Goal: Feedback & Contribution: Submit feedback/report problem

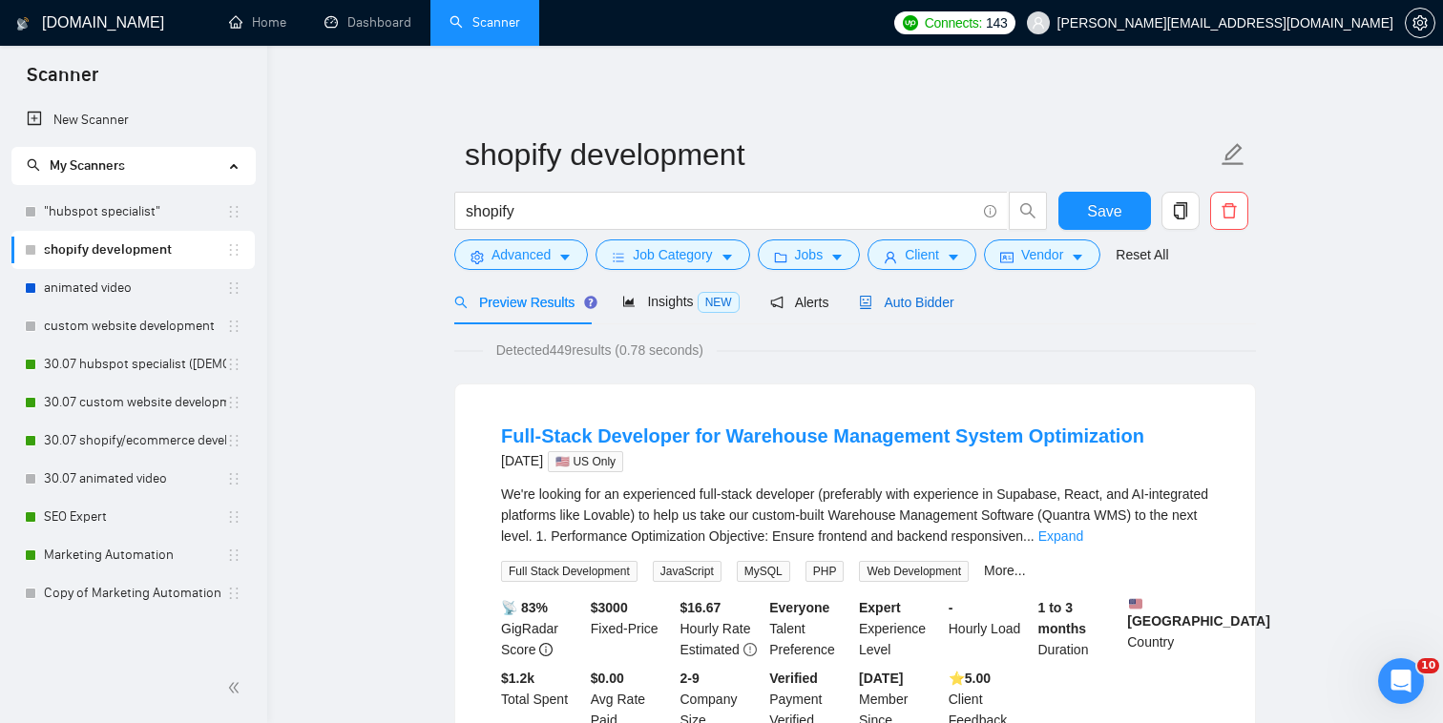
click at [906, 303] on span "Auto Bidder" at bounding box center [906, 302] width 94 height 15
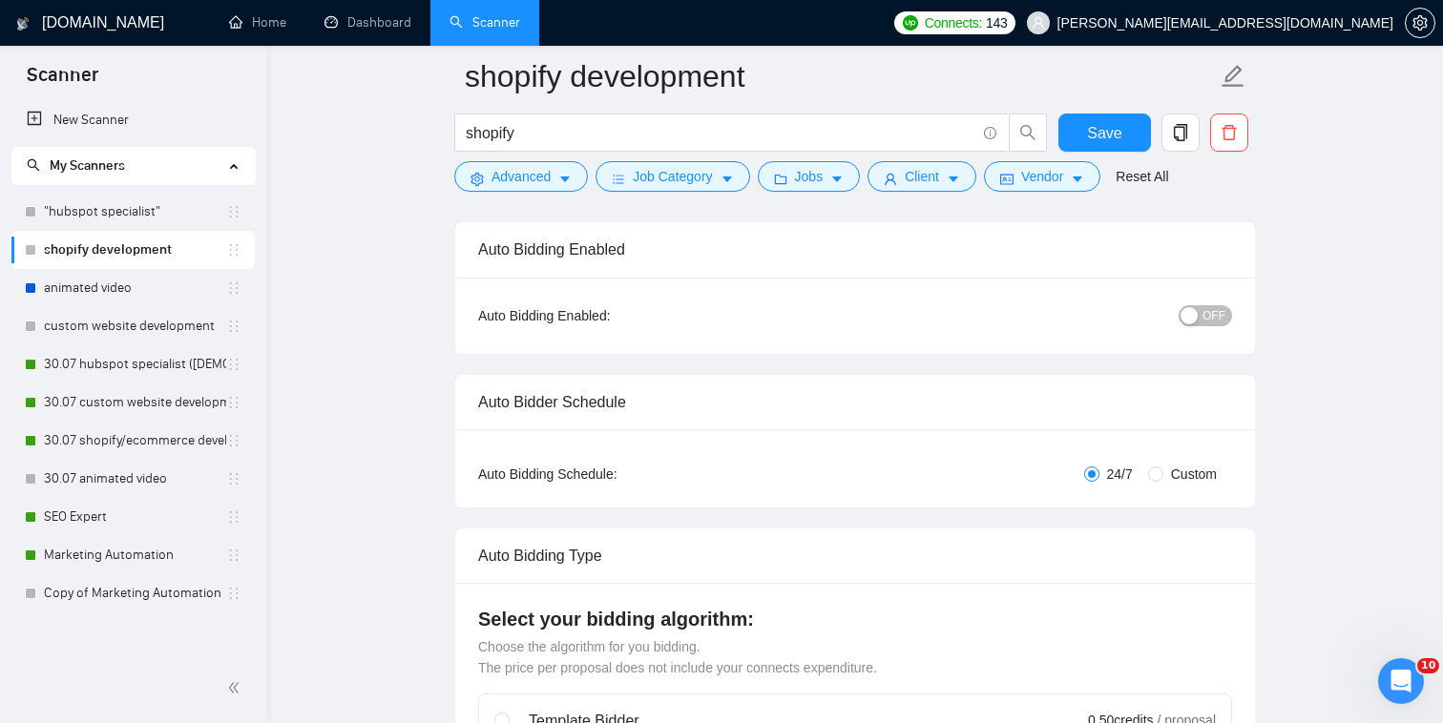
scroll to position [26, 0]
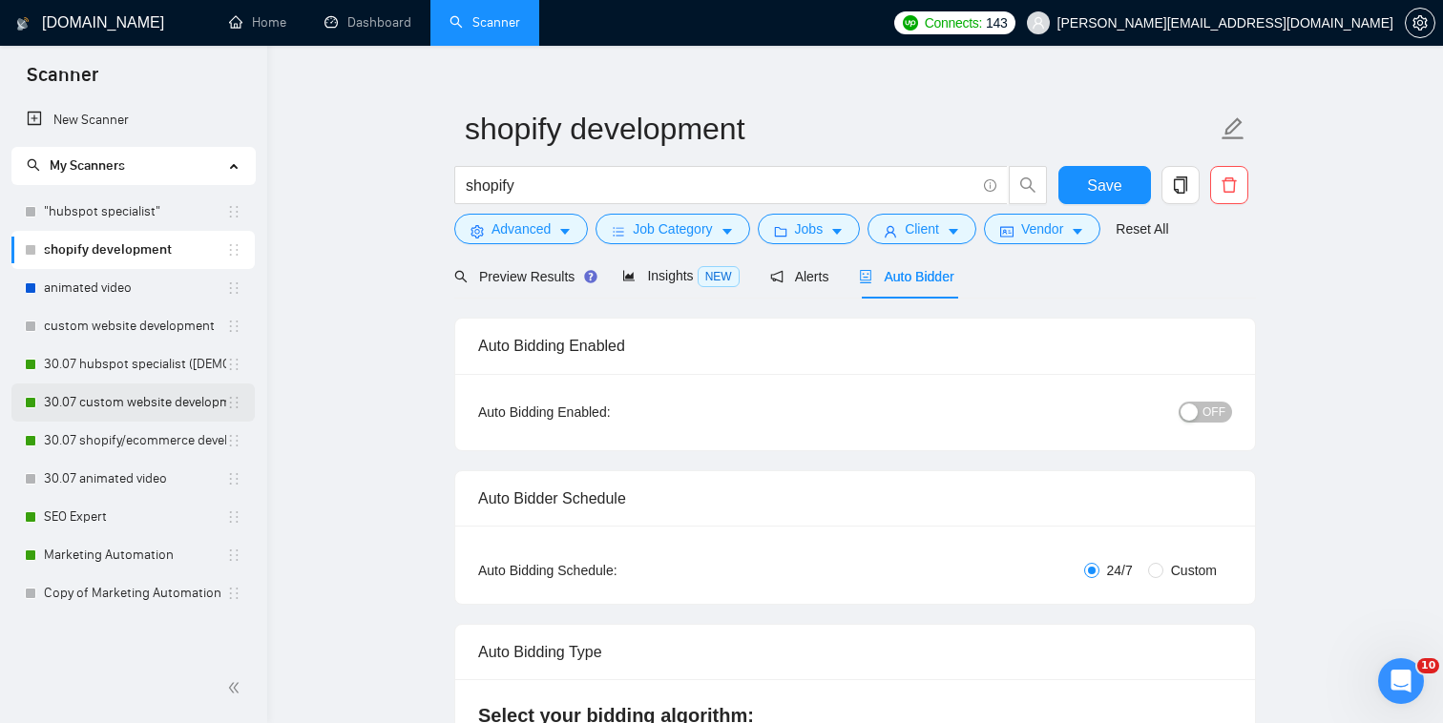
click at [183, 385] on link "30.07 custom website development" at bounding box center [135, 403] width 182 height 38
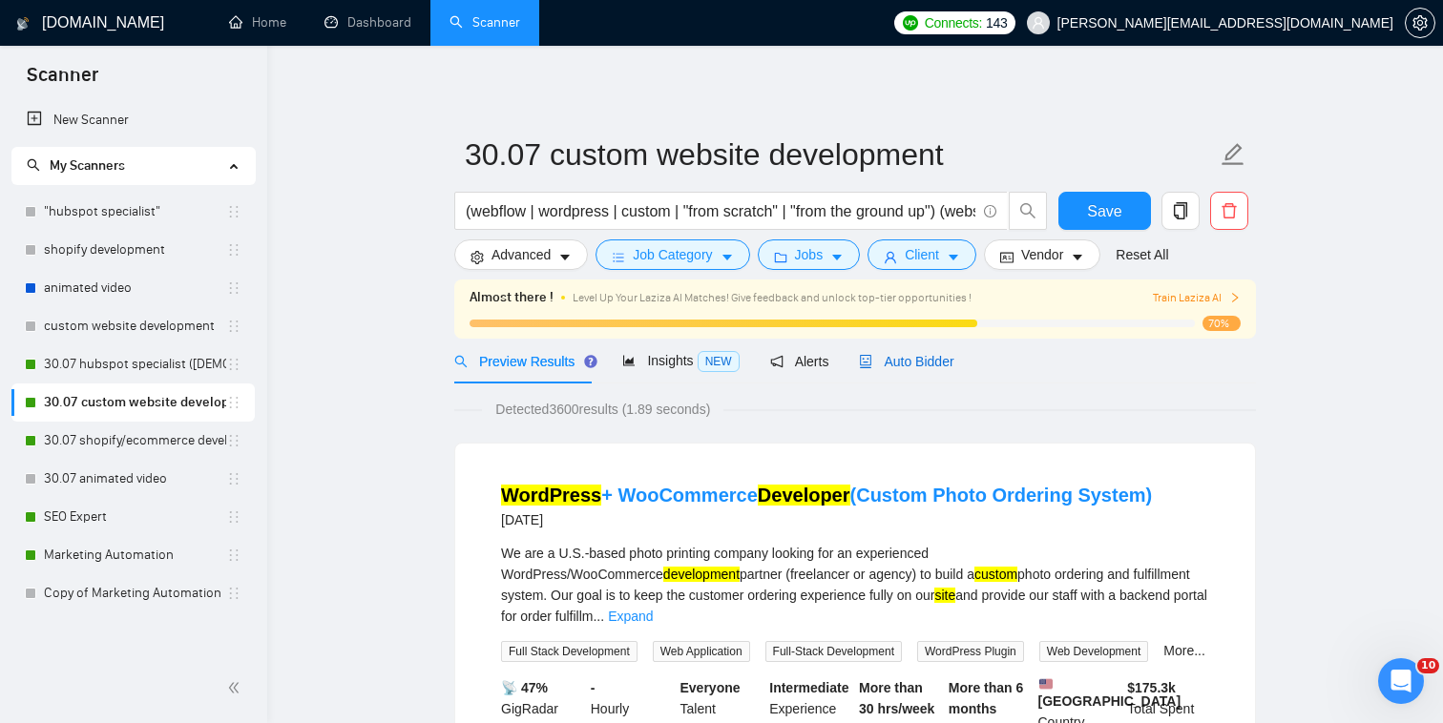
click at [913, 362] on span "Auto Bidder" at bounding box center [906, 361] width 94 height 15
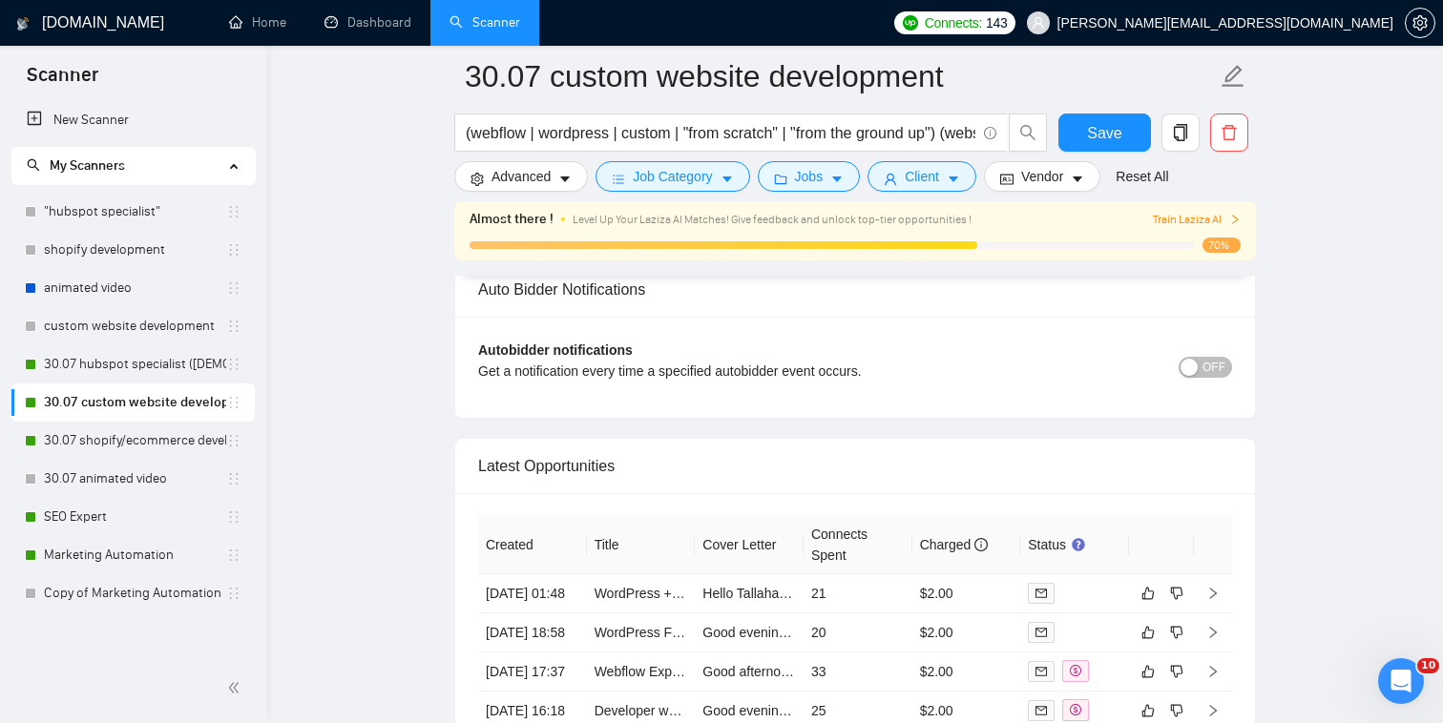
scroll to position [4616, 0]
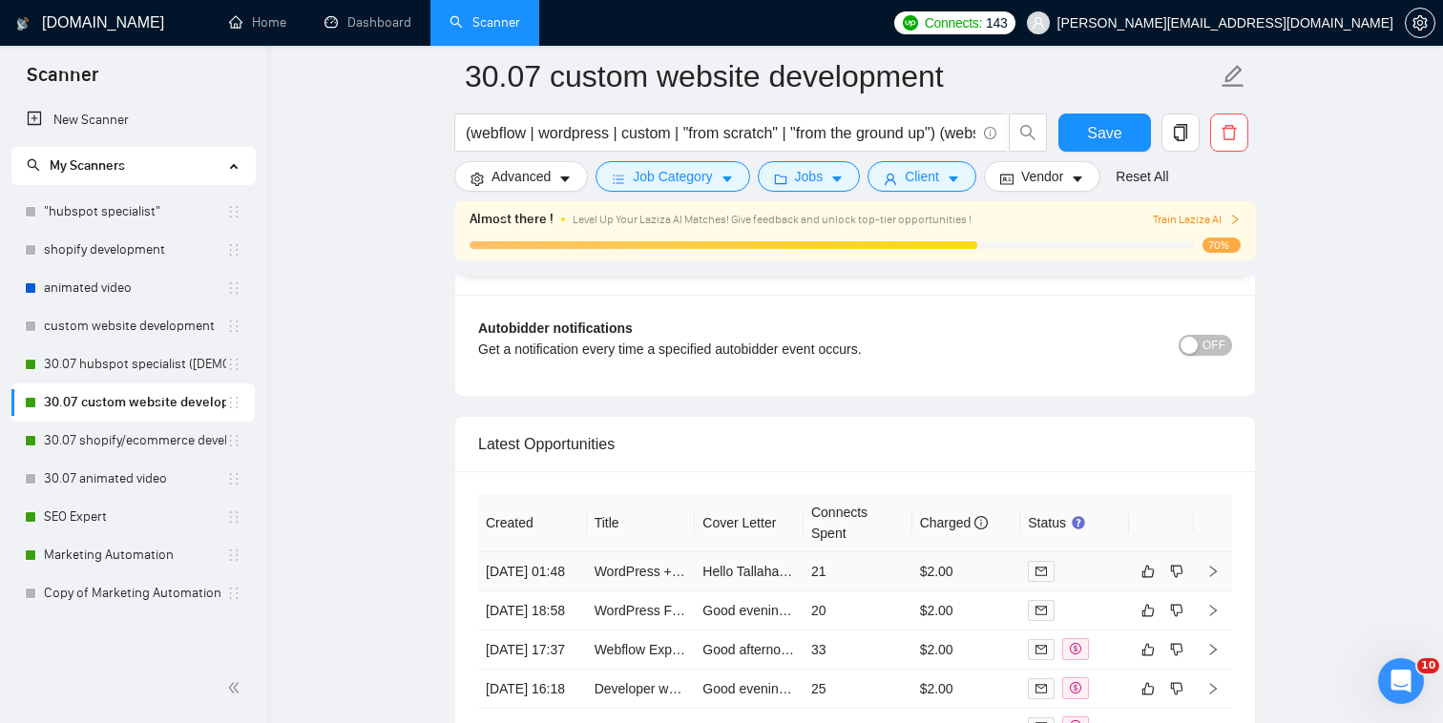
click at [1084, 553] on td at bounding box center [1074, 572] width 109 height 39
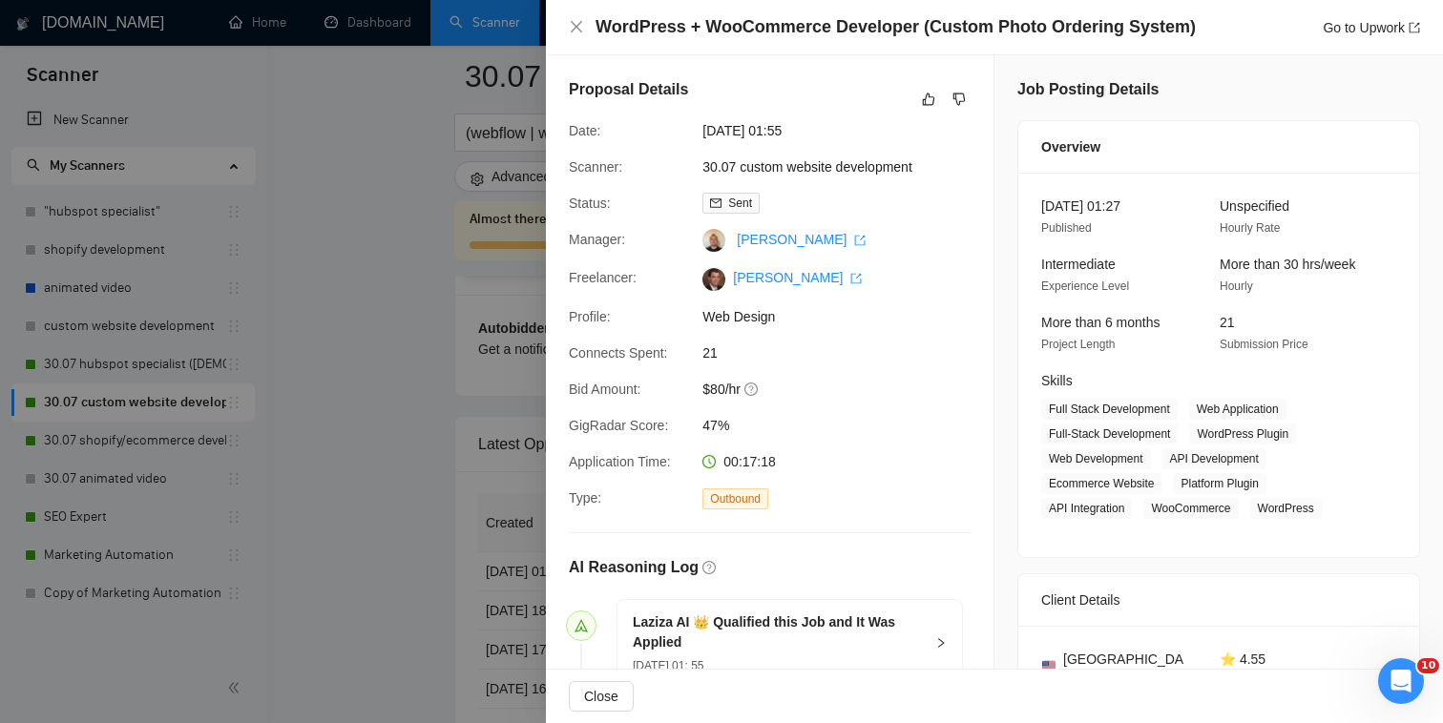
click at [953, 116] on div "Proposal Details" at bounding box center [770, 99] width 402 height 42
click at [953, 96] on icon "dislike" at bounding box center [959, 100] width 12 height 12
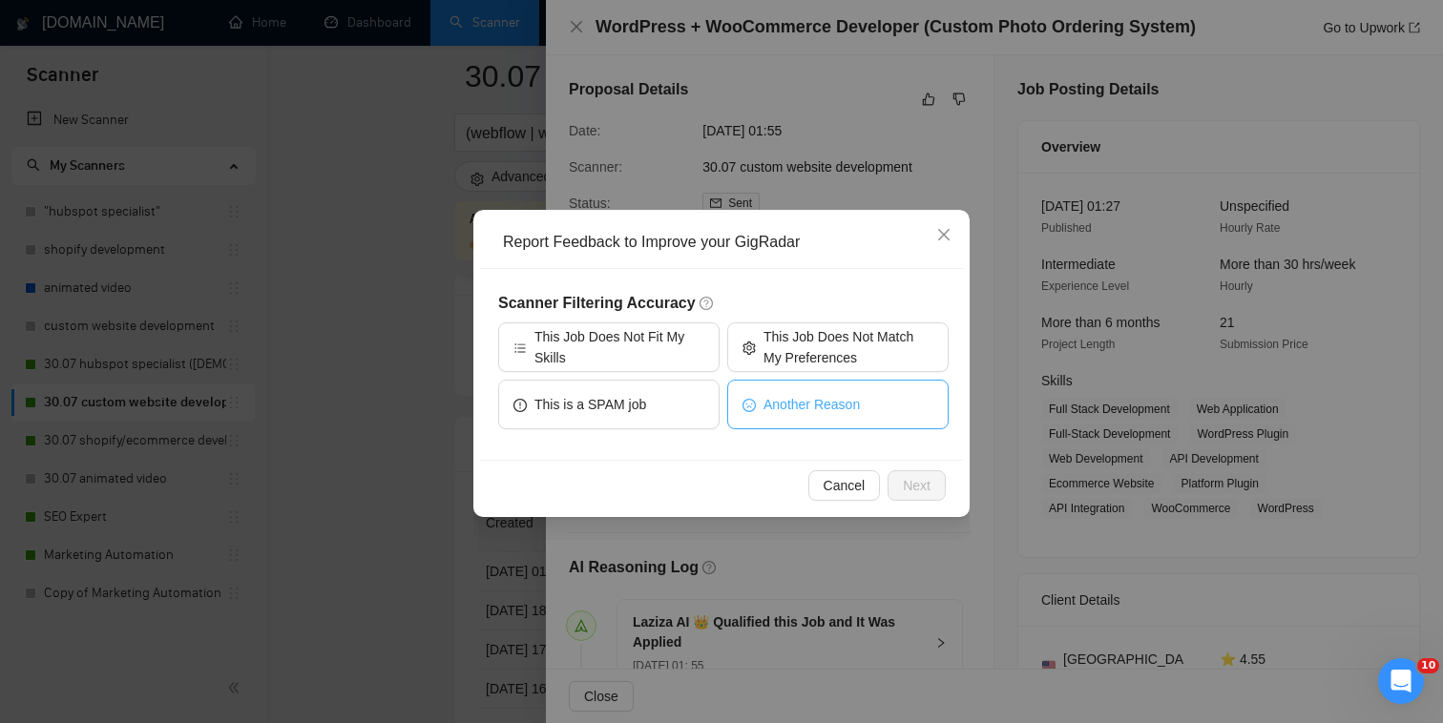
click at [865, 424] on button "Another Reason" at bounding box center [837, 405] width 221 height 50
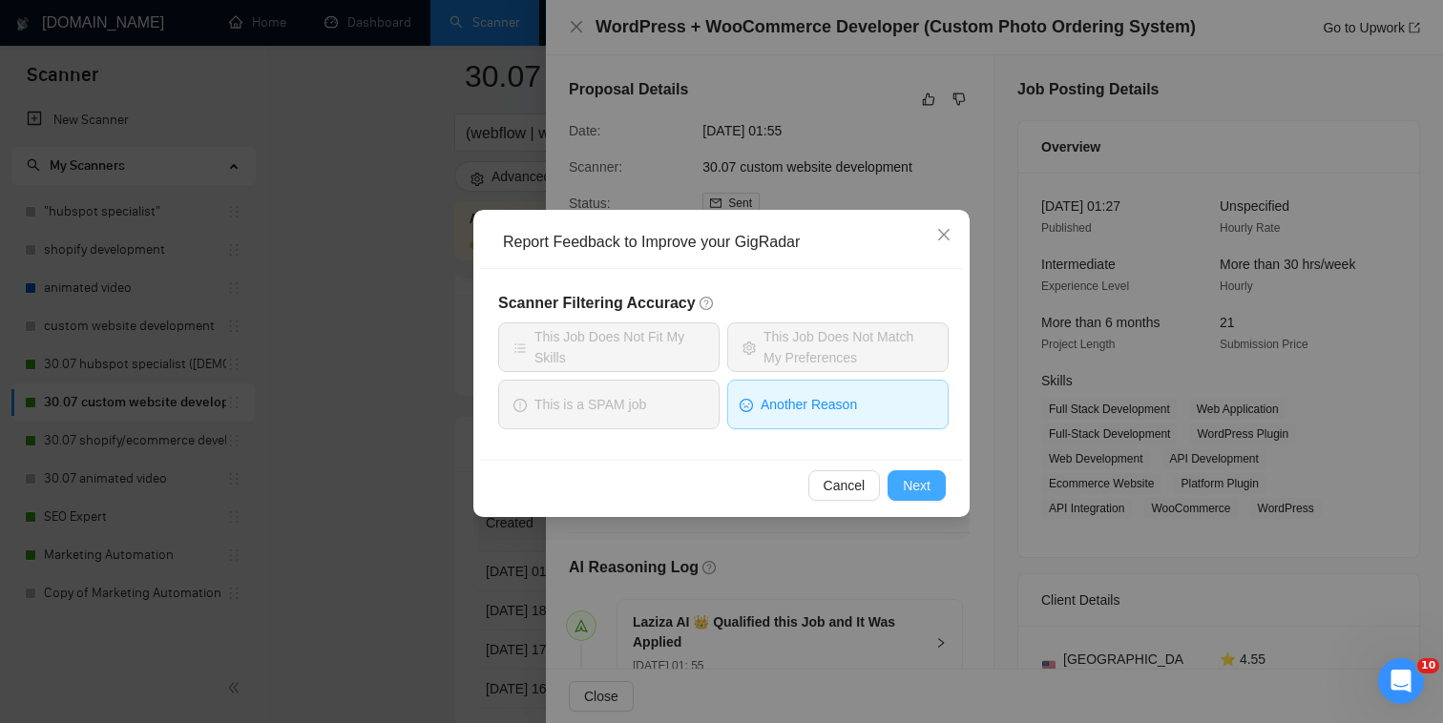
click at [918, 490] on span "Next" at bounding box center [917, 485] width 28 height 21
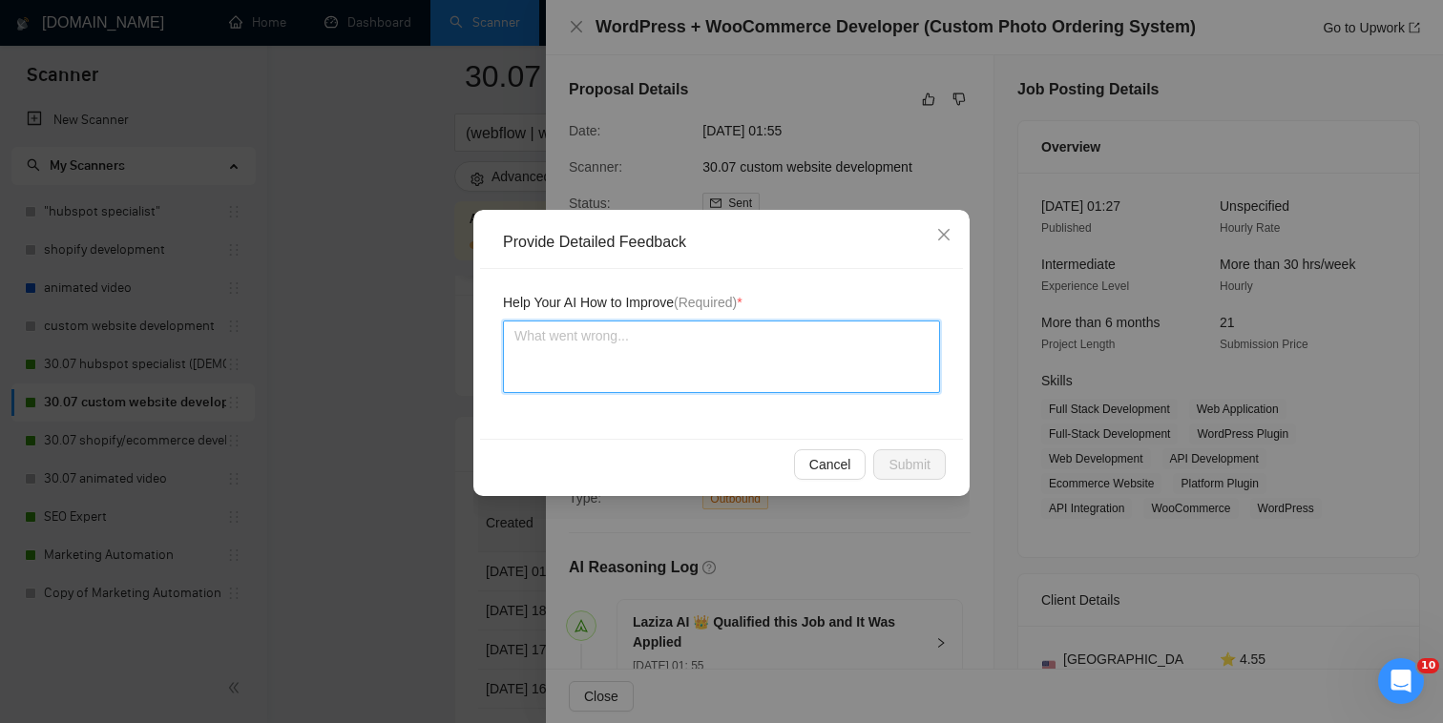
click at [797, 348] on textarea at bounding box center [721, 357] width 437 height 73
type textarea "P"
type textarea "Pl"
type textarea "Ple"
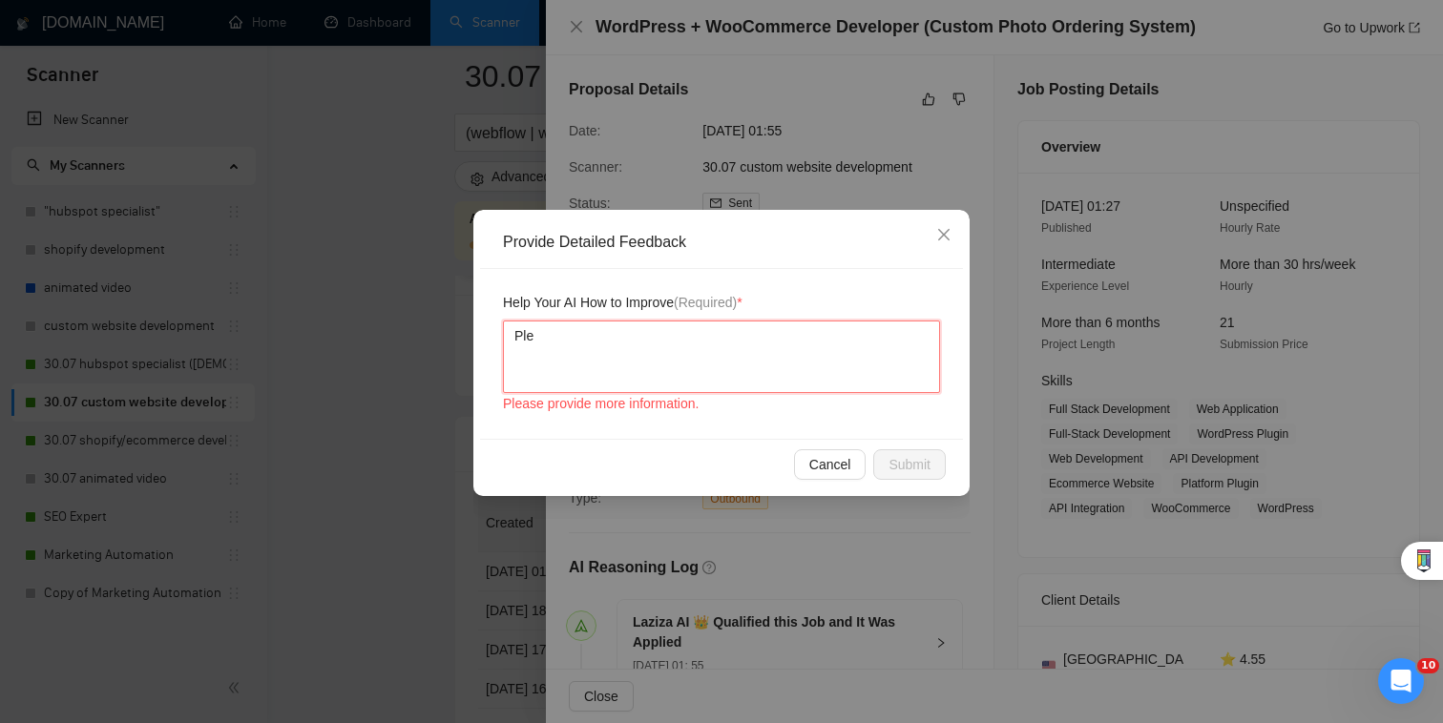
type textarea "Plea"
type textarea "Pleaw"
type textarea "Pleawe"
type textarea "Pleaw"
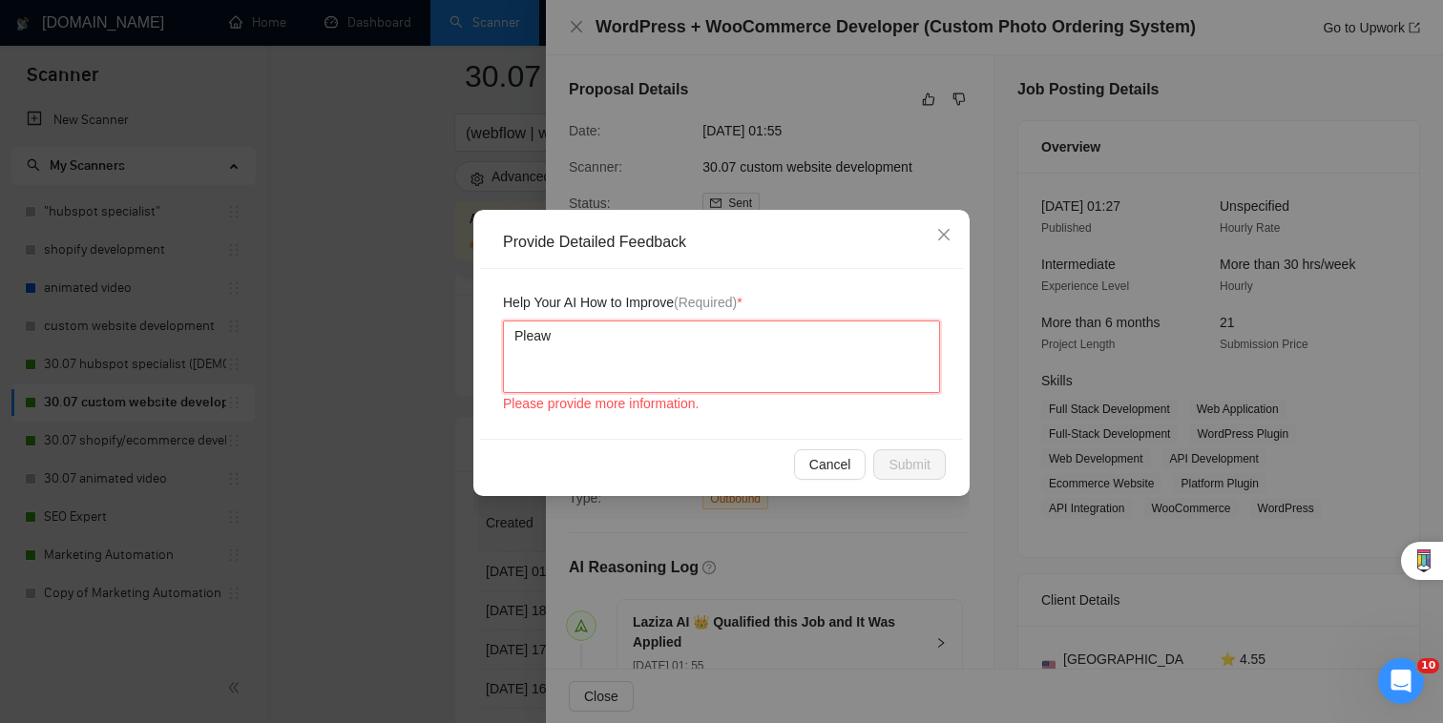
type textarea "Plea"
type textarea "Pleas"
type textarea "Please"
type textarea "Please m"
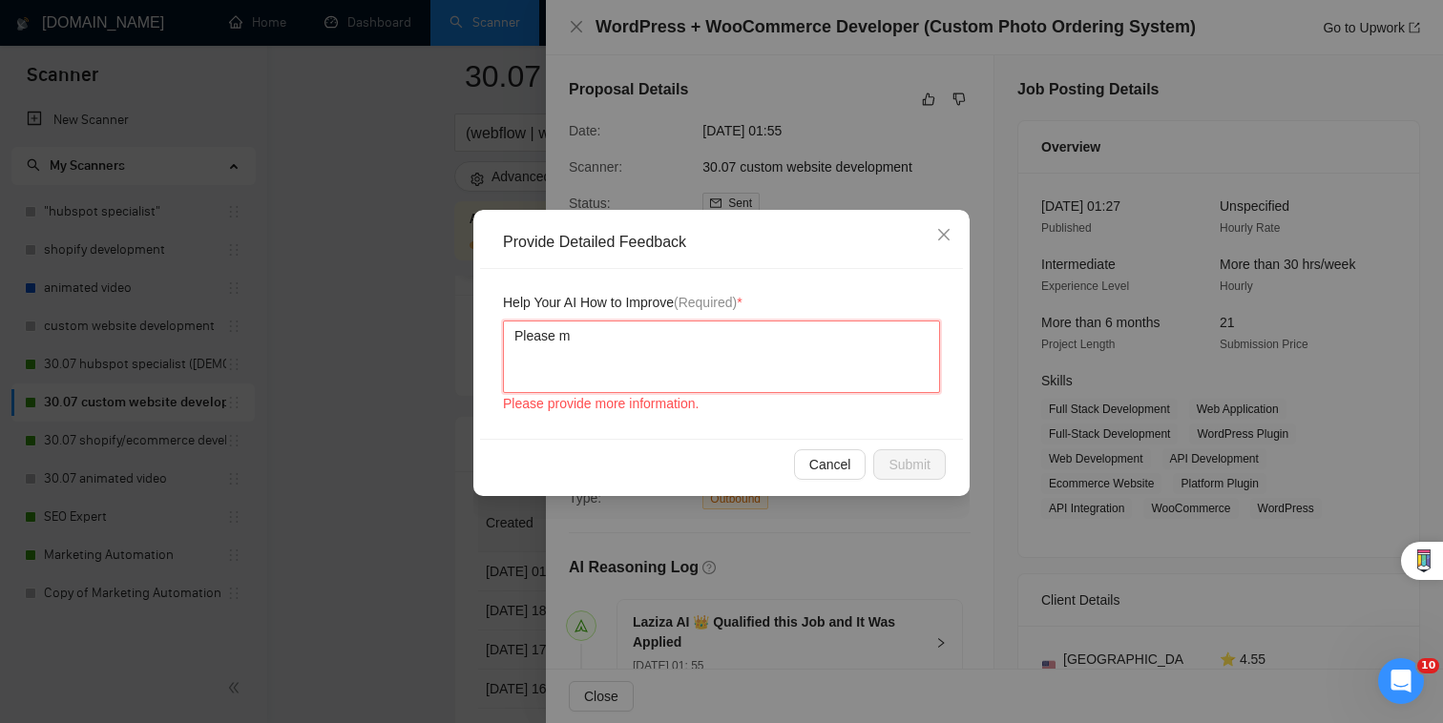
type textarea "Please ma"
type textarea "Please man"
type textarea "Please mant"
type textarea "Please manti"
type textarea "Please mantio"
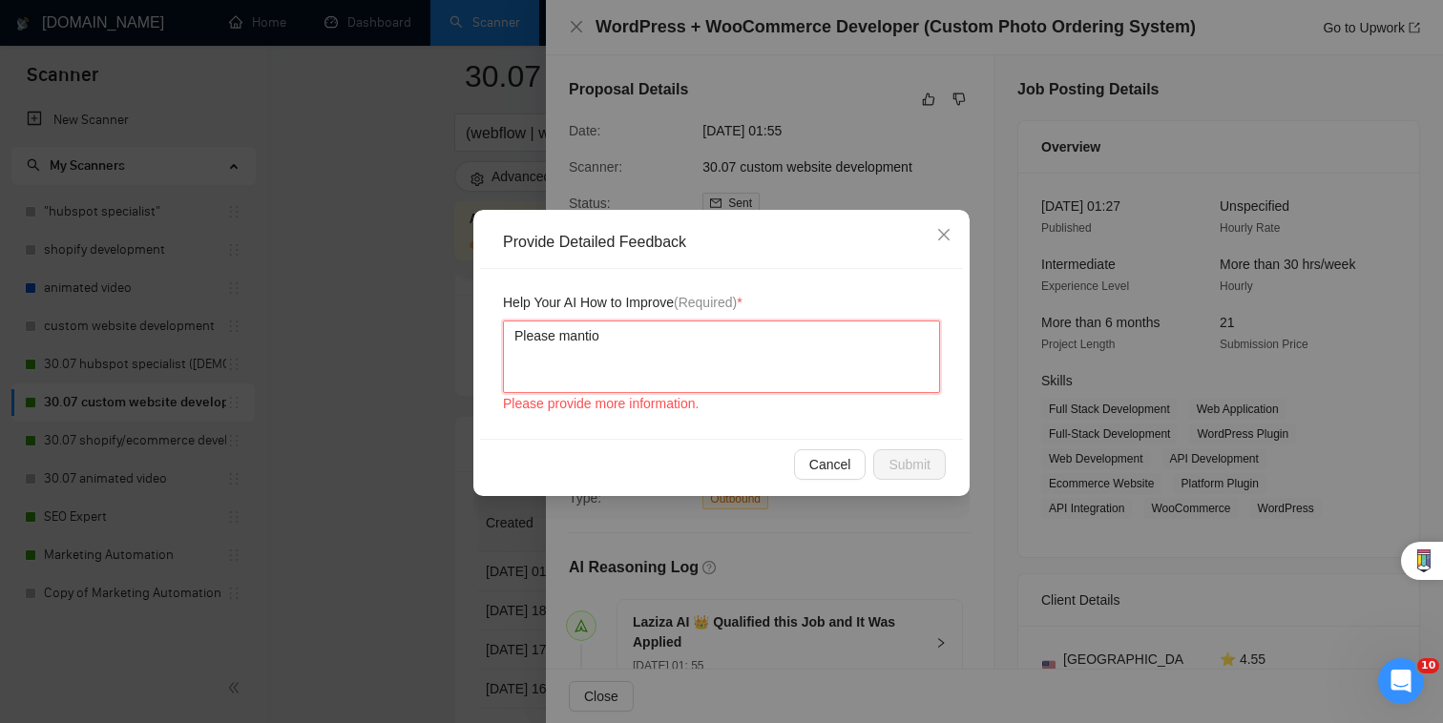
type textarea "Please mantion"
type textarea "Please mantio"
type textarea "Please manti"
type textarea "Please mant"
type textarea "Please man"
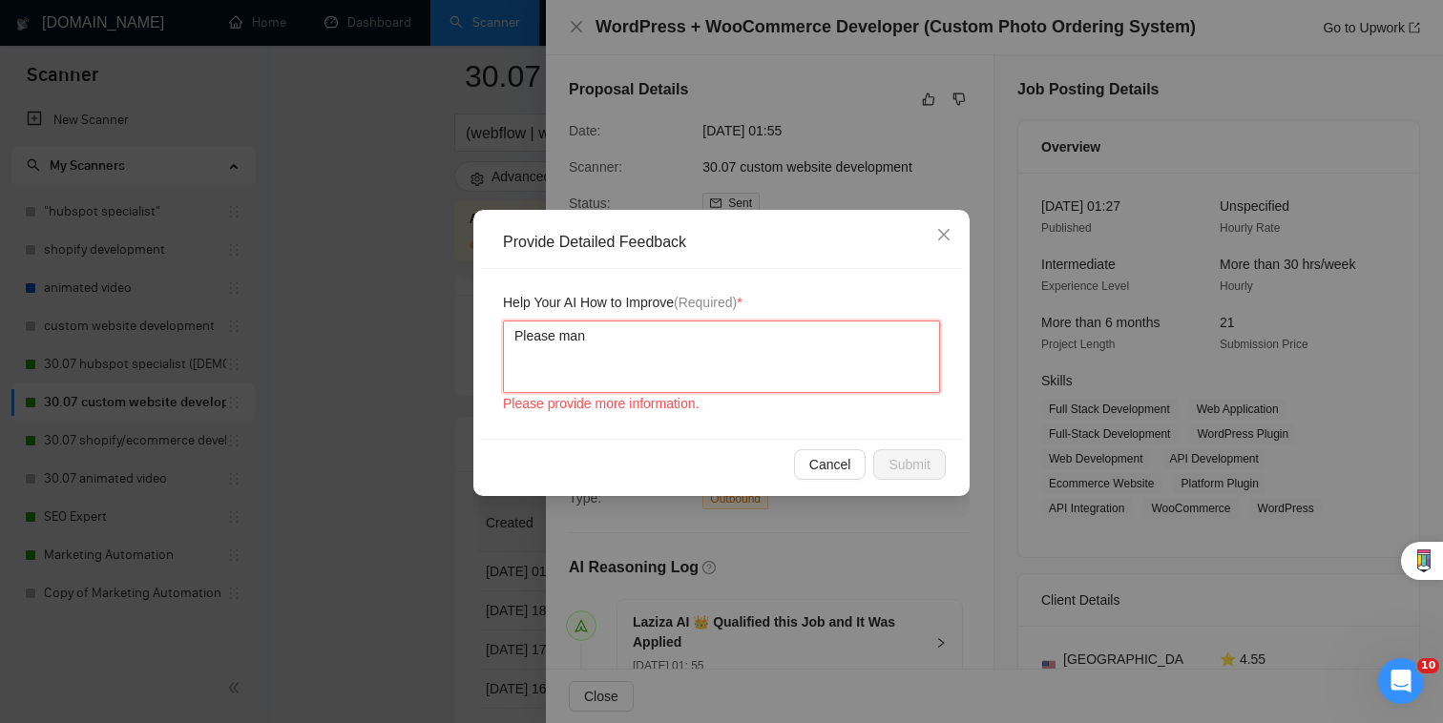
type textarea "Please ma"
type textarea "Please m"
type textarea "Please men"
type textarea "Please ment"
type textarea "Please menti"
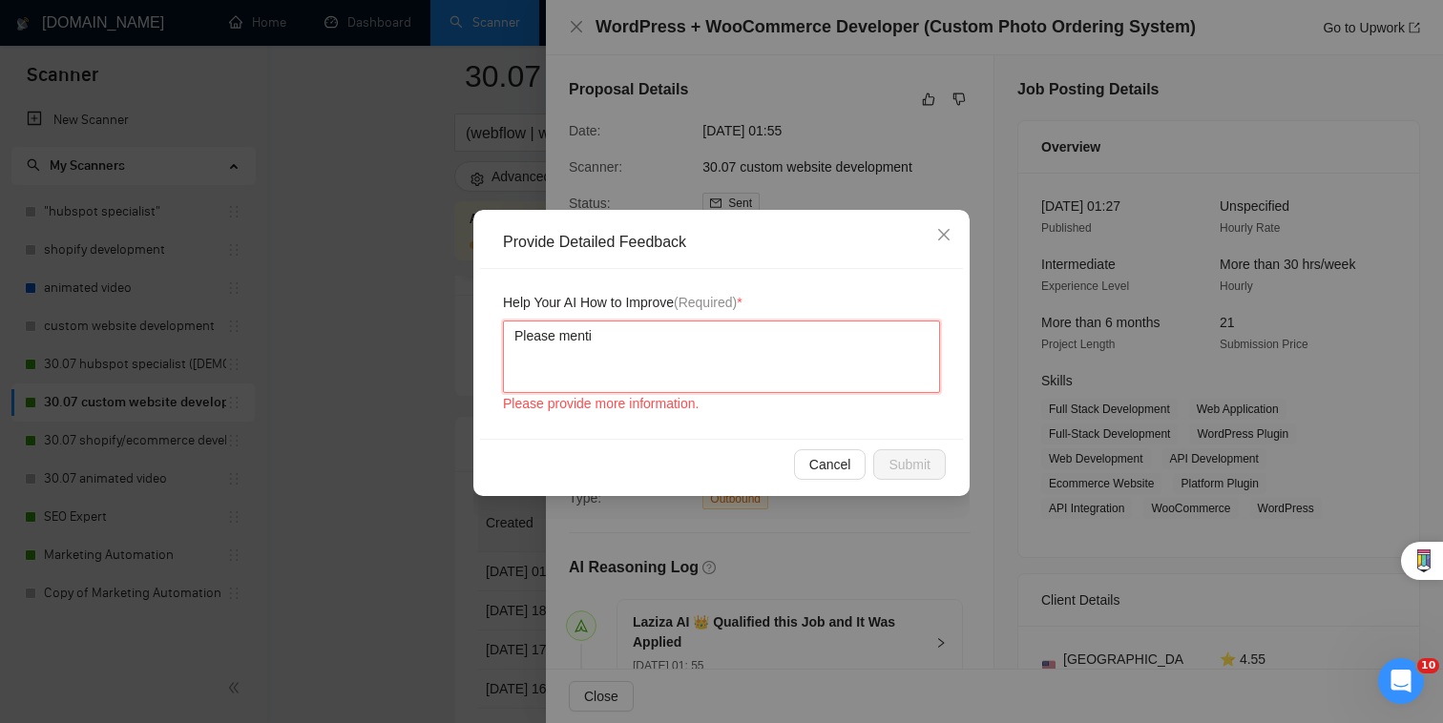
type textarea "Please mentio"
type textarea "Please mention"
type textarea "Please mentione"
type textarea "Please mention"
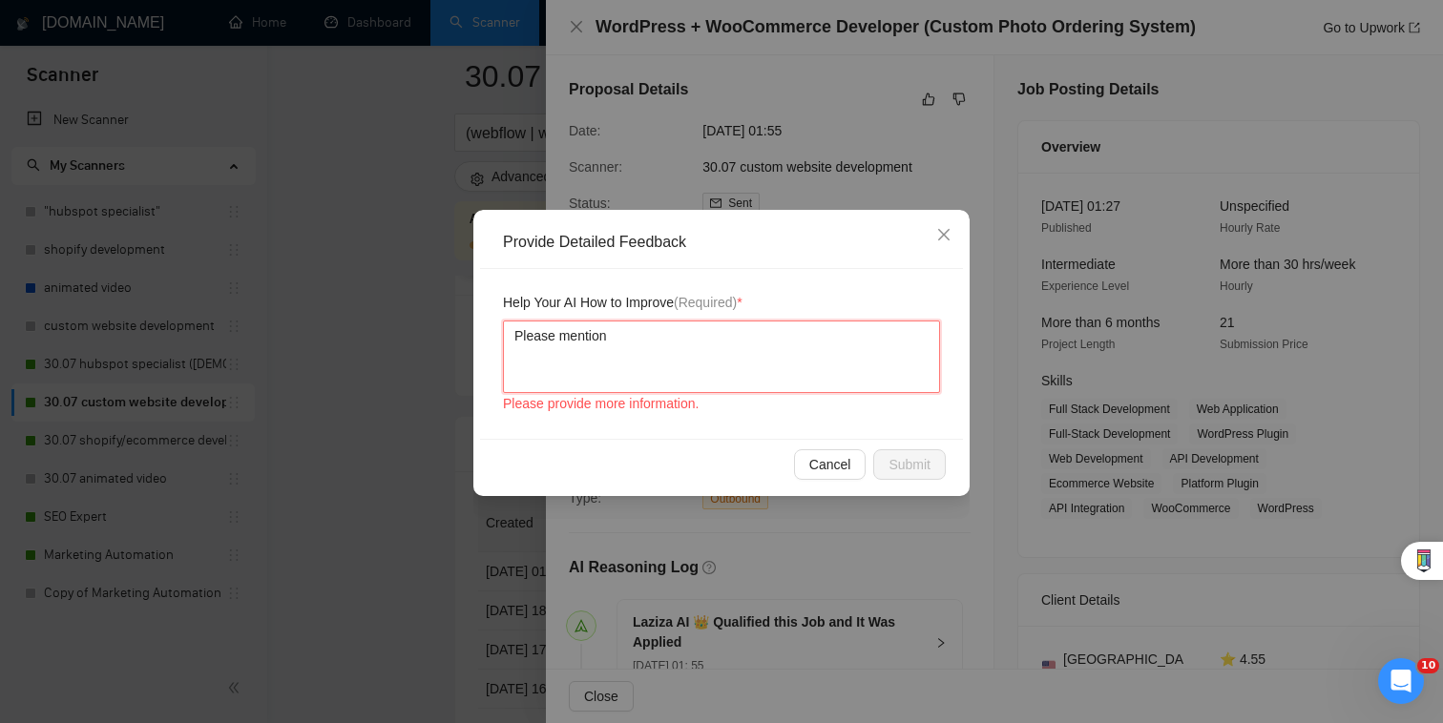
type textarea "Please mention e"
type textarea "Please mention ex"
type textarea "Please mention exam"
type textarea "Please mention examp"
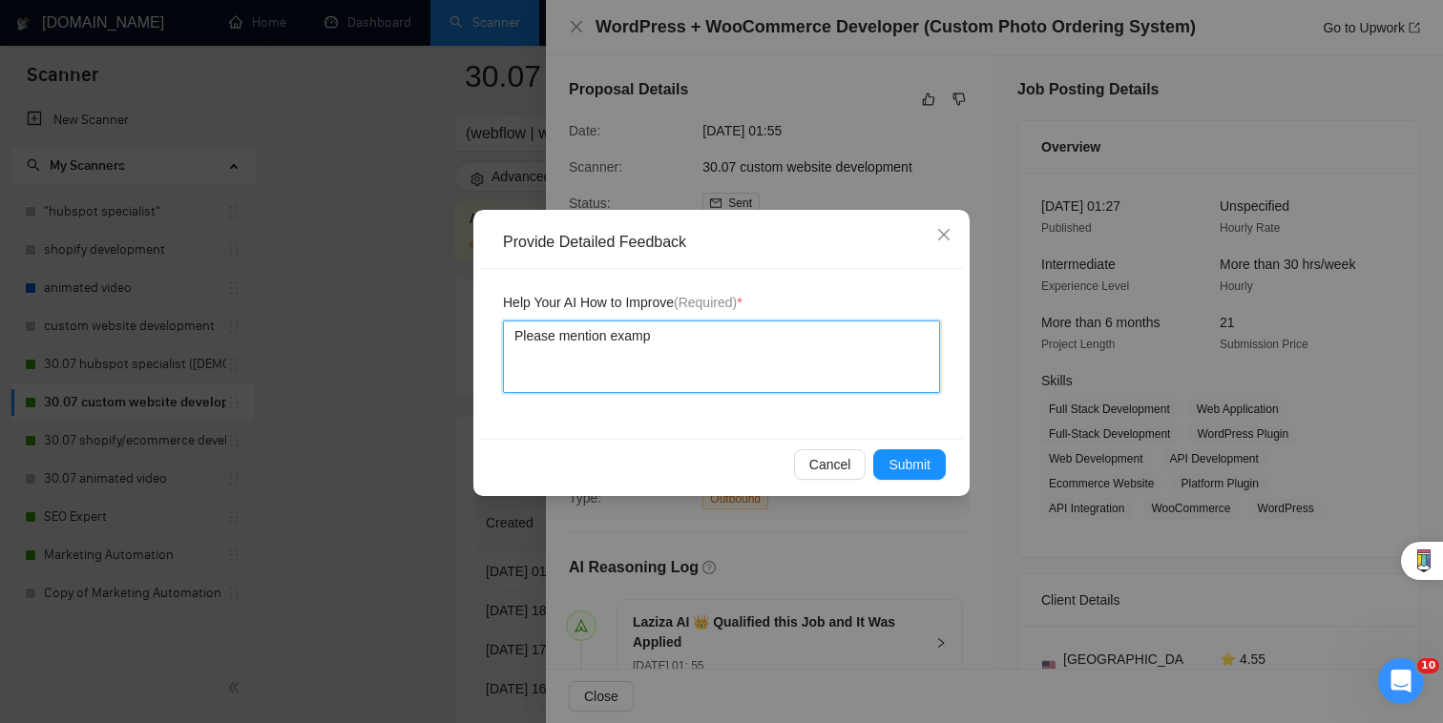
type textarea "Please mention exampl"
type textarea "Please mention example"
type textarea "Please mention examples"
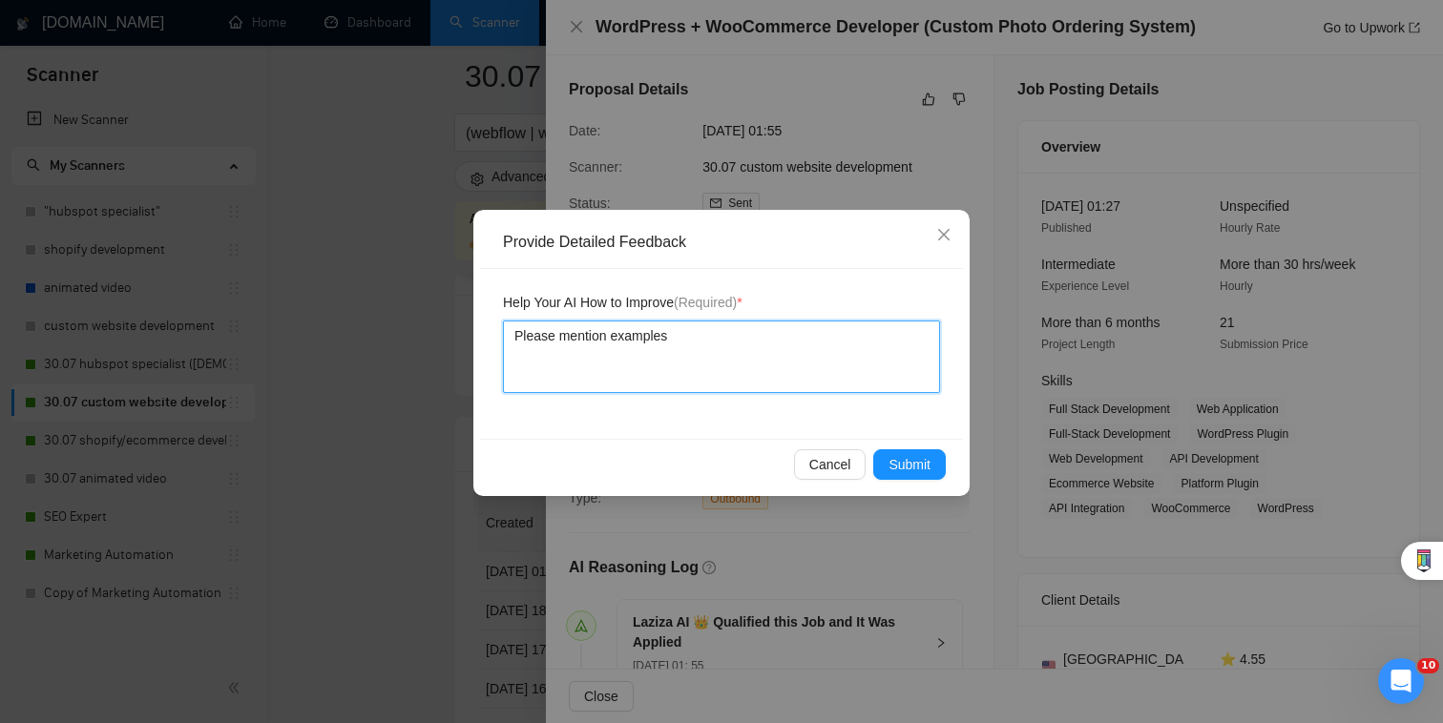
type textarea "Please mention examples"
type textarea "Please mention examples o"
type textarea "Please mention examples of"
type textarea "Please mention examples of e"
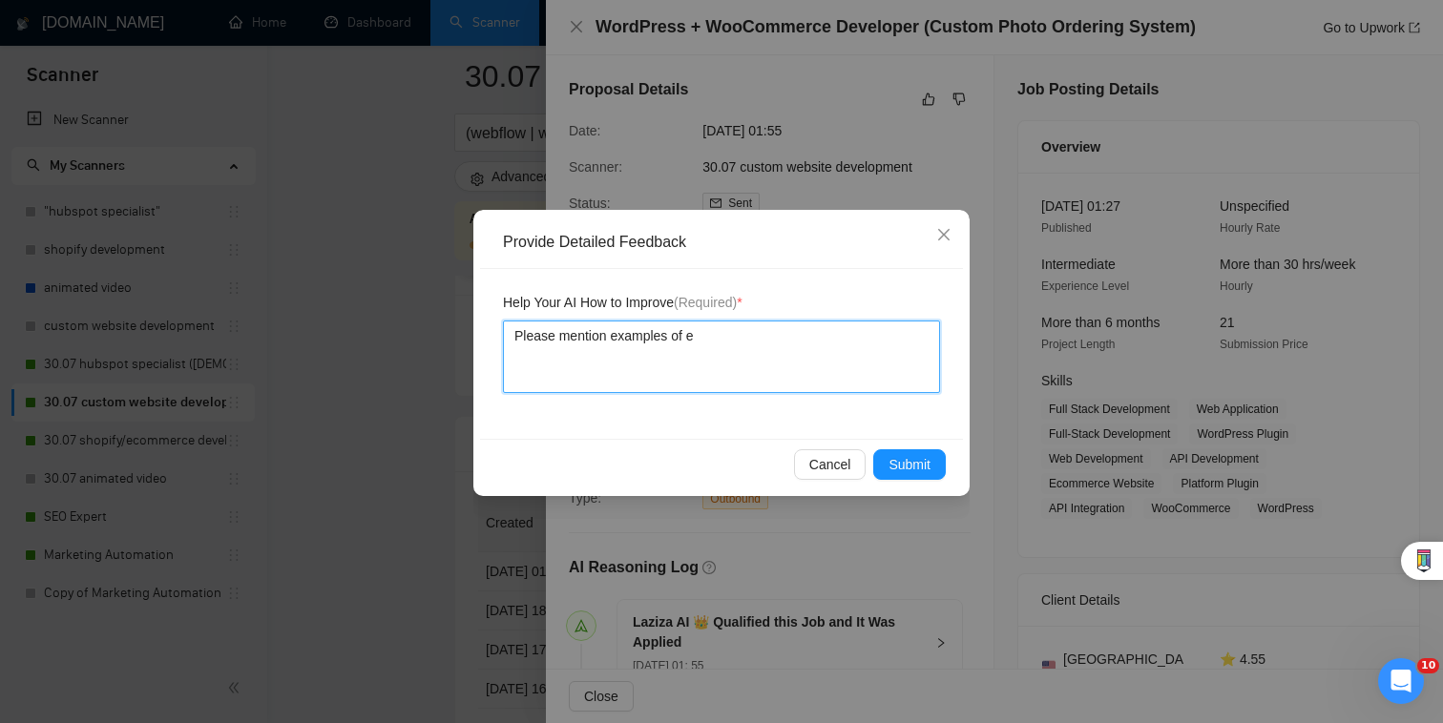
type textarea "Please mention examples of ec"
type textarea "Please mention examples of eco"
type textarea "Please mention examples of ecom"
type textarea "Please mention examples of ecomme"
type textarea "Please mention examples of ecommer"
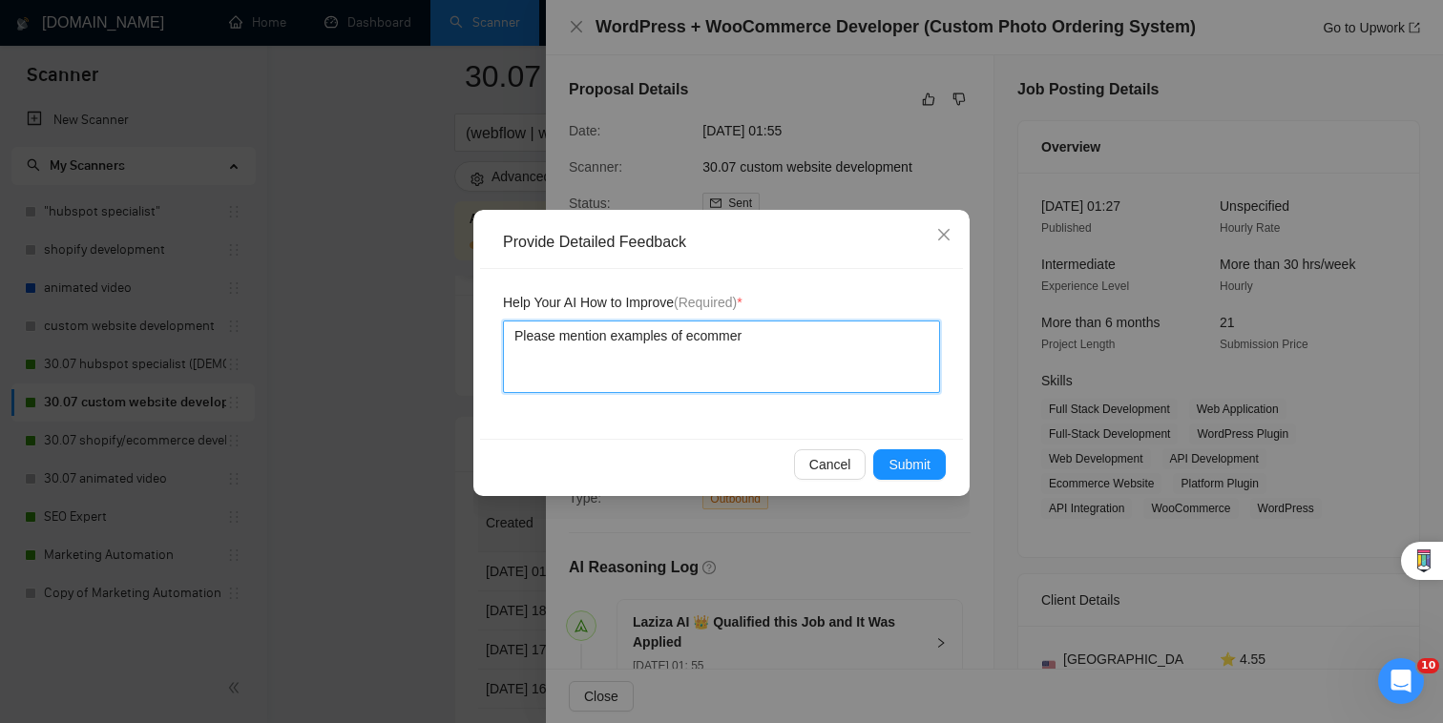
type textarea "Please mention examples of ecommerc"
type textarea "Please mention examples of ecommerce"
type textarea "Please mention examples of ecommerce b"
type textarea "Please mention examples of ecommerce"
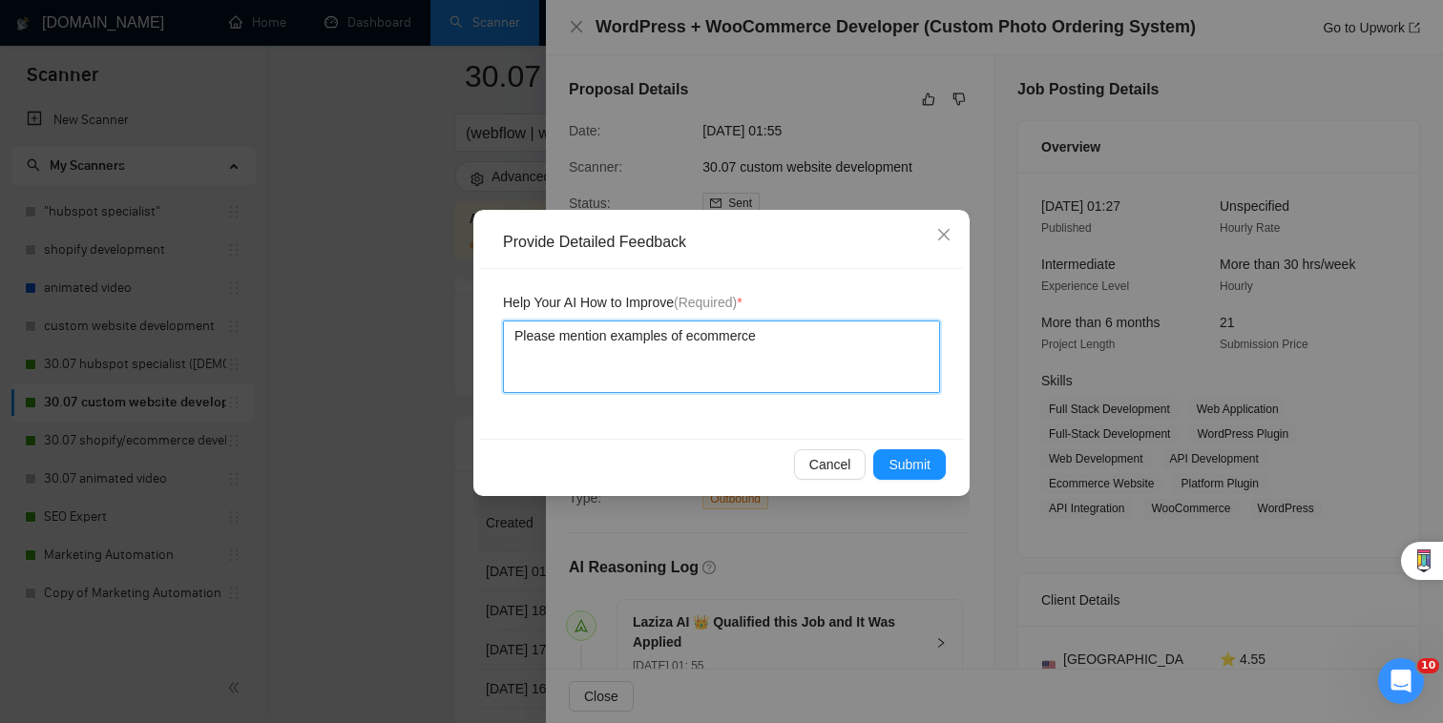
type textarea "Please mention examples of ecommerce p"
type textarea "Please mention examples of ecommerce pr"
type textarea "Please mention examples of ecommerce pro"
type textarea "Please mention examples of ecommerce pr"
type textarea "Please mention examples of ecommerce p"
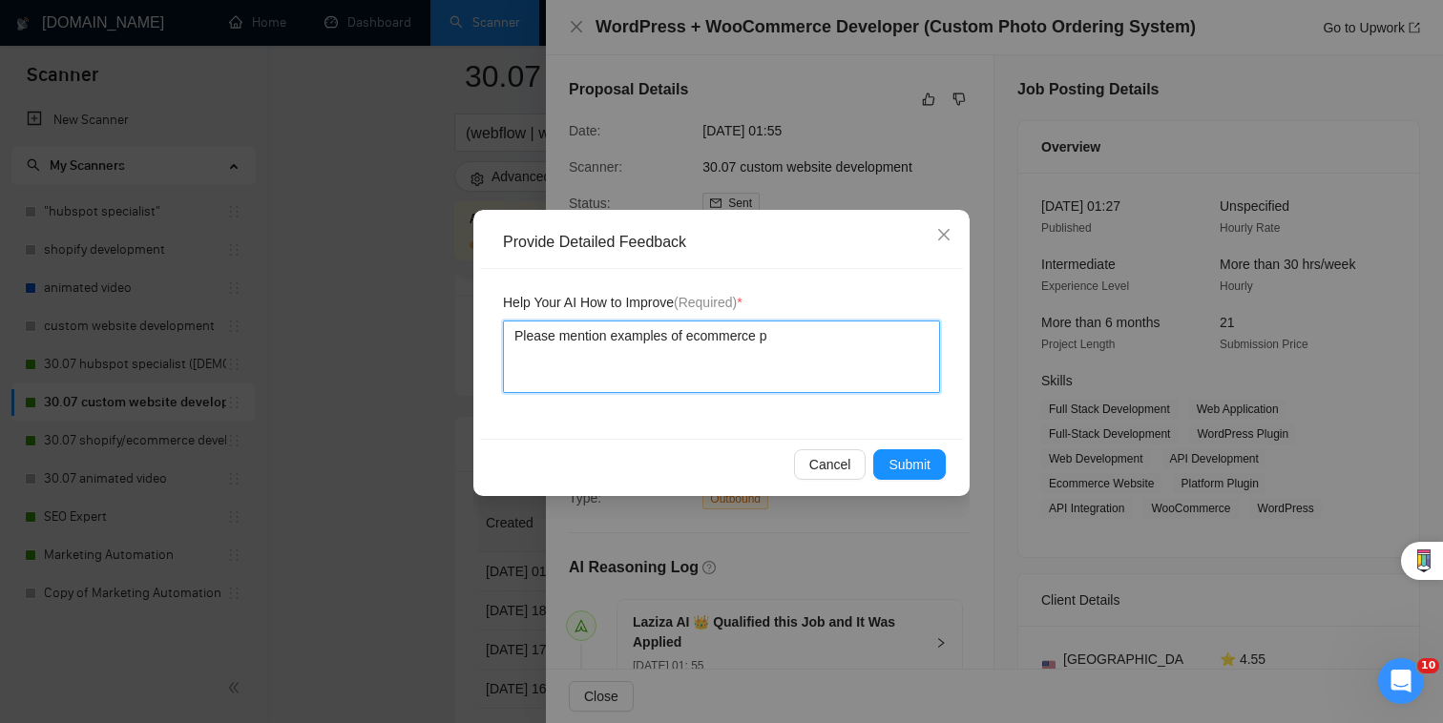
type textarea "Please mention examples of ecommerce"
type textarea "Please mention examples of ecommerce w"
type textarea "Please mention examples of ecommerce we"
type textarea "Please mention examples of ecommerce web"
type textarea "Please mention examples of ecommerce webs"
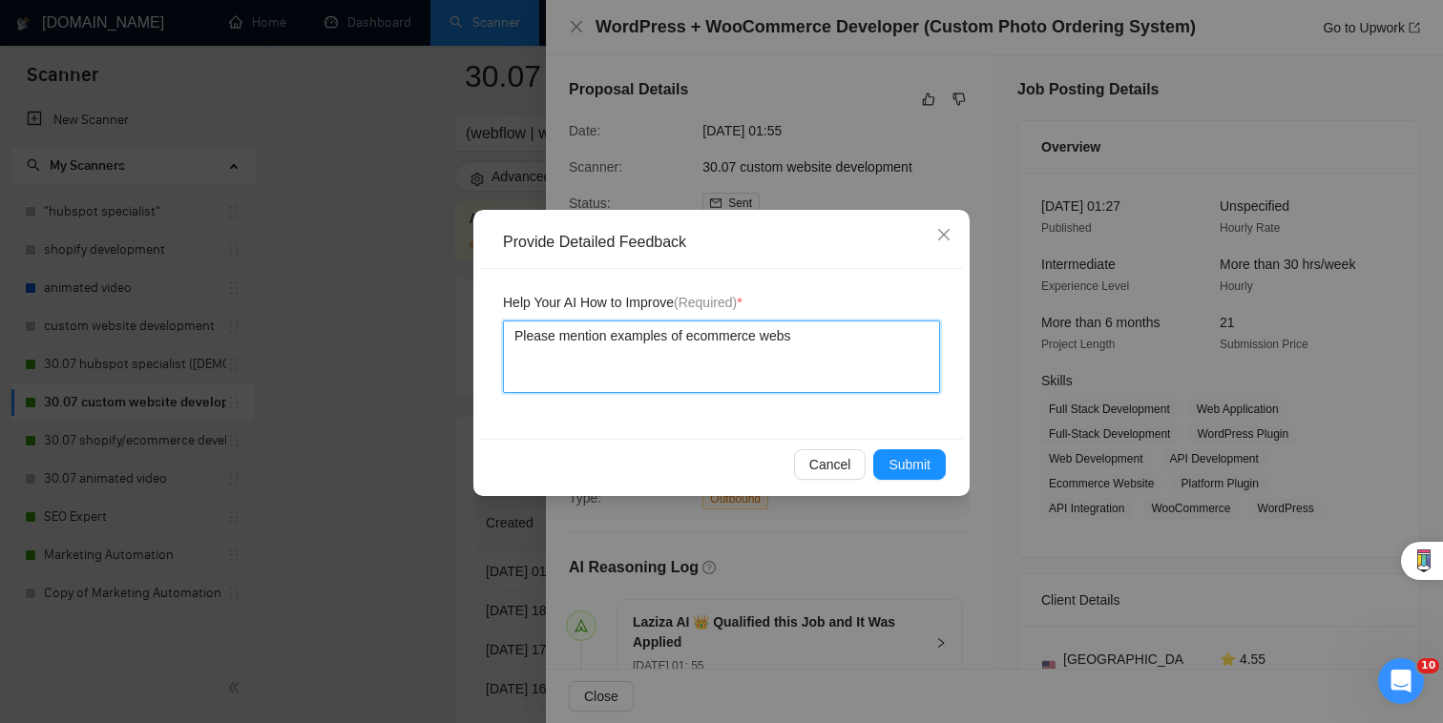
type textarea "Please mention examples of ecommerce websi"
type textarea "Please mention examples of ecommerce websit"
type textarea "Please mention examples of ecommerce website"
type textarea "Please mention examples of ecommerce website pr"
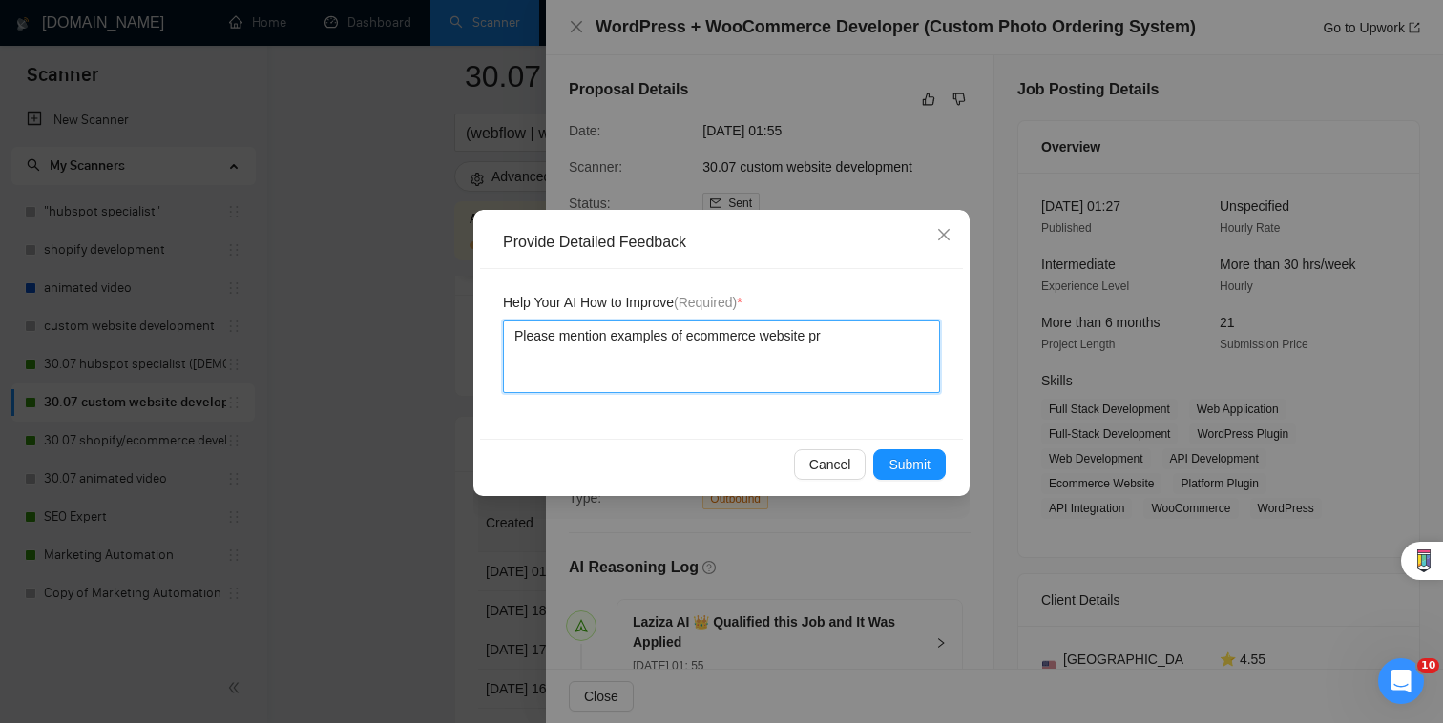
type textarea "Please mention examples of ecommerce website pro"
type textarea "Please mention examples of ecommerce website proj"
type textarea "Please mention examples of ecommerce website proje"
type textarea "Please mention examples of ecommerce website projec"
type textarea "Please mention examples of ecommerce website project"
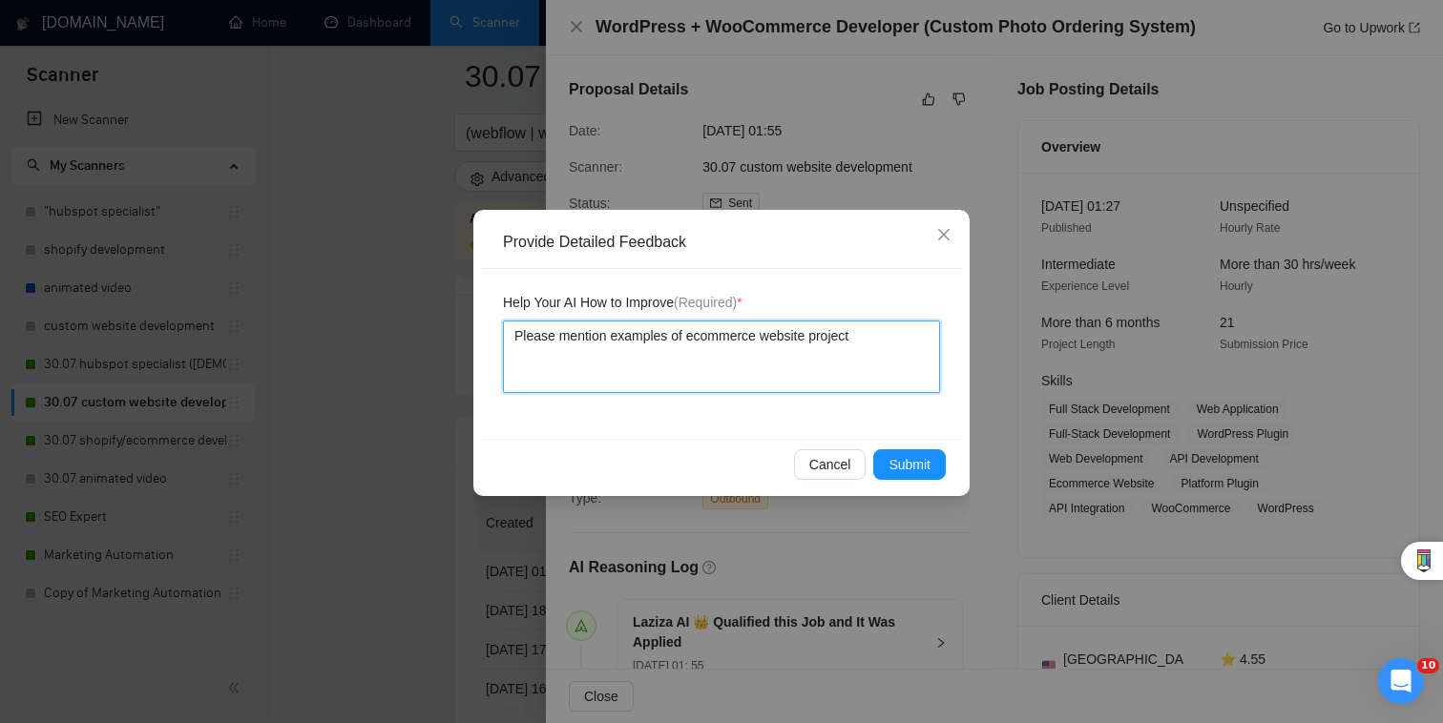
type textarea "Please mention examples of ecommerce website projects"
type textarea "Please mention examples of ecommerce website projects w"
type textarea "Please mention examples of ecommerce website projects we"
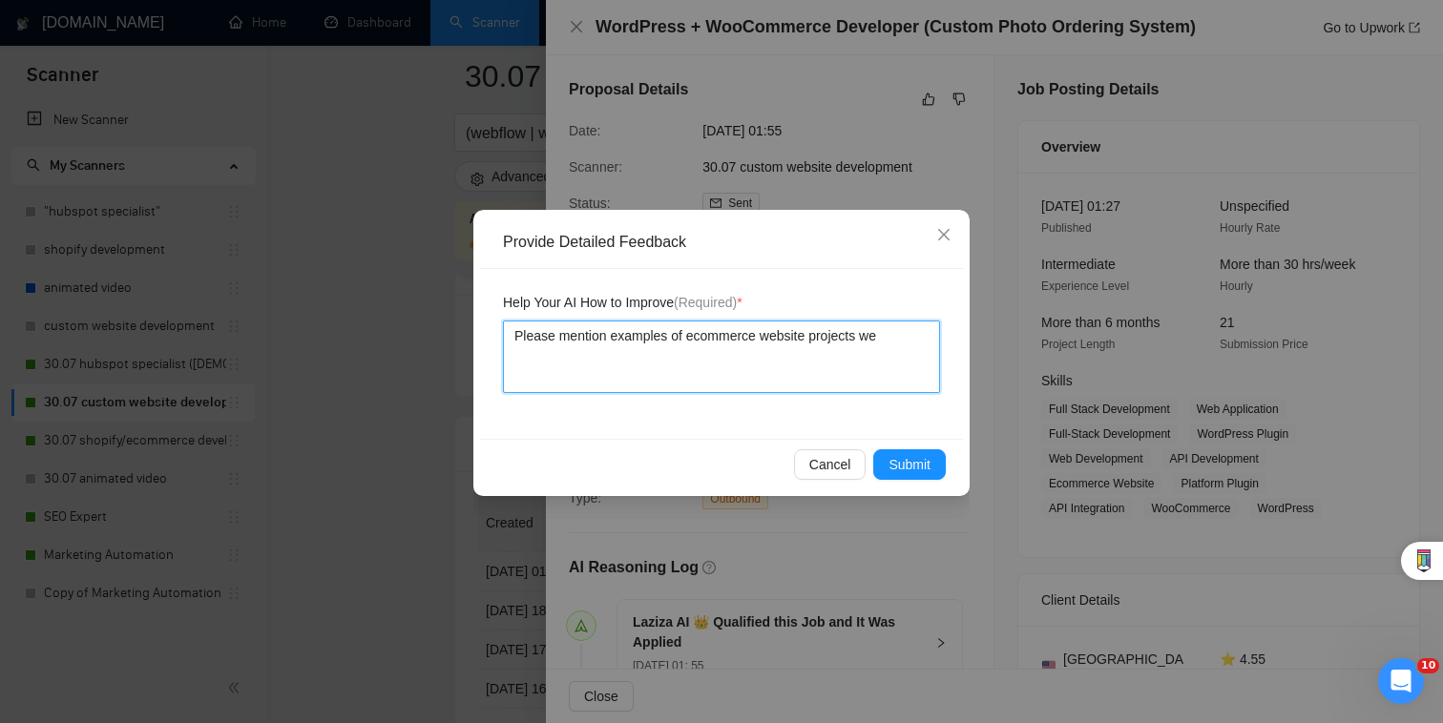
type textarea "Please mention examples of ecommerce website projects we h"
type textarea "Please mention examples of ecommerce website projects we ha"
type textarea "Please mention examples of ecommerce website projects we hav"
type textarea "Please mention examples of ecommerce website projects we have"
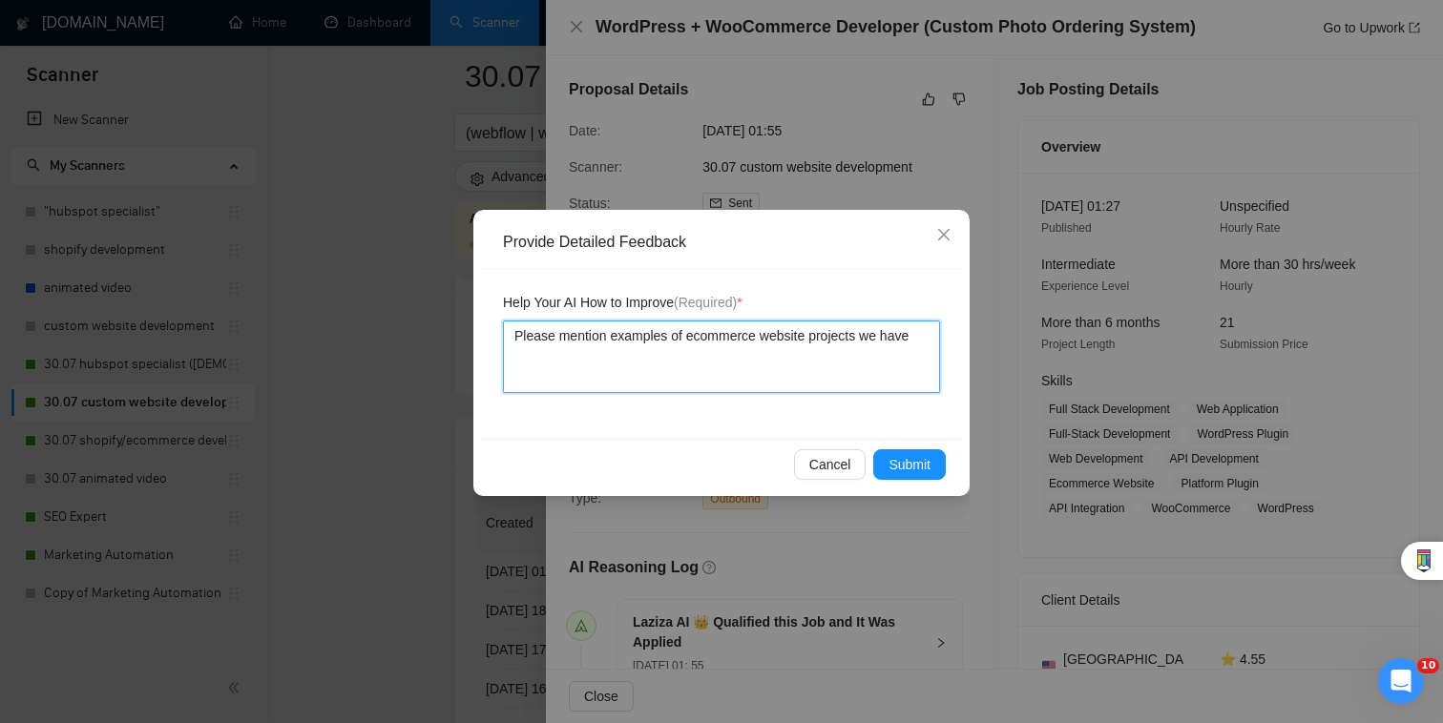
type textarea "Please mention examples of ecommerce website projects we have o"
type textarea "Please mention examples of ecommerce website projects we have on"
type textarea "Please mention examples of ecommerce website projects we have on o"
type textarea "Please mention examples of ecommerce website projects we have on our"
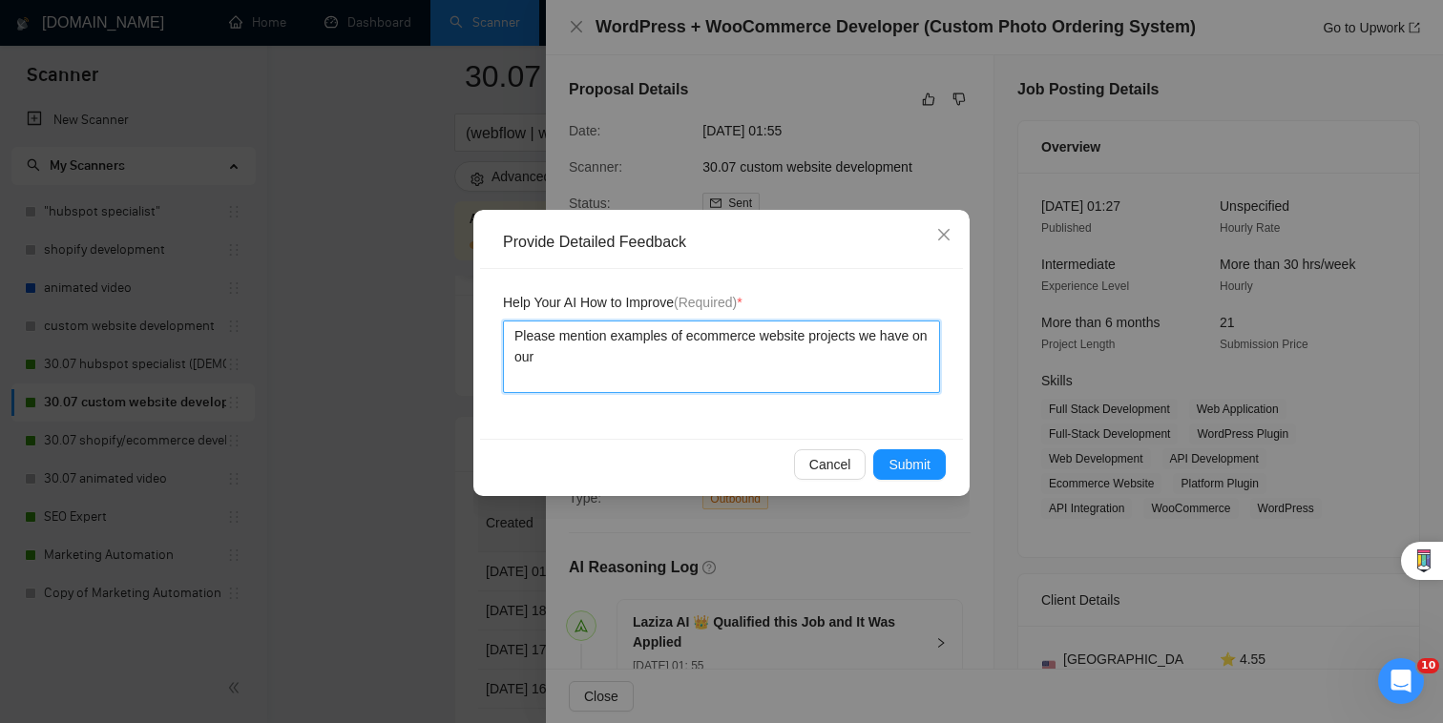
type textarea "Please mention examples of ecommerce website projects we have on our w"
type textarea "Please mention examples of ecommerce website projects we have on our we"
type textarea "Please mention examples of ecommerce website projects we have on our web"
type textarea "Please mention examples of ecommerce website projects we have on our webs"
type textarea "Please mention examples of ecommerce website projects we have on our websi"
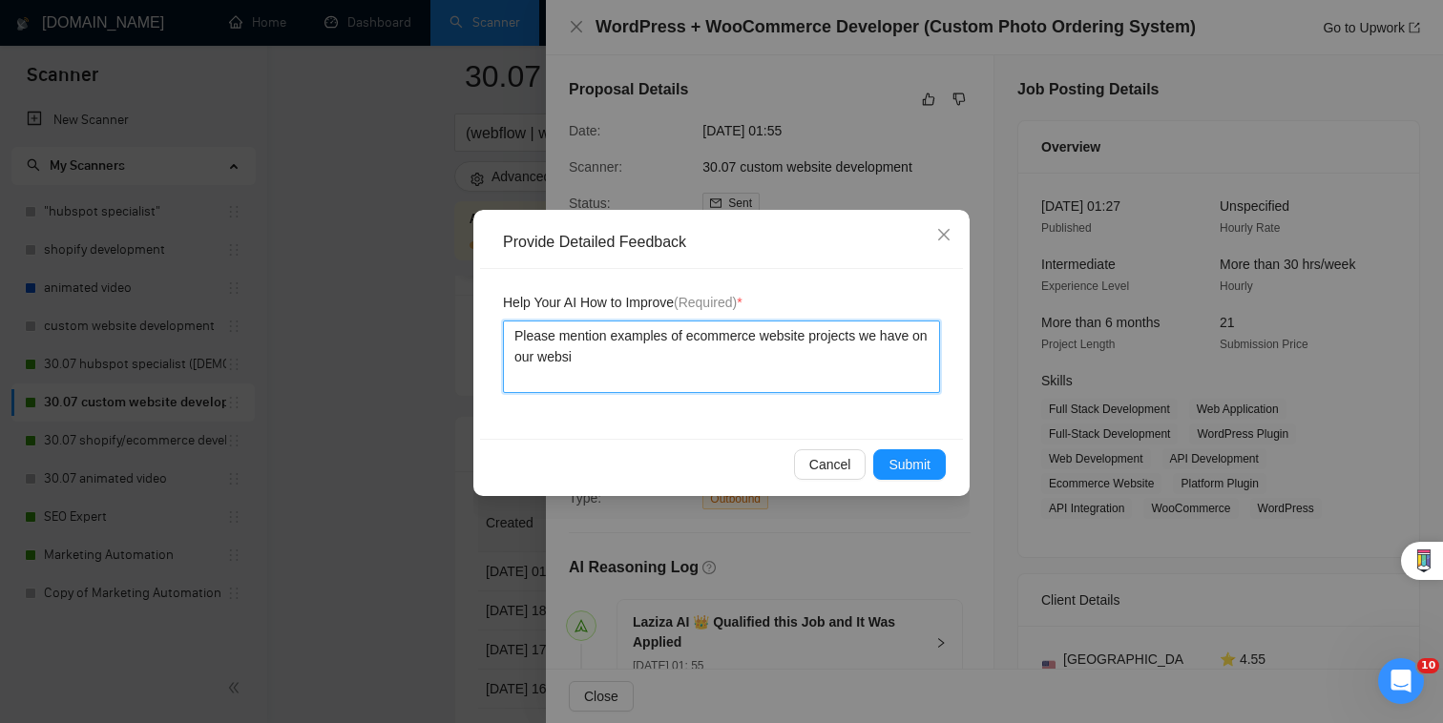
type textarea "Please mention examples of ecommerce website projects we have on our websit"
type textarea "Please mention examples of ecommerce website projects we have on our website"
click at [908, 464] on span "Submit" at bounding box center [909, 464] width 42 height 21
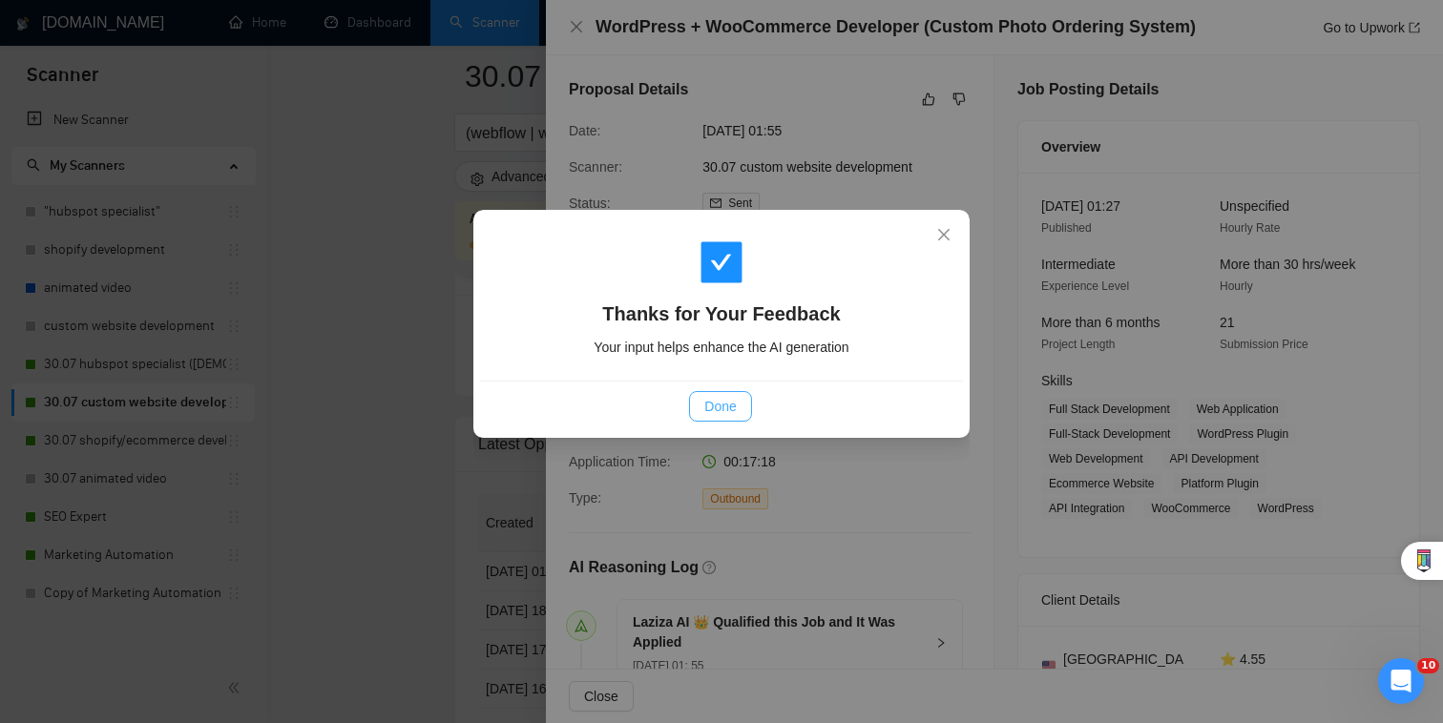
click at [721, 405] on span "Done" at bounding box center [719, 406] width 31 height 21
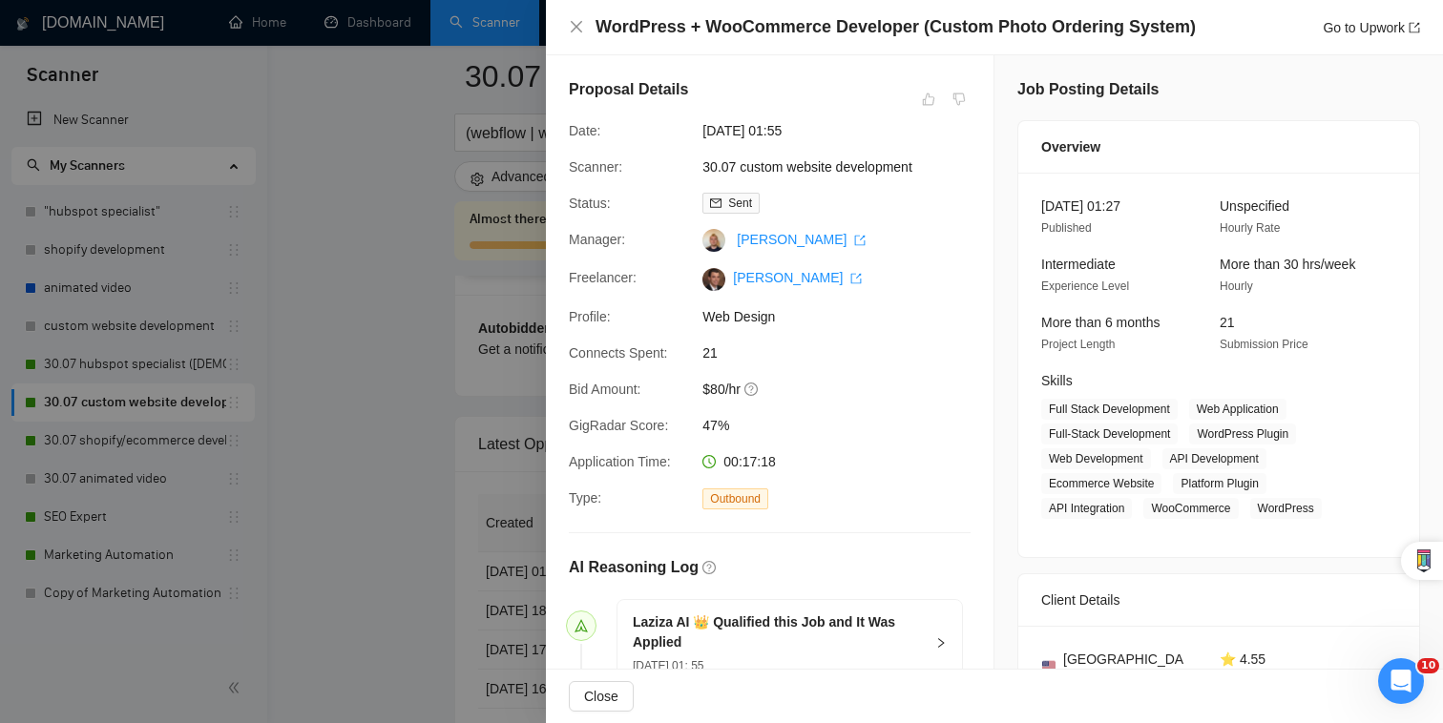
click at [448, 459] on div at bounding box center [721, 361] width 1443 height 723
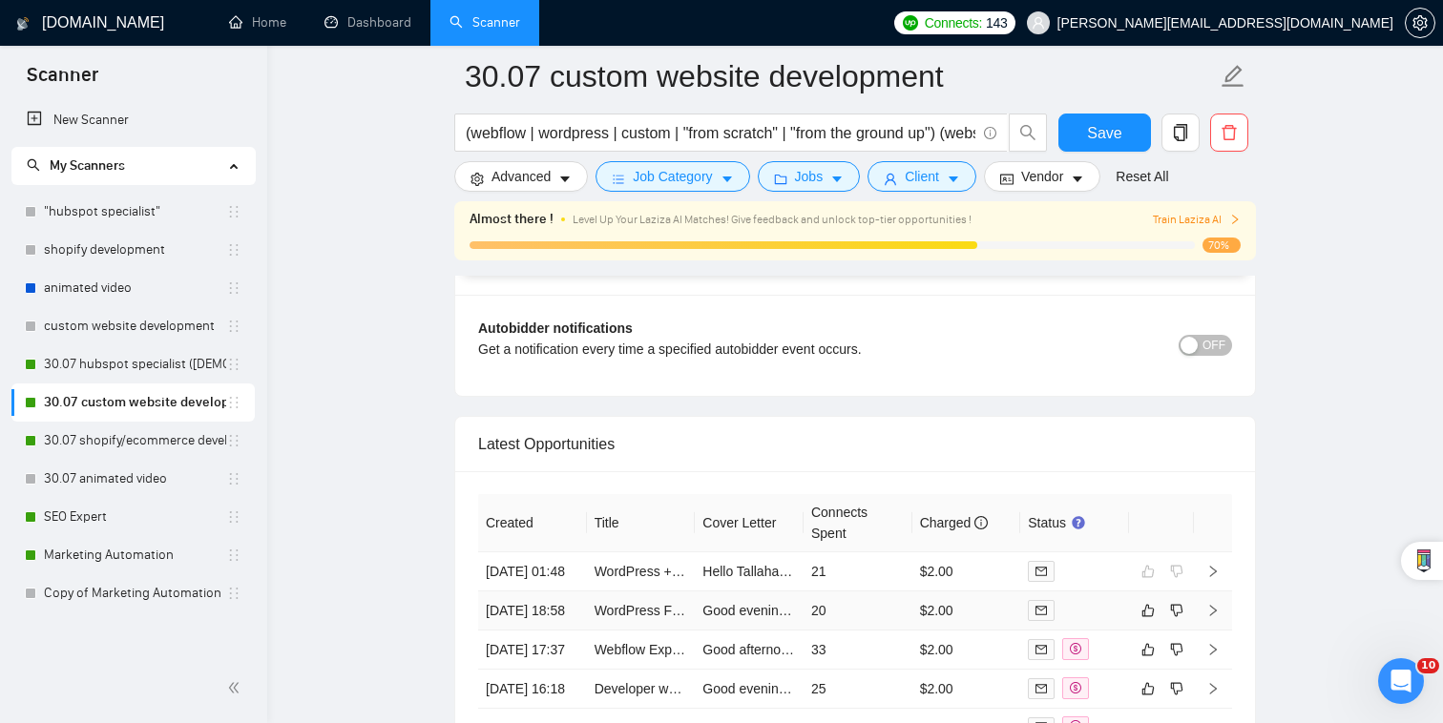
click at [1080, 599] on div at bounding box center [1075, 610] width 94 height 22
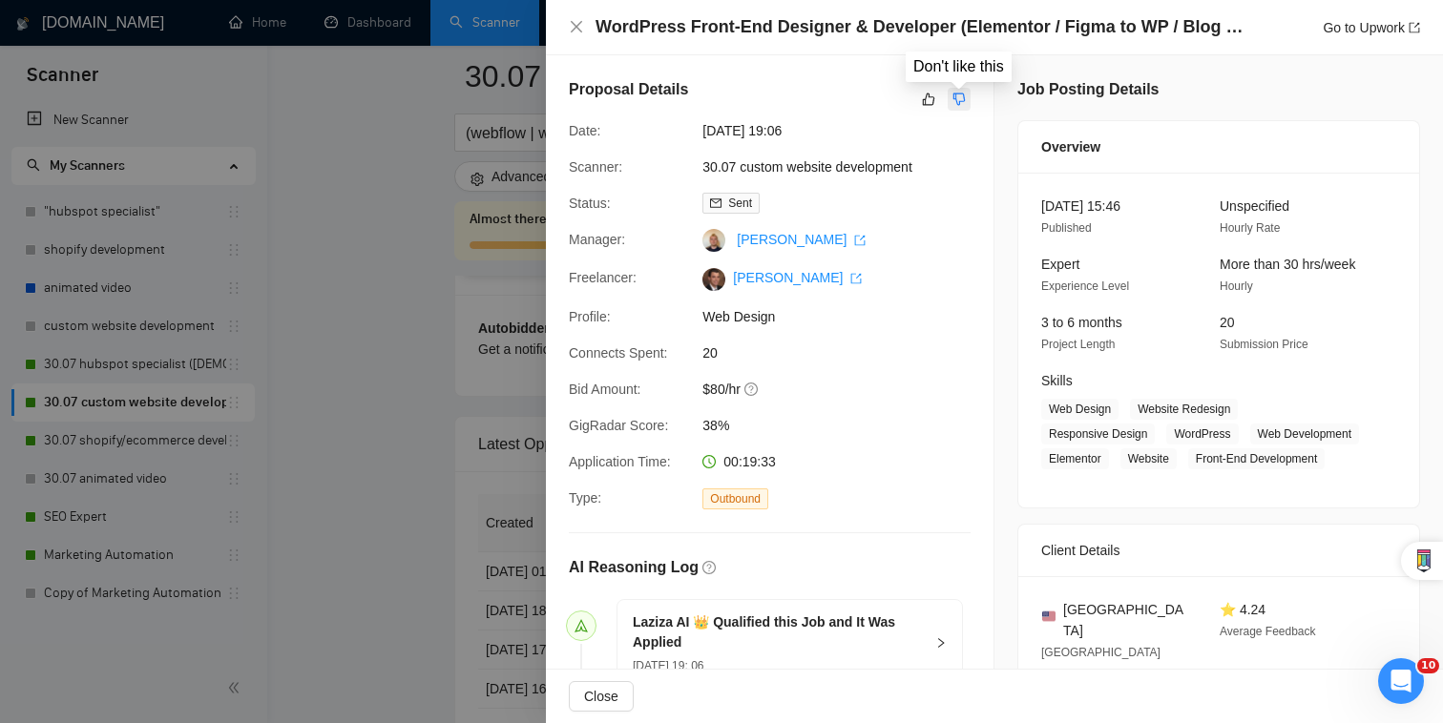
click at [957, 97] on icon "dislike" at bounding box center [958, 99] width 13 height 15
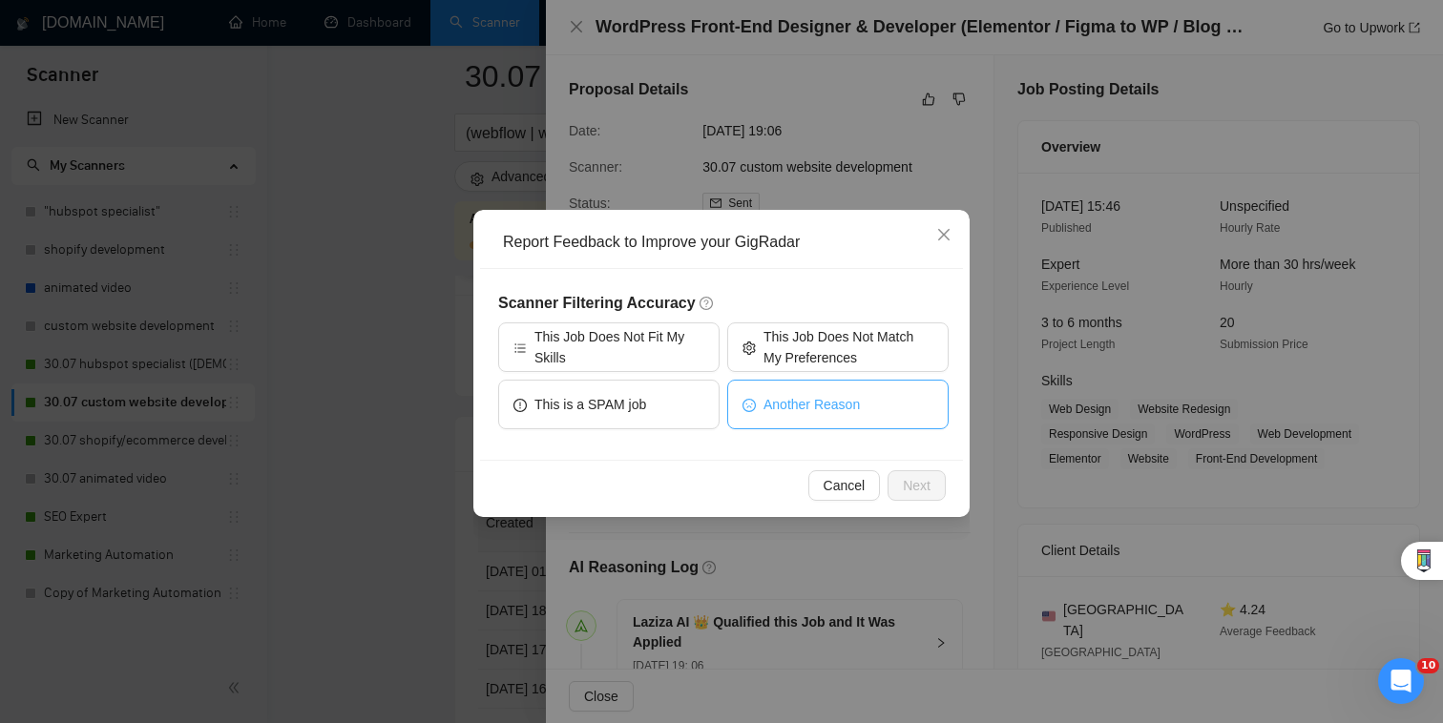
click at [819, 410] on span "Another Reason" at bounding box center [811, 404] width 96 height 21
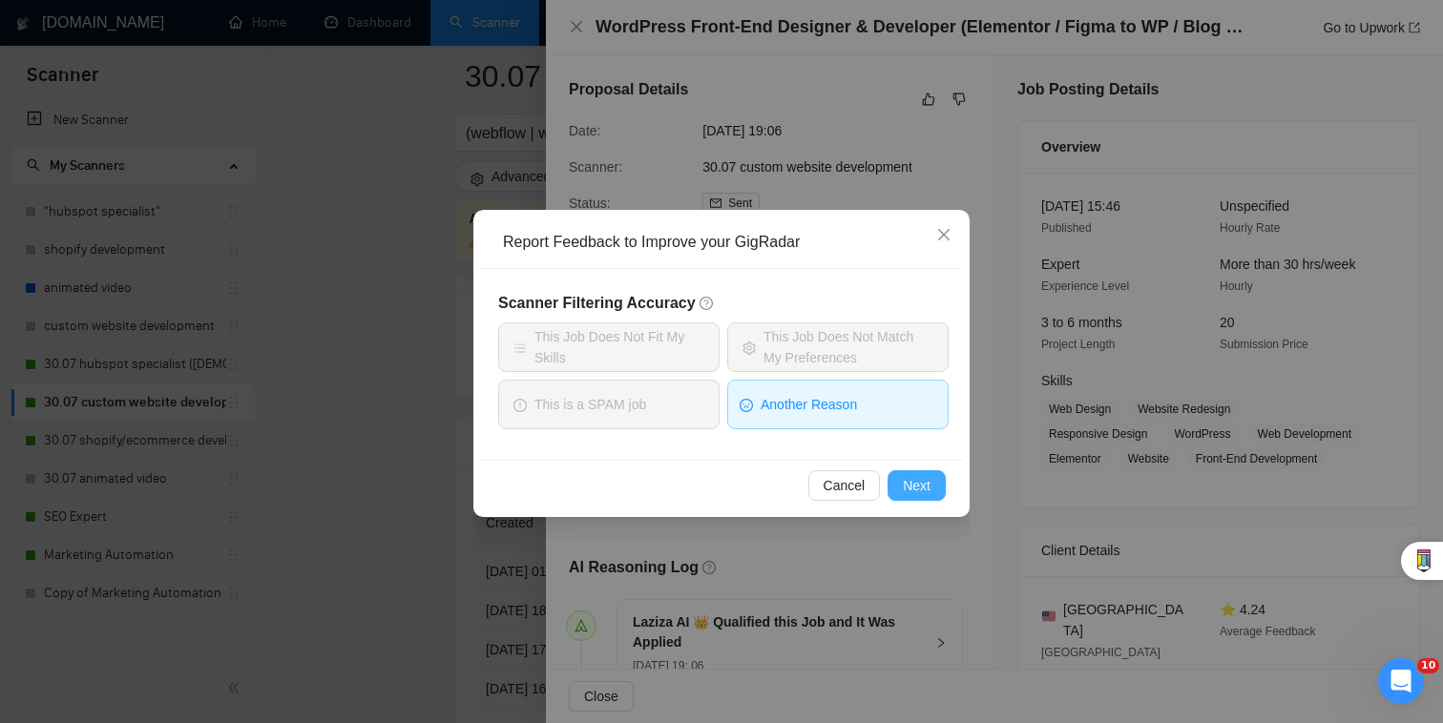
click at [936, 492] on button "Next" at bounding box center [916, 485] width 58 height 31
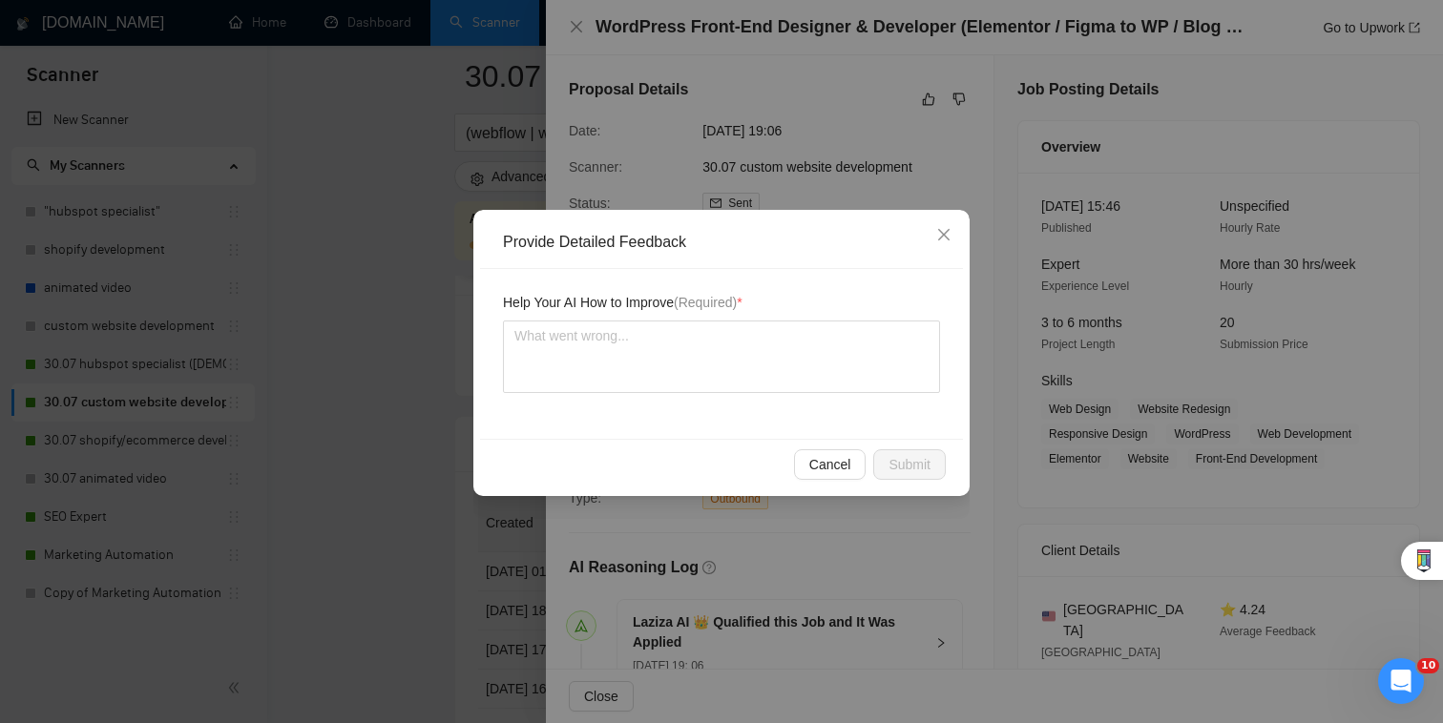
click at [771, 395] on div "Help Your AI How to Improve (Required) *" at bounding box center [721, 354] width 483 height 170
click at [772, 365] on textarea at bounding box center [721, 357] width 437 height 73
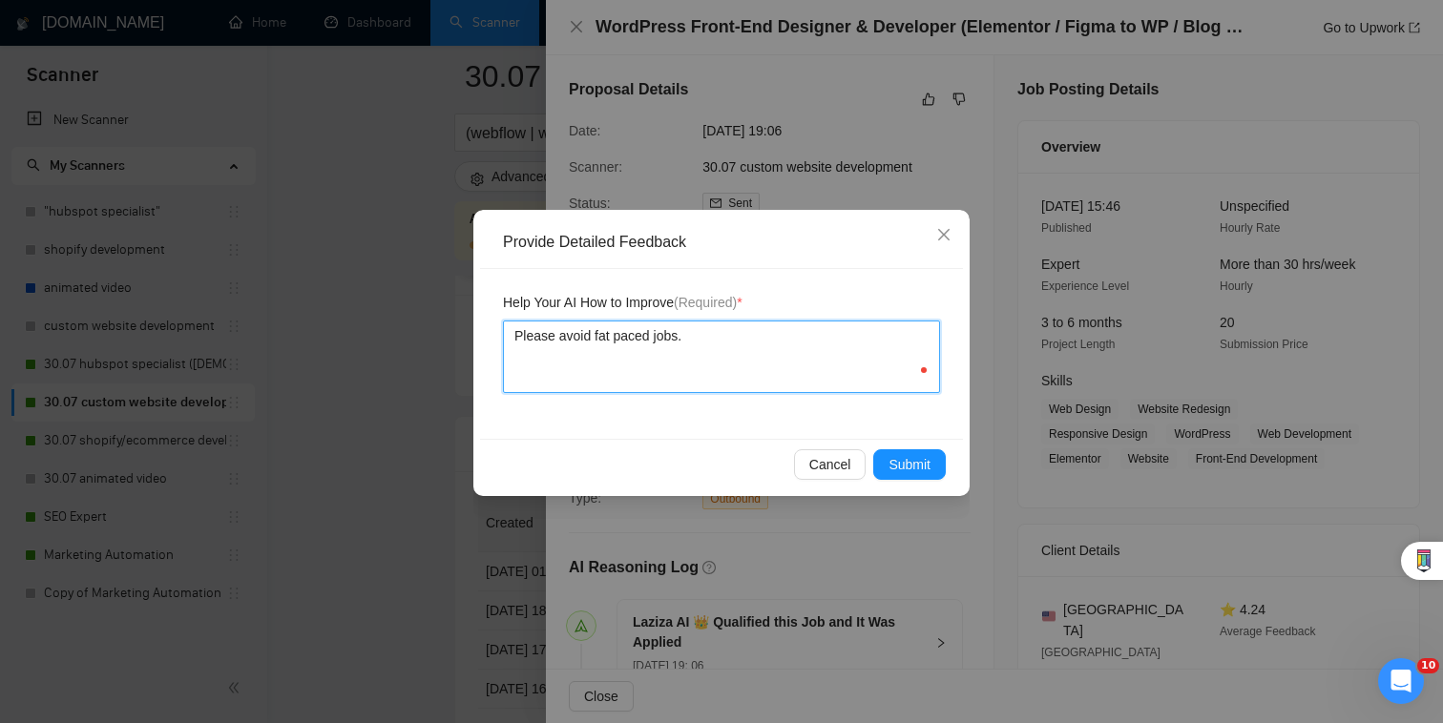
click at [603, 338] on textarea "Please avoid fat paced jobs." at bounding box center [721, 357] width 437 height 73
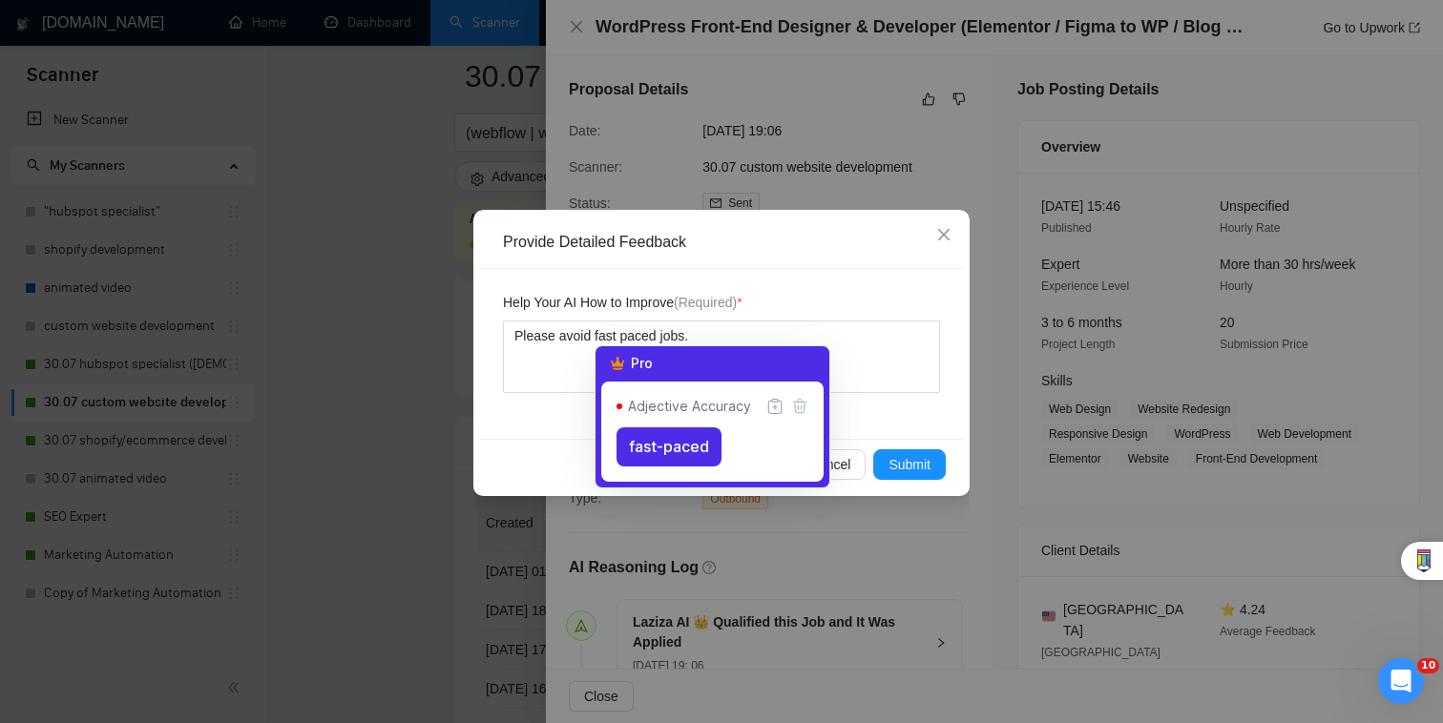
click at [883, 420] on div "Help Your AI How to Improve (Required) * Please avoid fast paced jobs." at bounding box center [721, 354] width 483 height 170
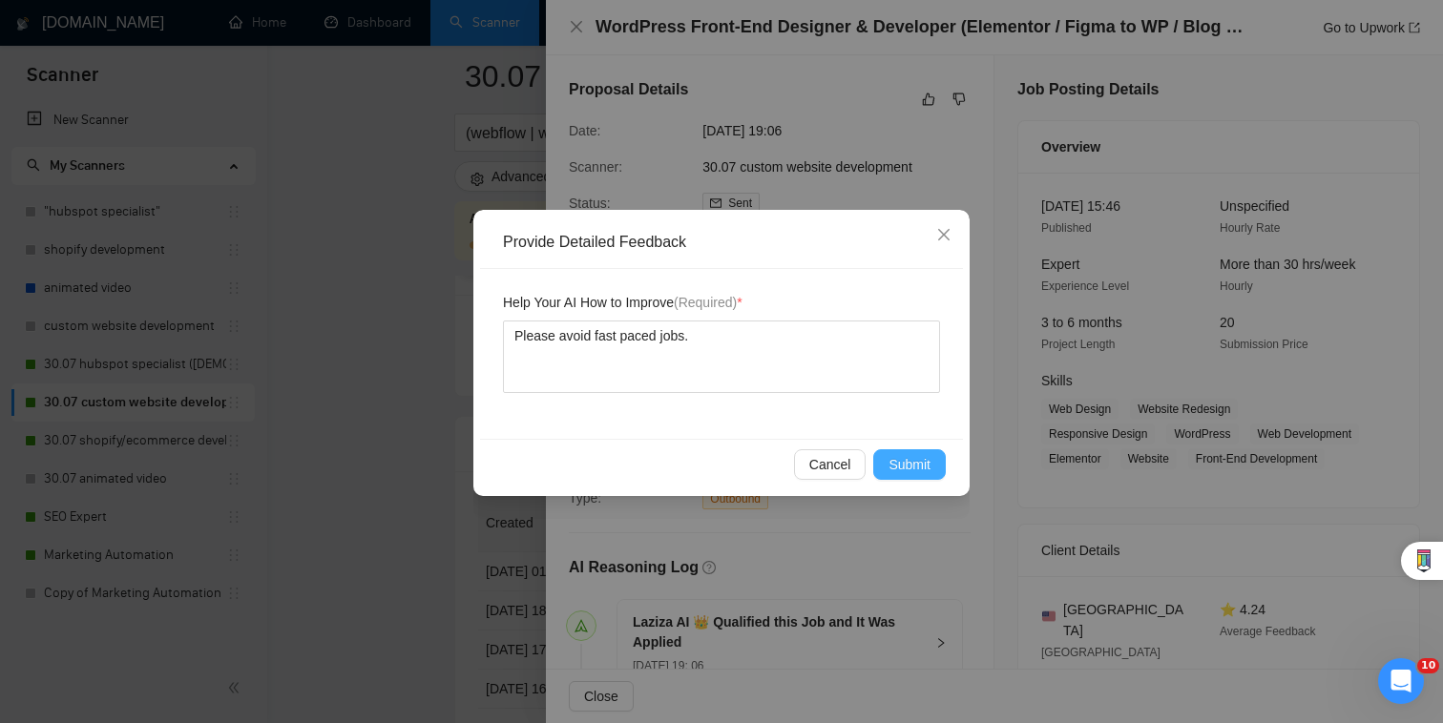
click at [899, 460] on span "Submit" at bounding box center [909, 464] width 42 height 21
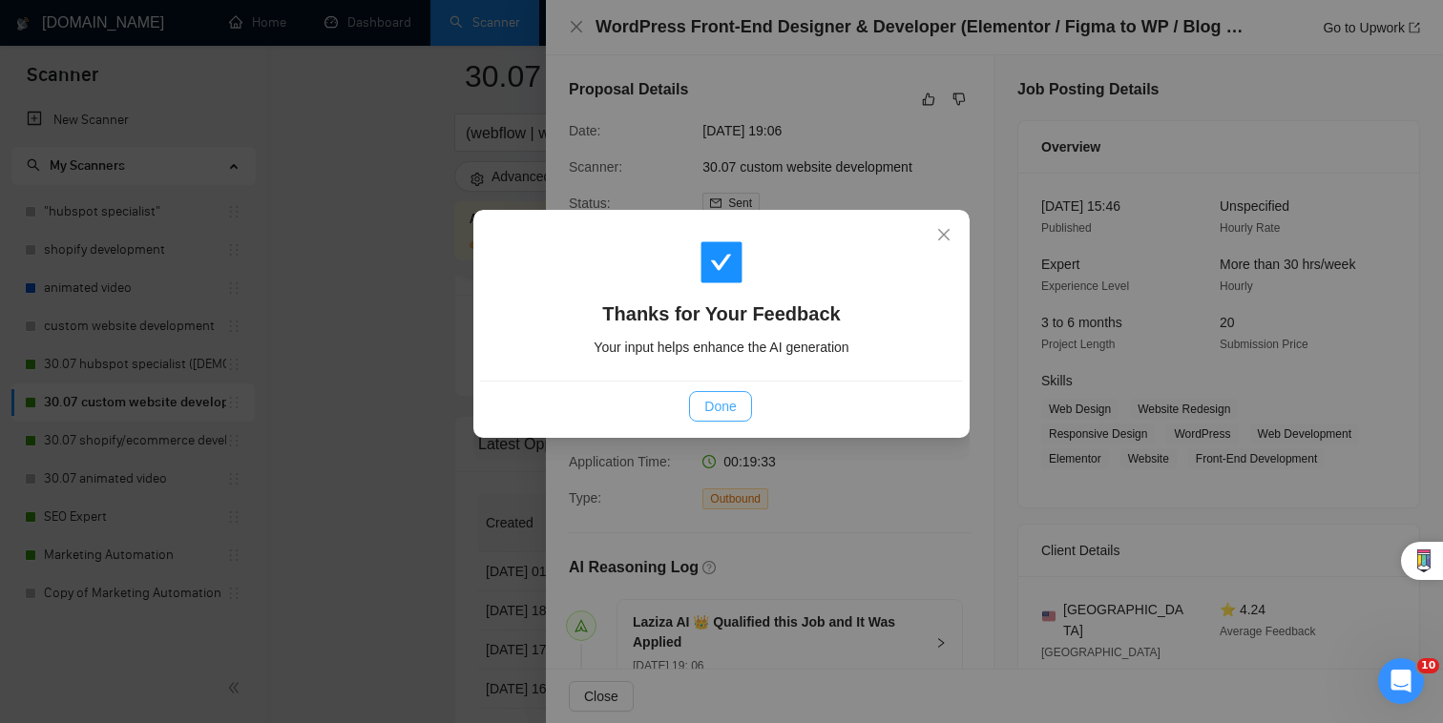
click at [720, 413] on span "Done" at bounding box center [719, 406] width 31 height 21
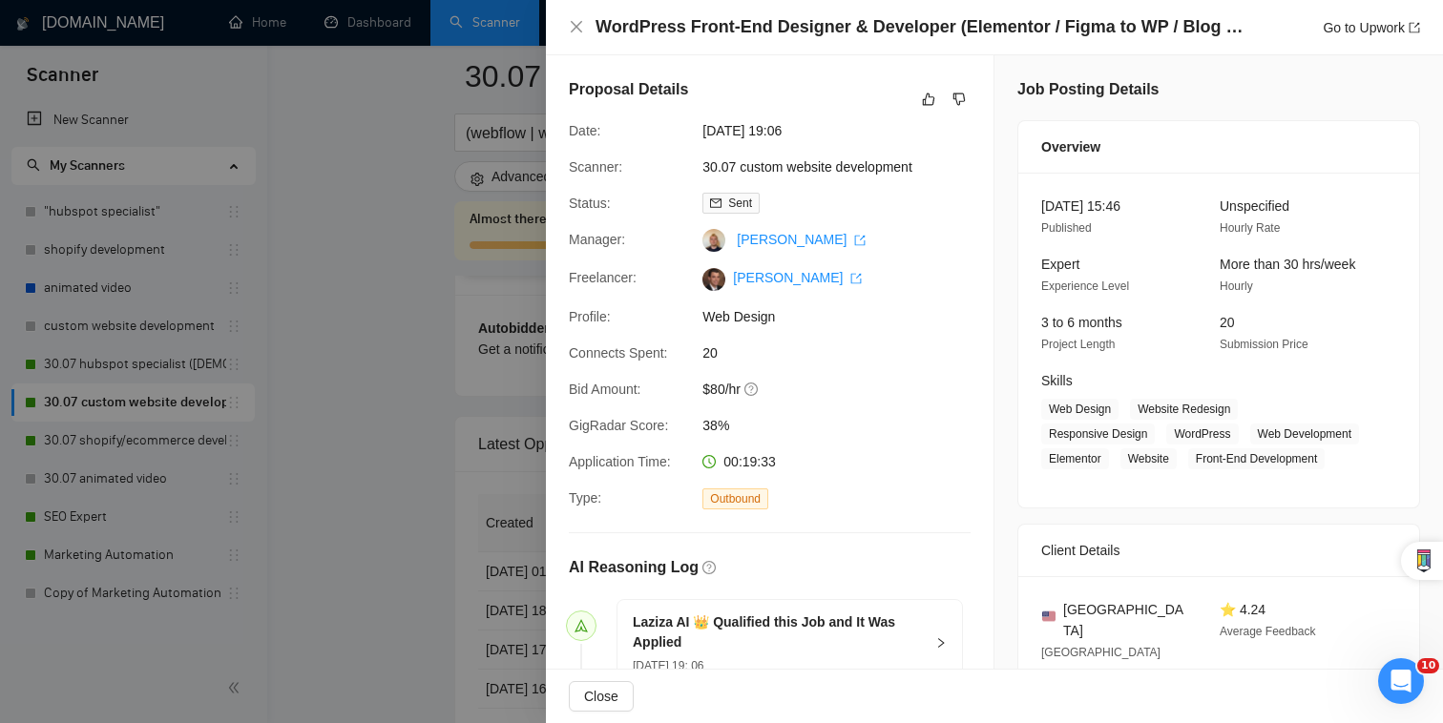
click at [443, 519] on div at bounding box center [721, 361] width 1443 height 723
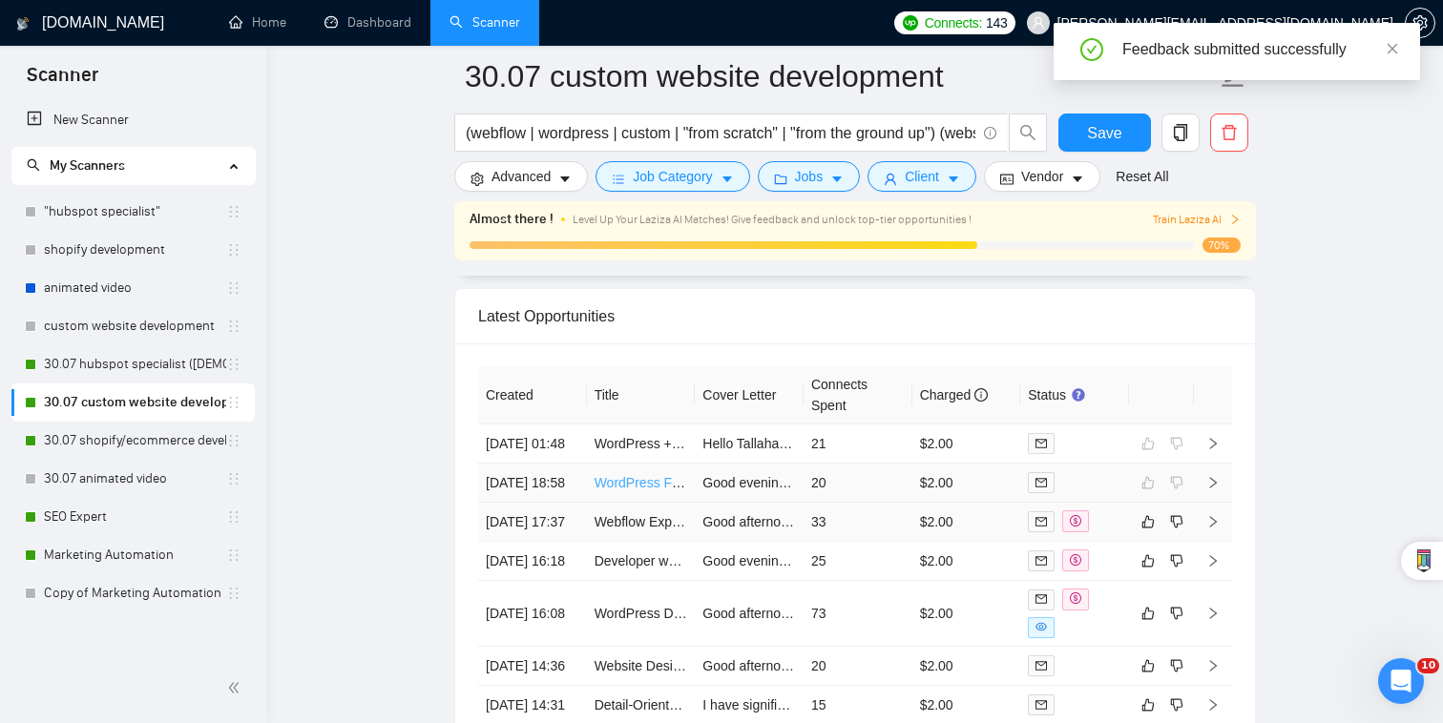
scroll to position [4747, 0]
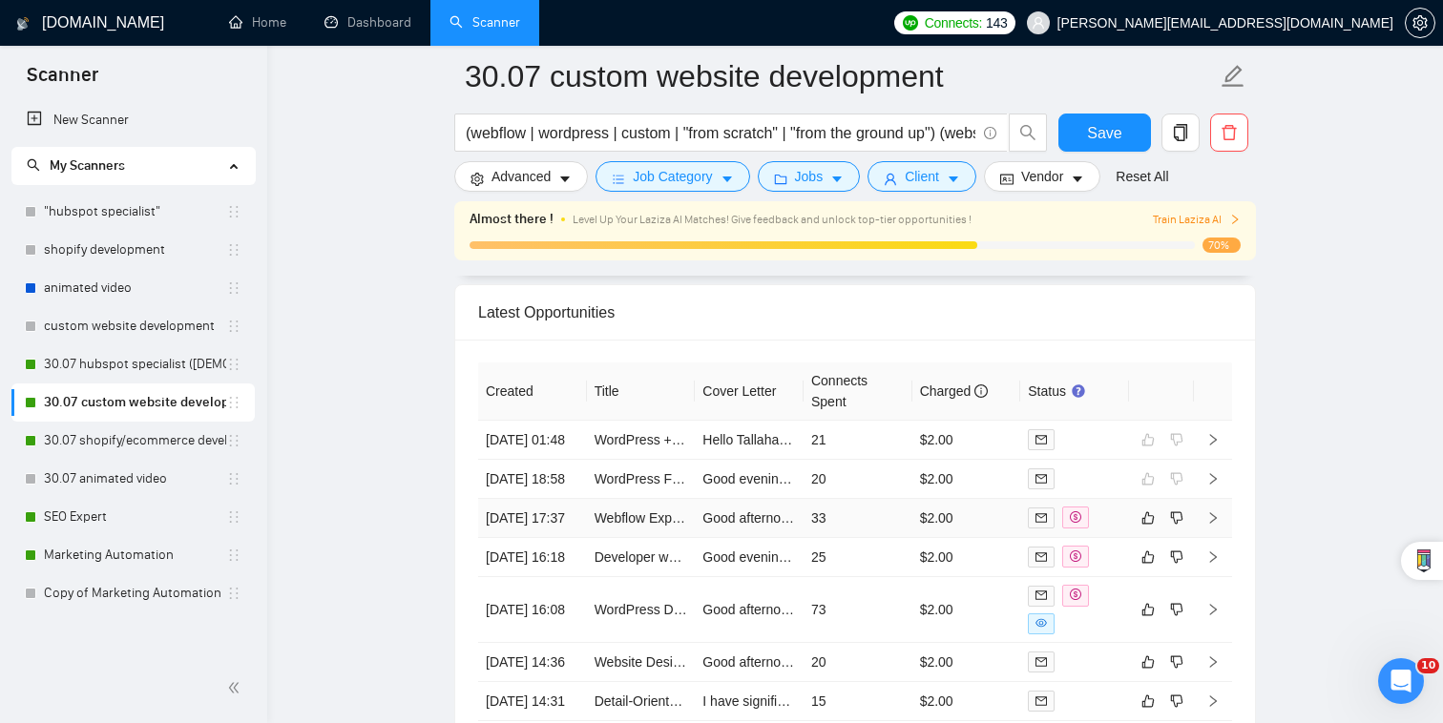
click at [1115, 507] on div at bounding box center [1075, 518] width 94 height 22
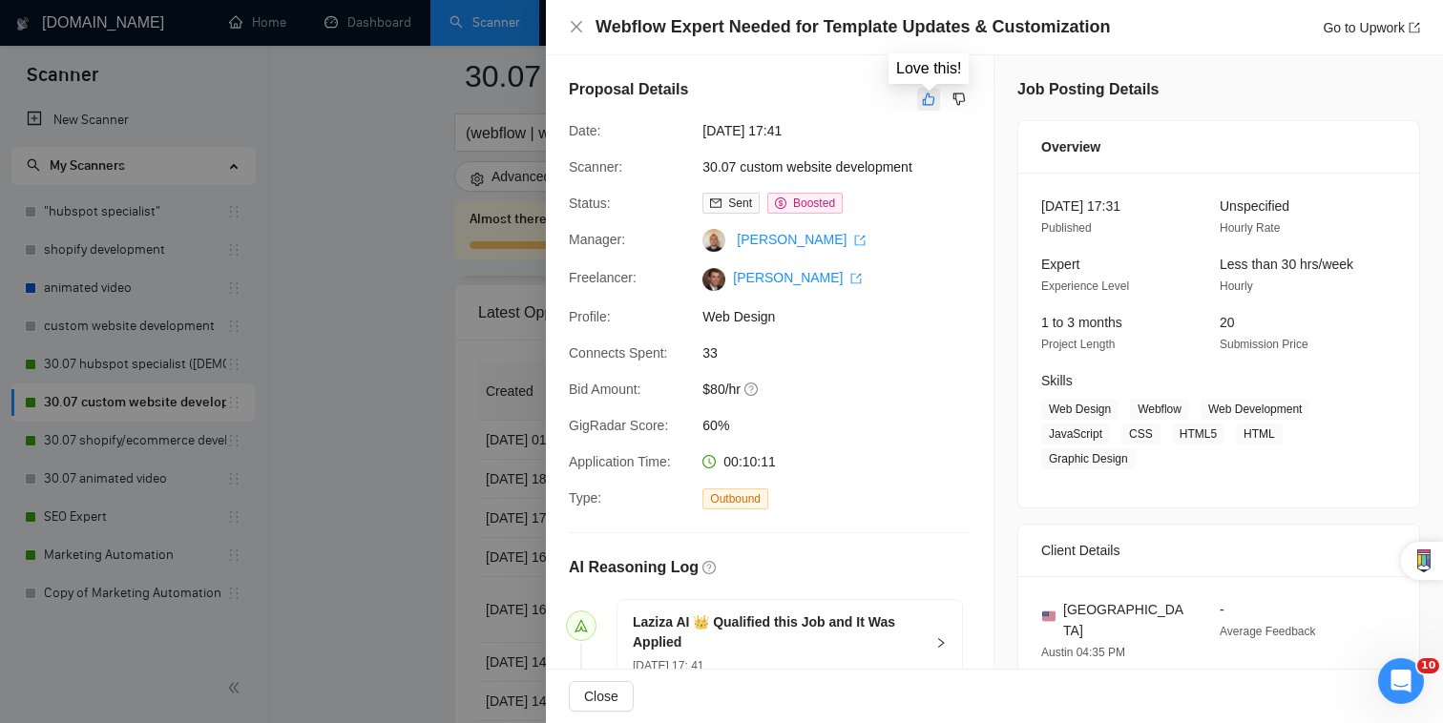
click at [929, 106] on icon "like" at bounding box center [928, 99] width 13 height 15
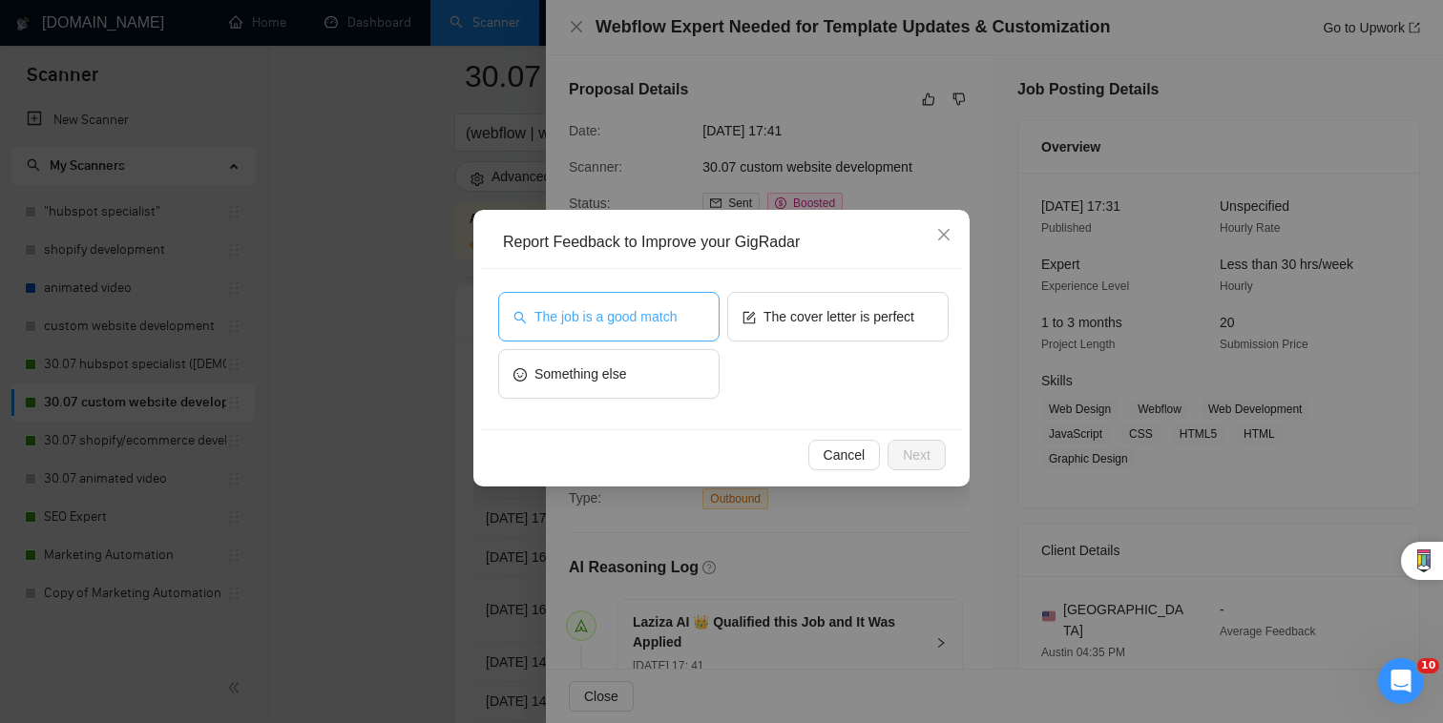
click at [696, 315] on button "The job is a good match" at bounding box center [608, 317] width 221 height 50
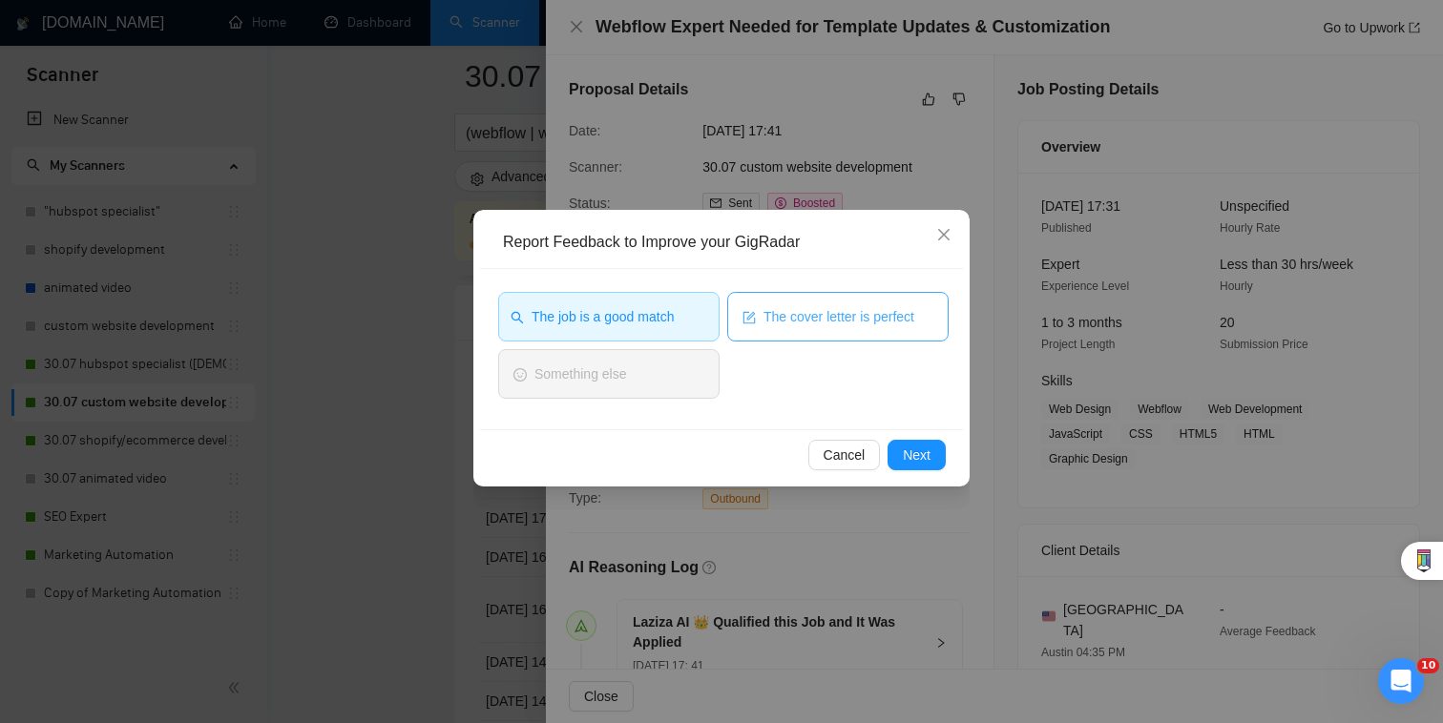
click at [841, 318] on span "The cover letter is perfect" at bounding box center [838, 316] width 151 height 21
click at [941, 467] on button "Next" at bounding box center [916, 455] width 58 height 31
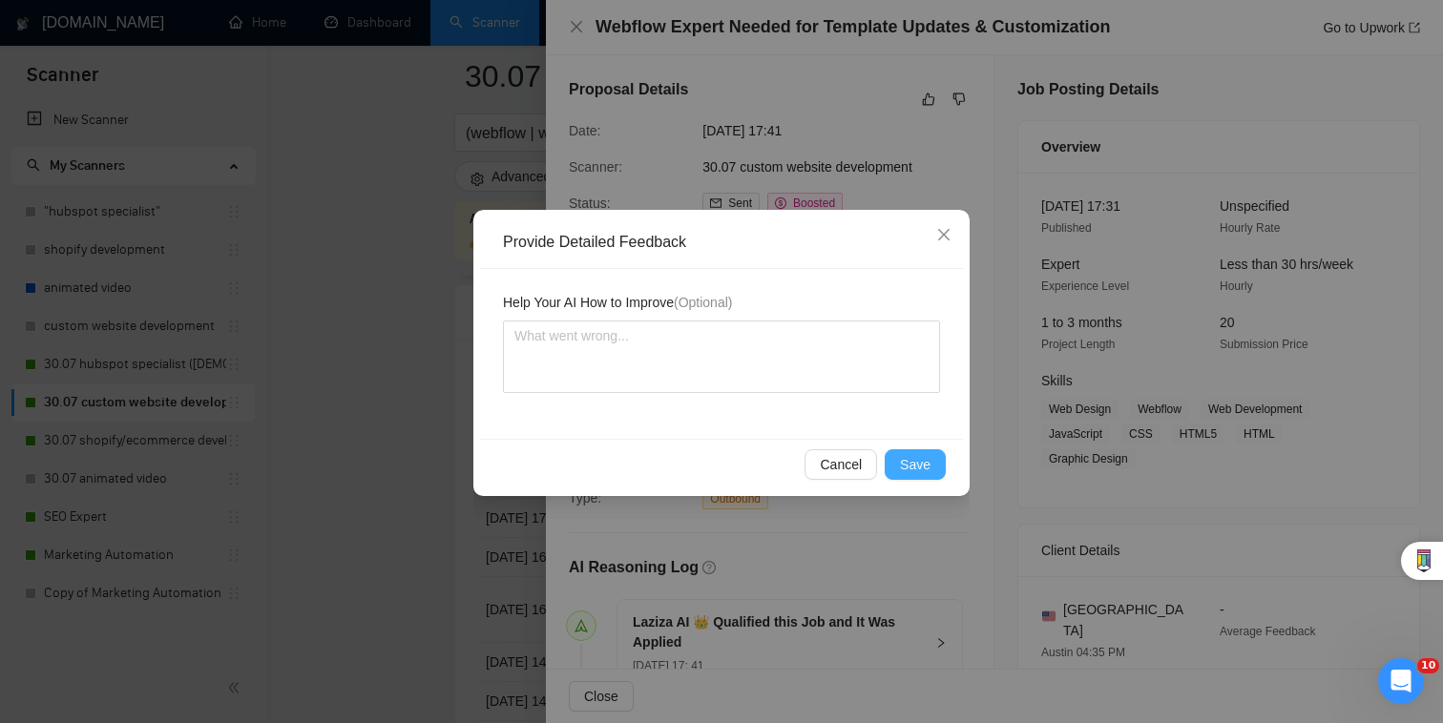
click at [934, 468] on button "Save" at bounding box center [915, 464] width 61 height 31
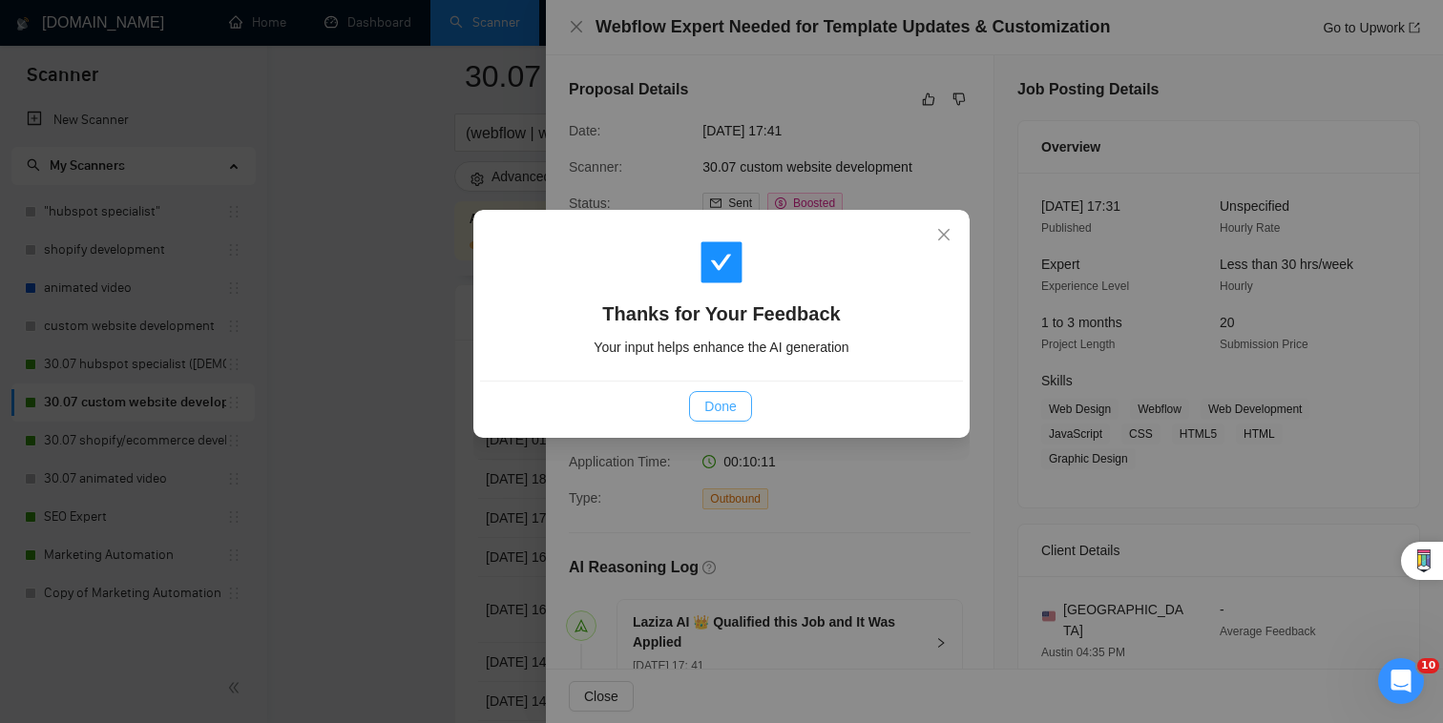
click at [723, 410] on span "Done" at bounding box center [719, 406] width 31 height 21
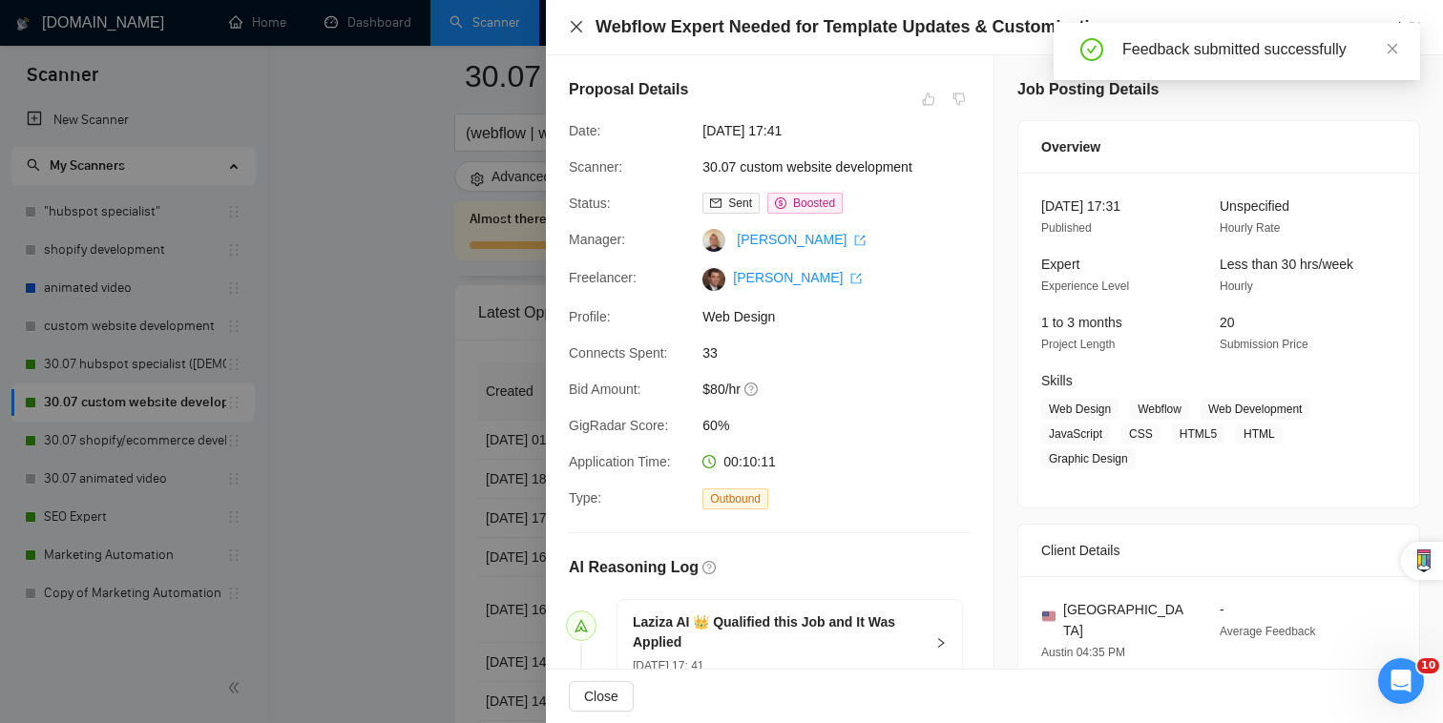
click at [582, 31] on icon "close" at bounding box center [576, 26] width 15 height 15
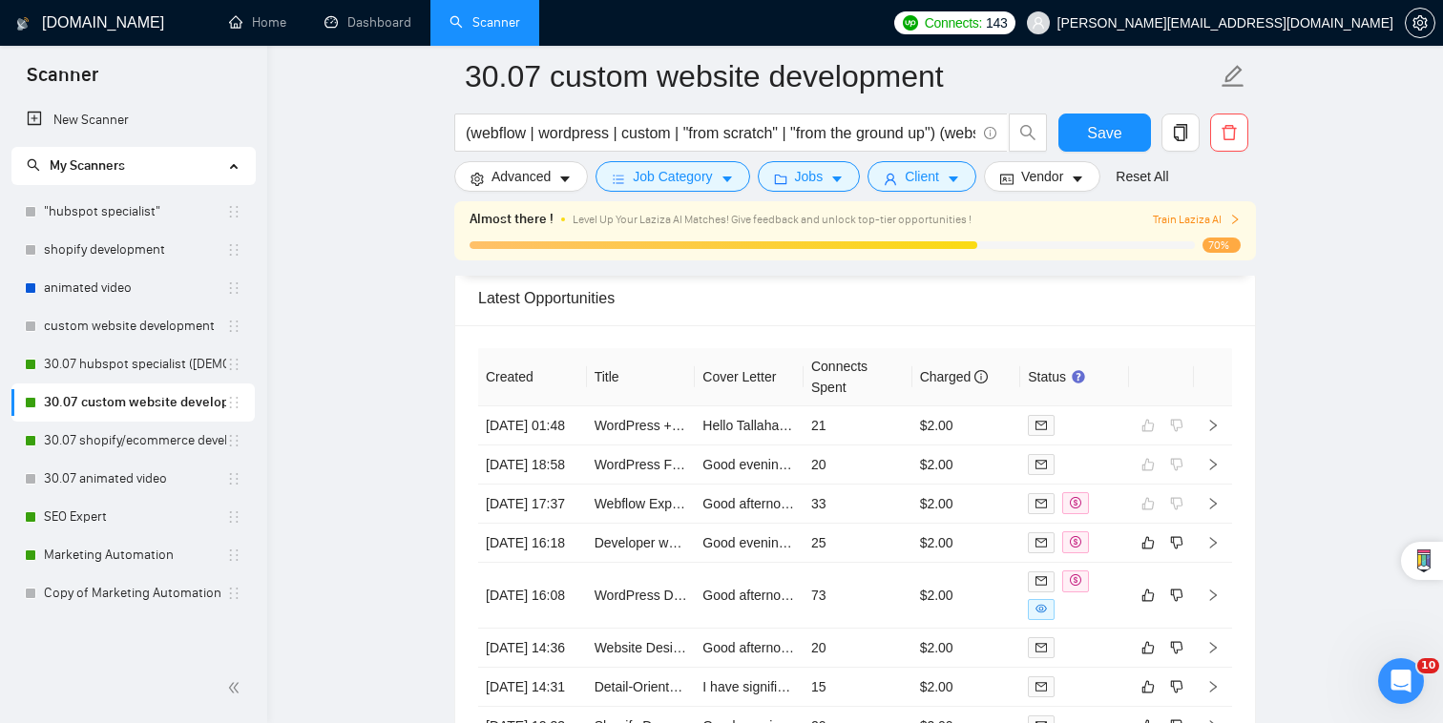
scroll to position [4766, 0]
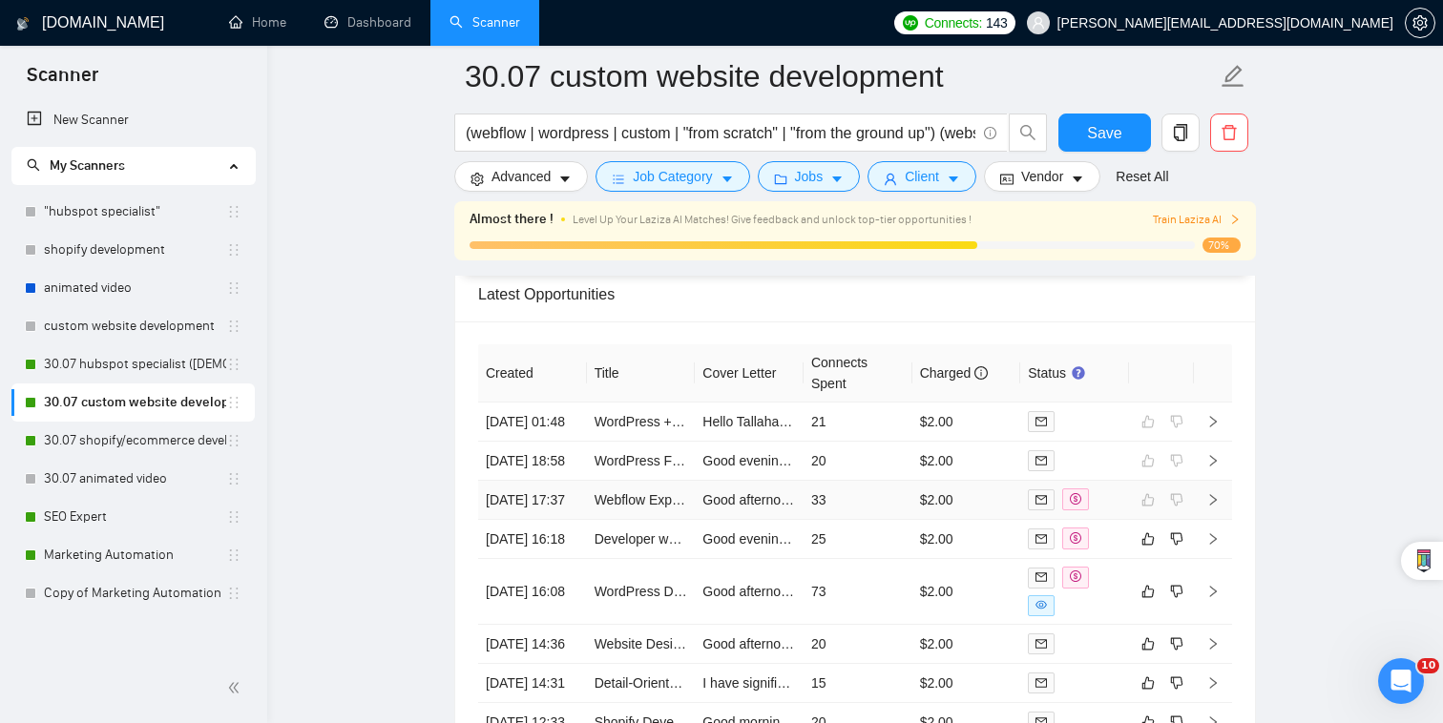
click at [1013, 481] on td "$2.00" at bounding box center [966, 500] width 109 height 39
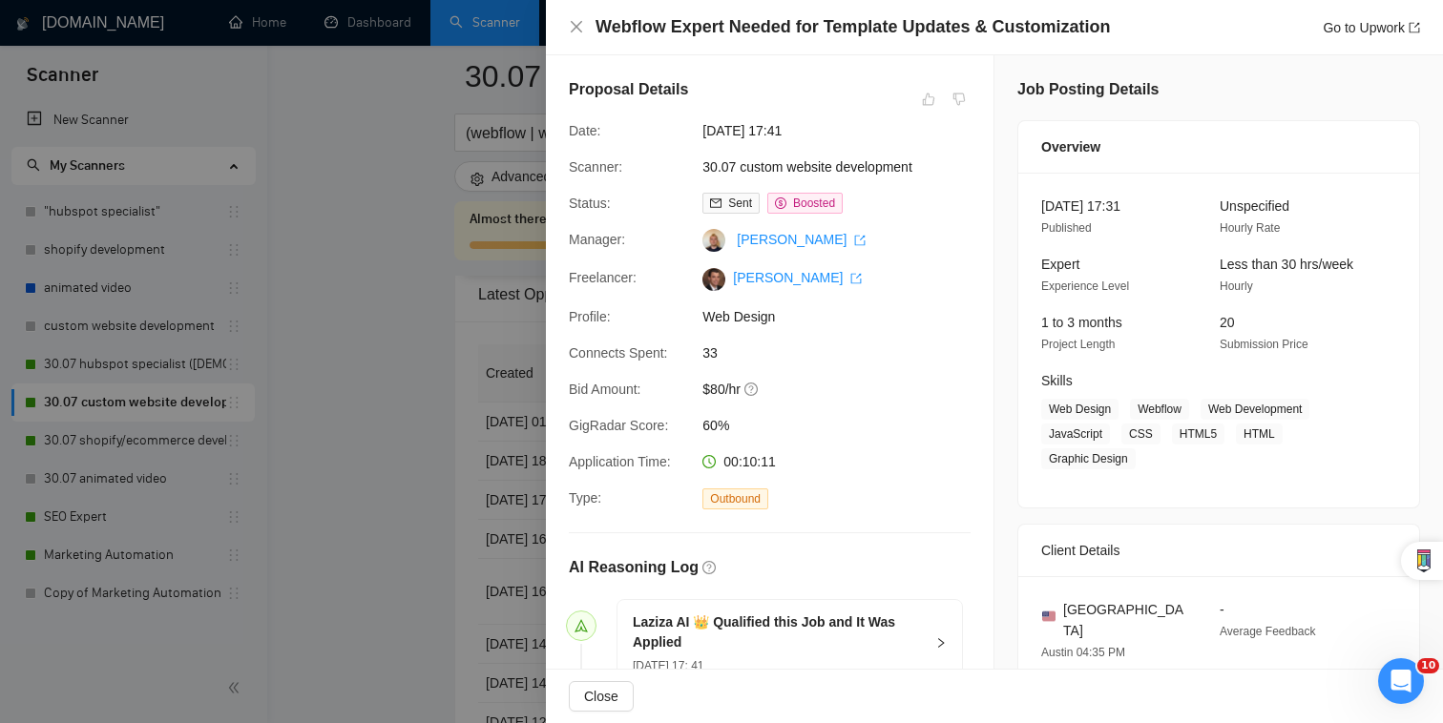
click at [385, 589] on div at bounding box center [721, 361] width 1443 height 723
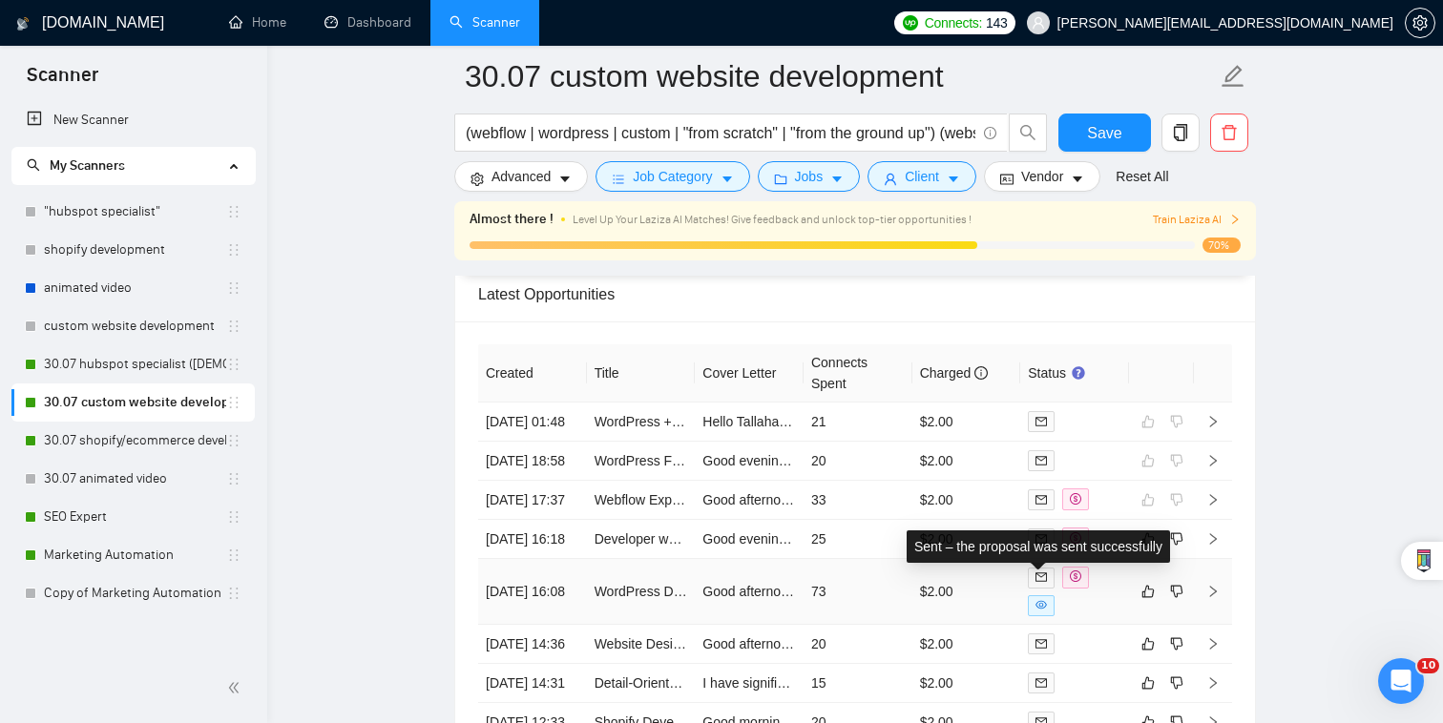
click at [993, 617] on td "$2.00" at bounding box center [966, 592] width 109 height 66
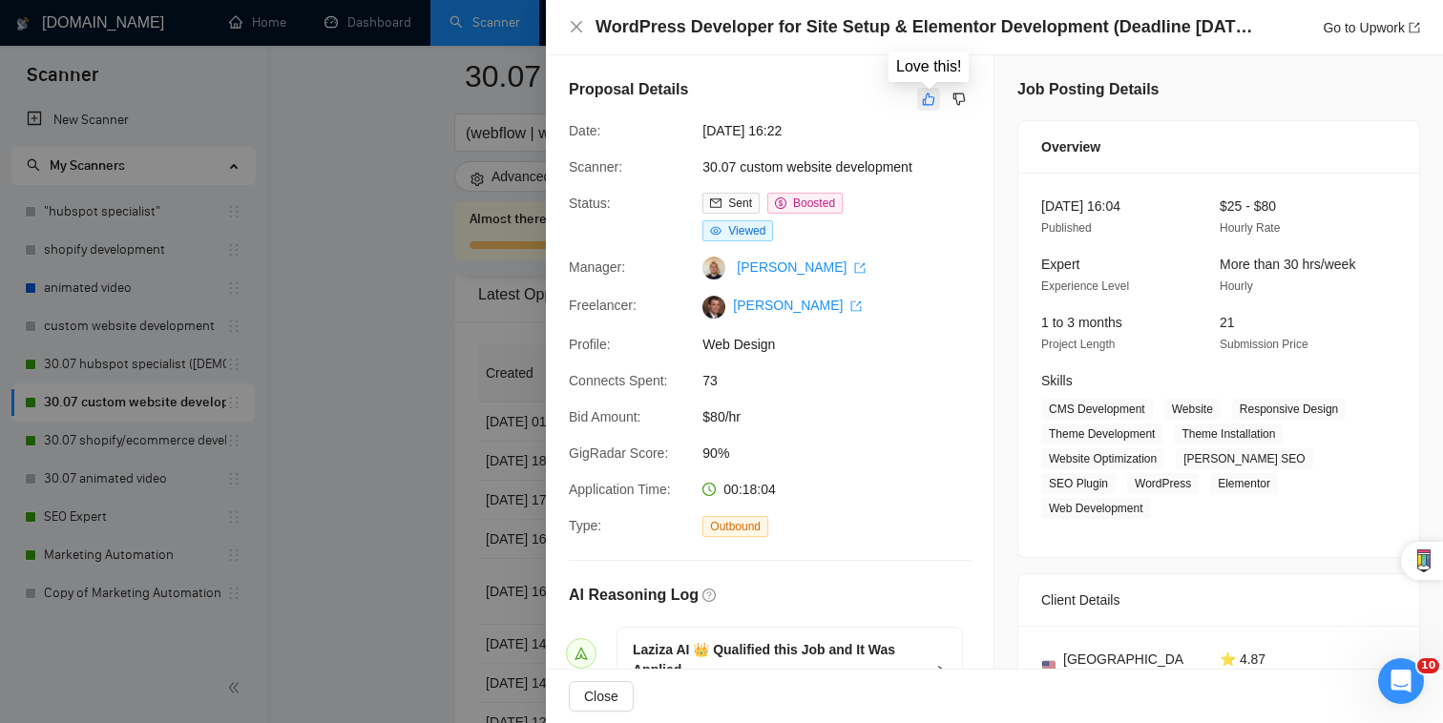
click at [921, 95] on button "button" at bounding box center [928, 99] width 23 height 23
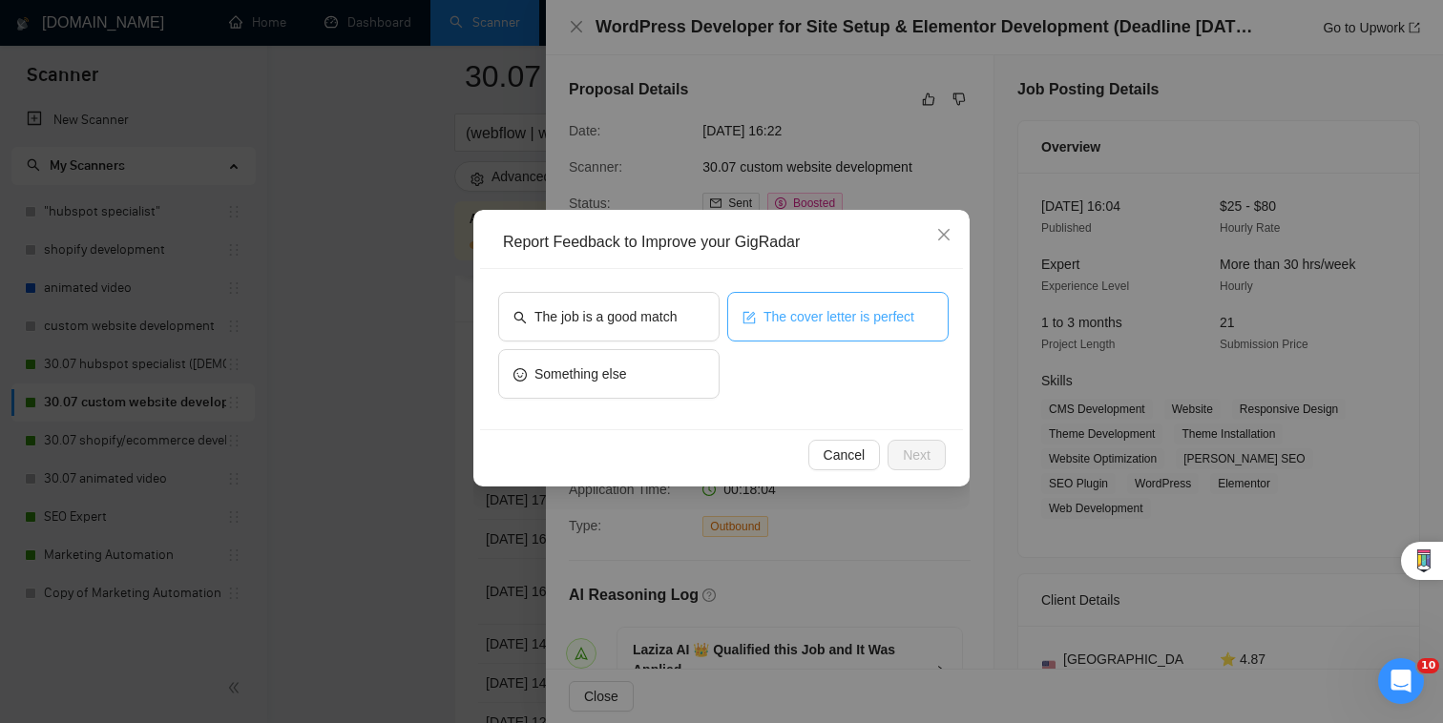
click at [808, 304] on button "The cover letter is perfect" at bounding box center [837, 317] width 221 height 50
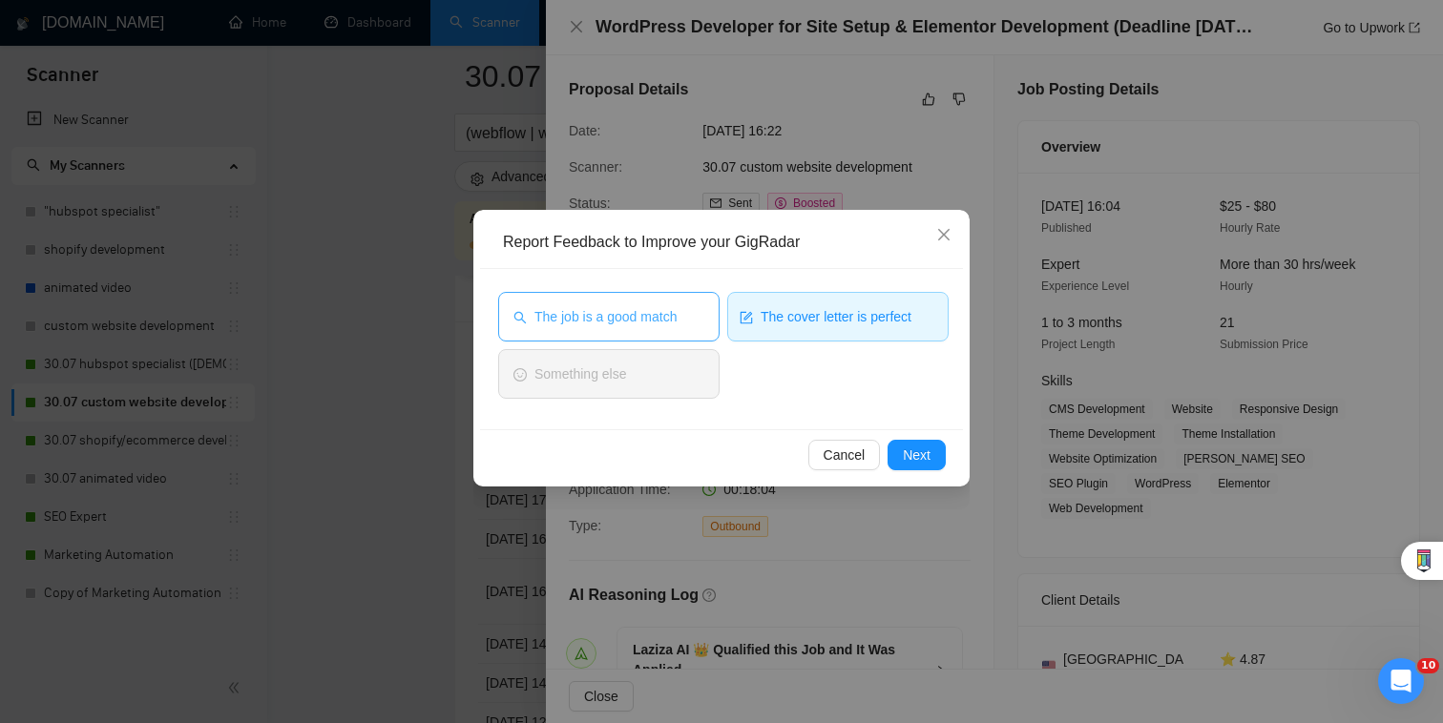
click at [686, 316] on button "The job is a good match" at bounding box center [608, 317] width 221 height 50
click at [942, 463] on button "Next" at bounding box center [916, 455] width 58 height 31
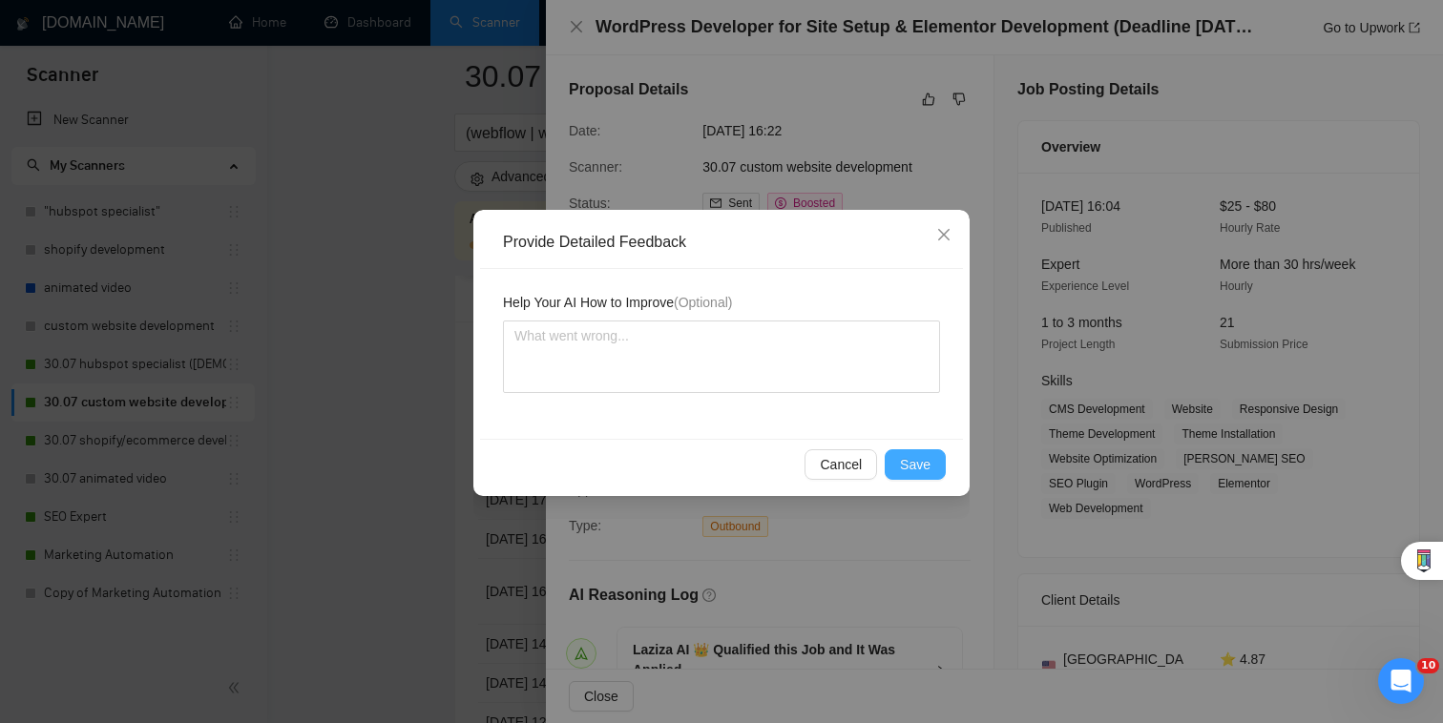
click at [923, 466] on span "Save" at bounding box center [915, 464] width 31 height 21
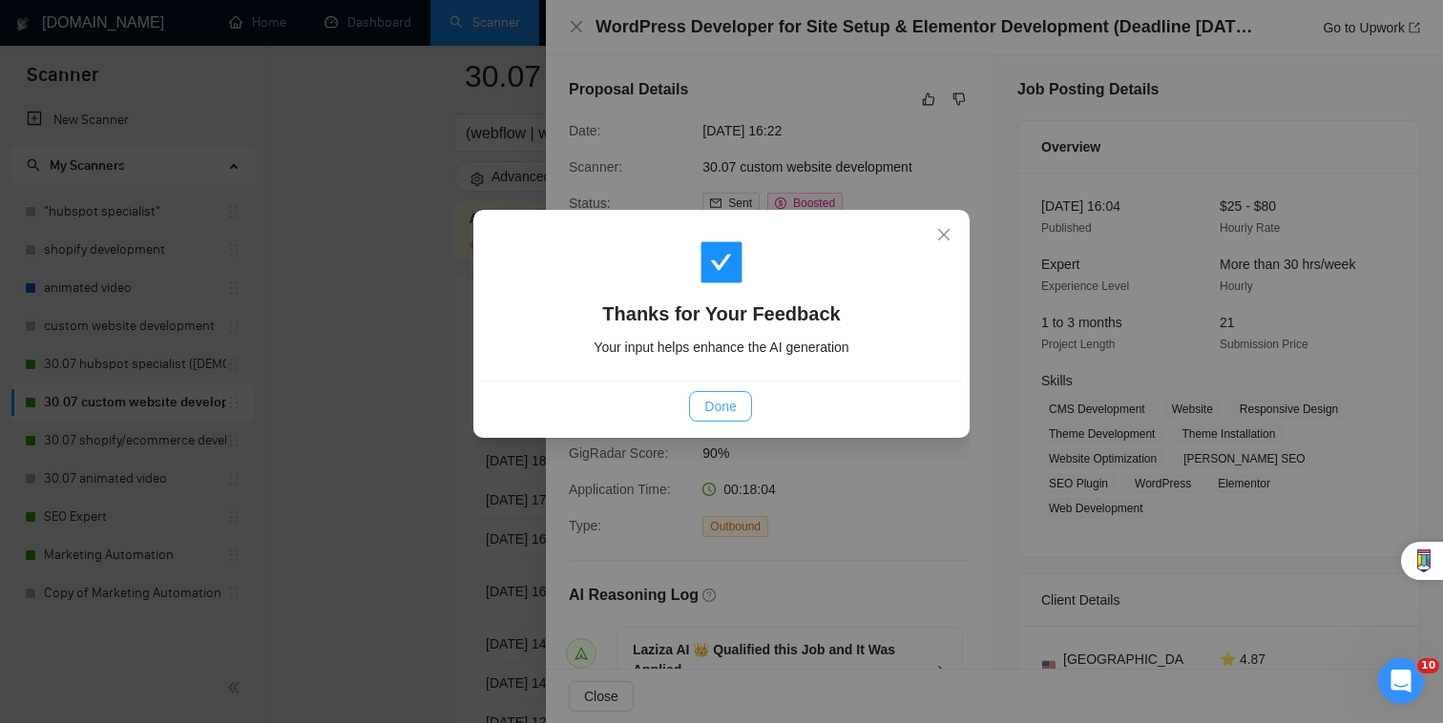
click at [733, 401] on span "Done" at bounding box center [719, 406] width 31 height 21
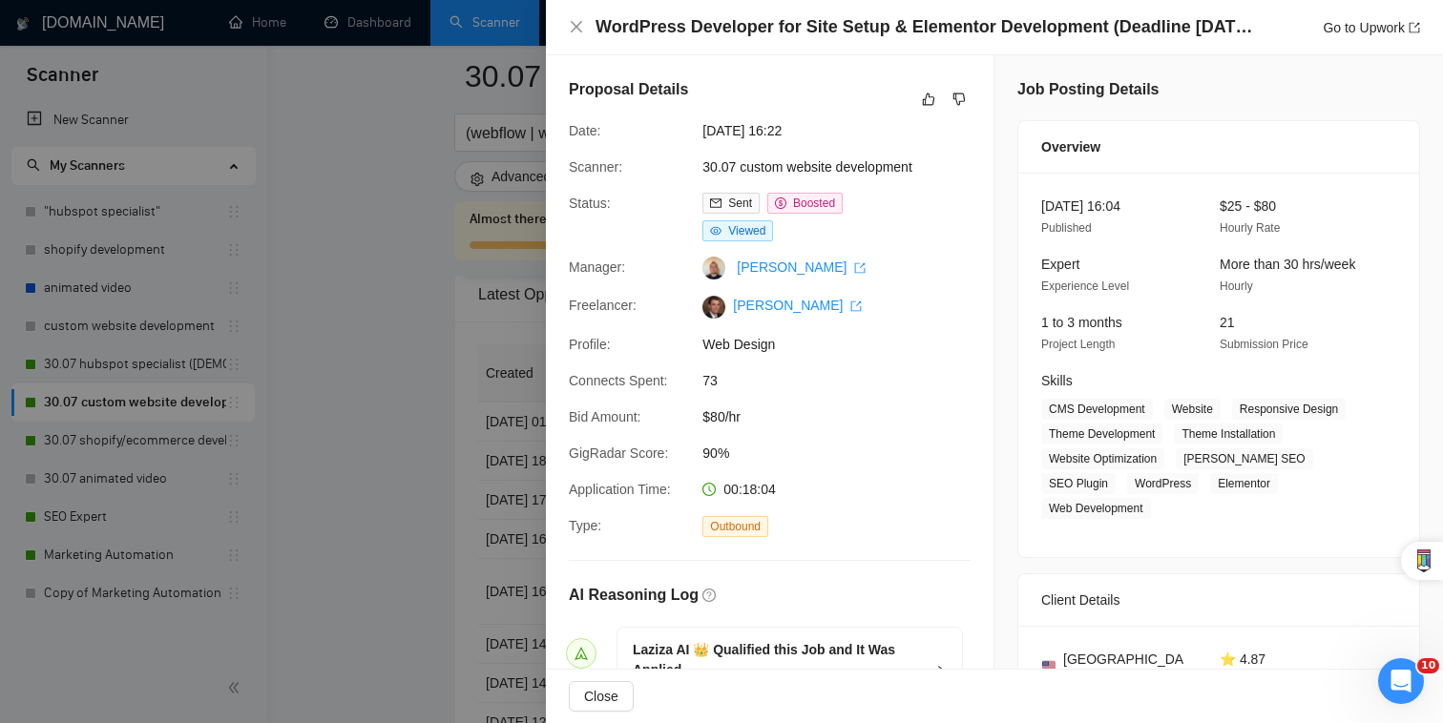
click at [527, 536] on div at bounding box center [721, 361] width 1443 height 723
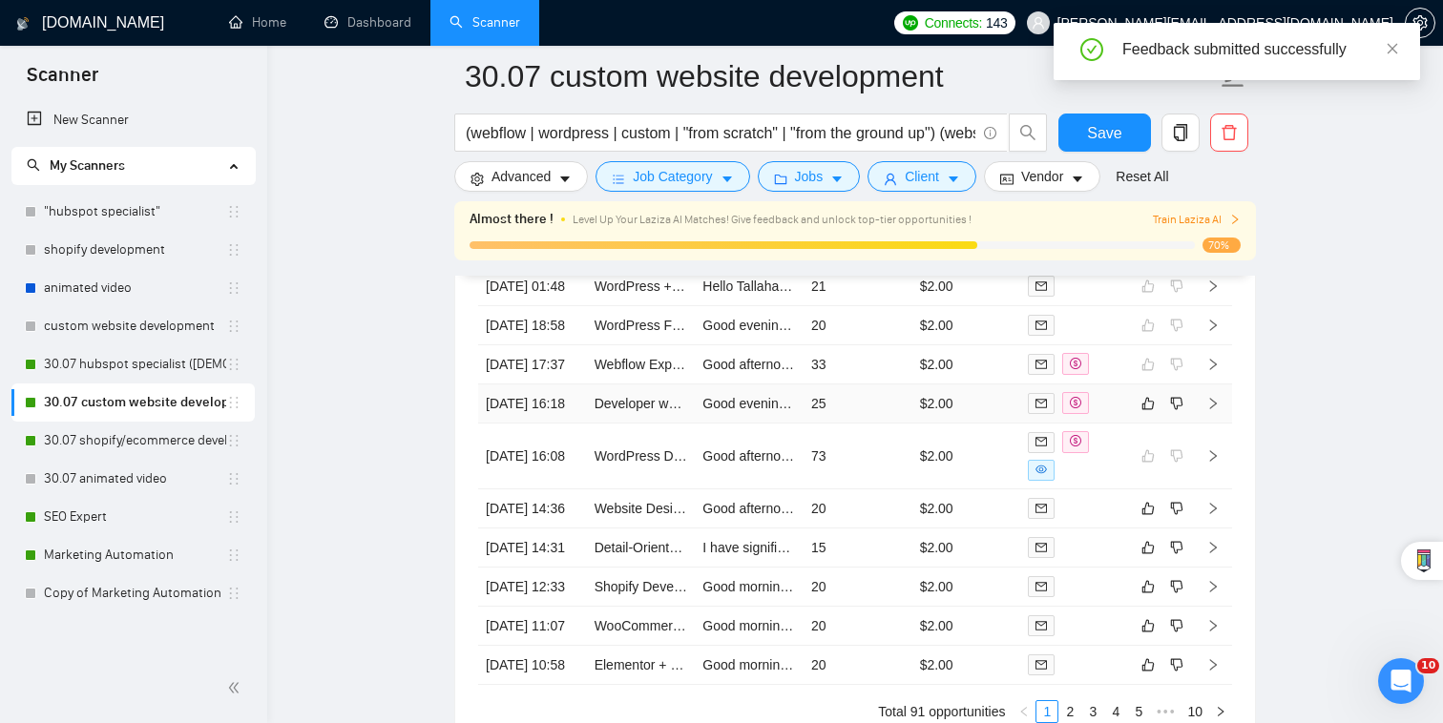
scroll to position [4932, 0]
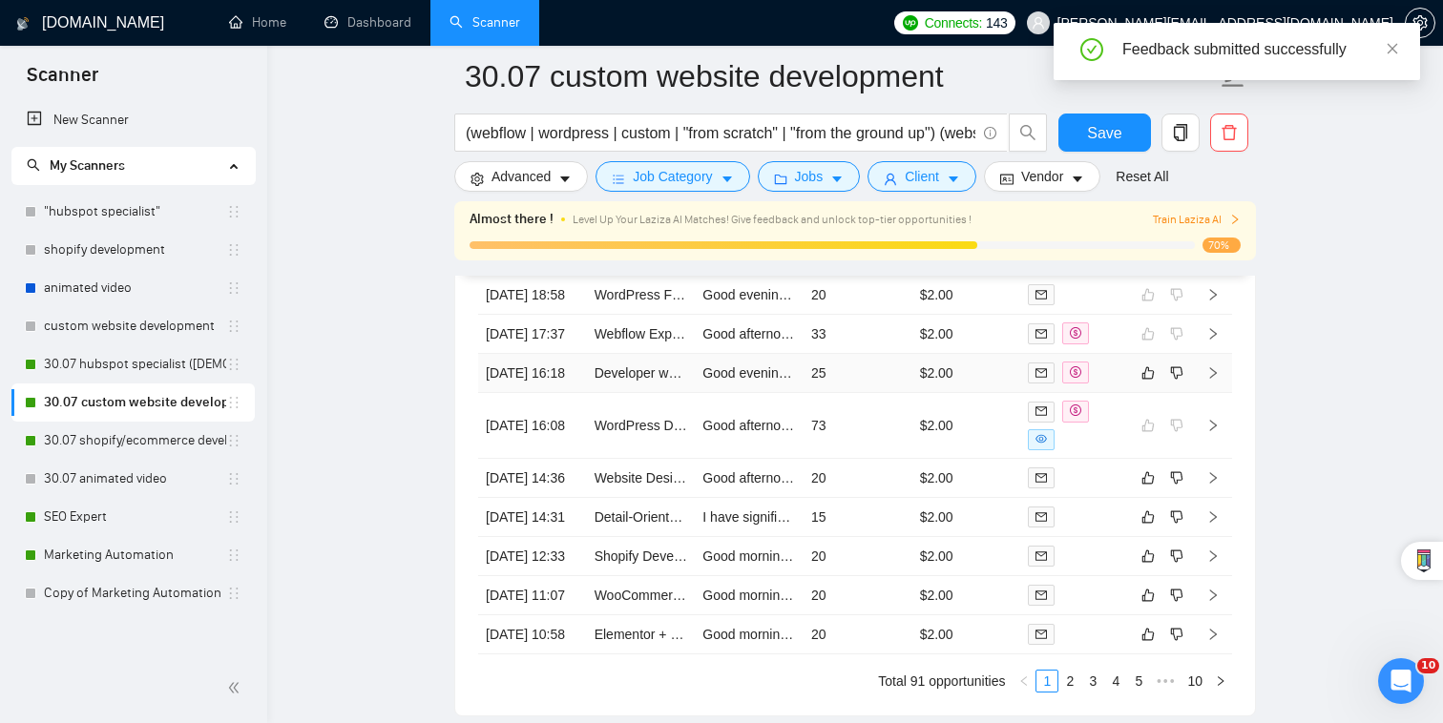
click at [1002, 373] on td "$2.00" at bounding box center [966, 373] width 109 height 39
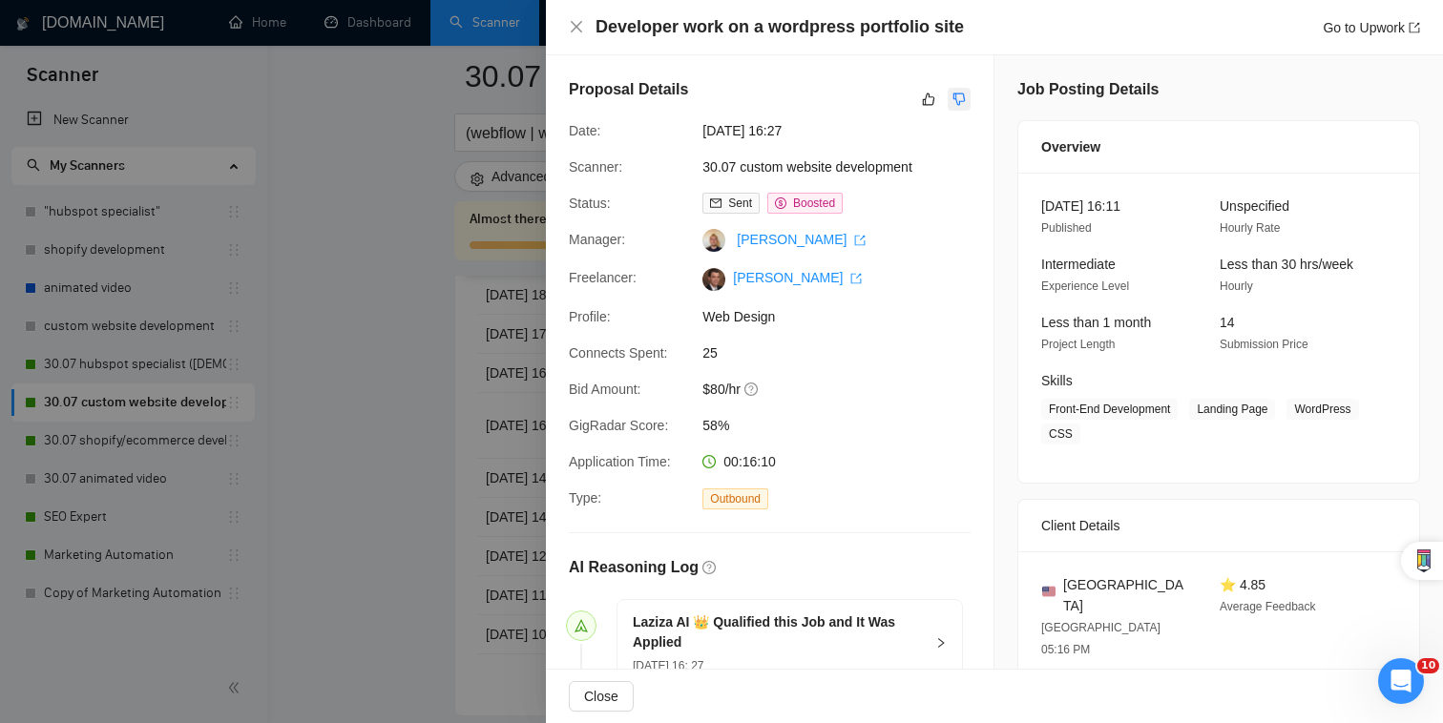
click at [958, 87] on div "Proposal Details" at bounding box center [770, 99] width 402 height 42
click at [959, 95] on icon "dislike" at bounding box center [958, 99] width 13 height 15
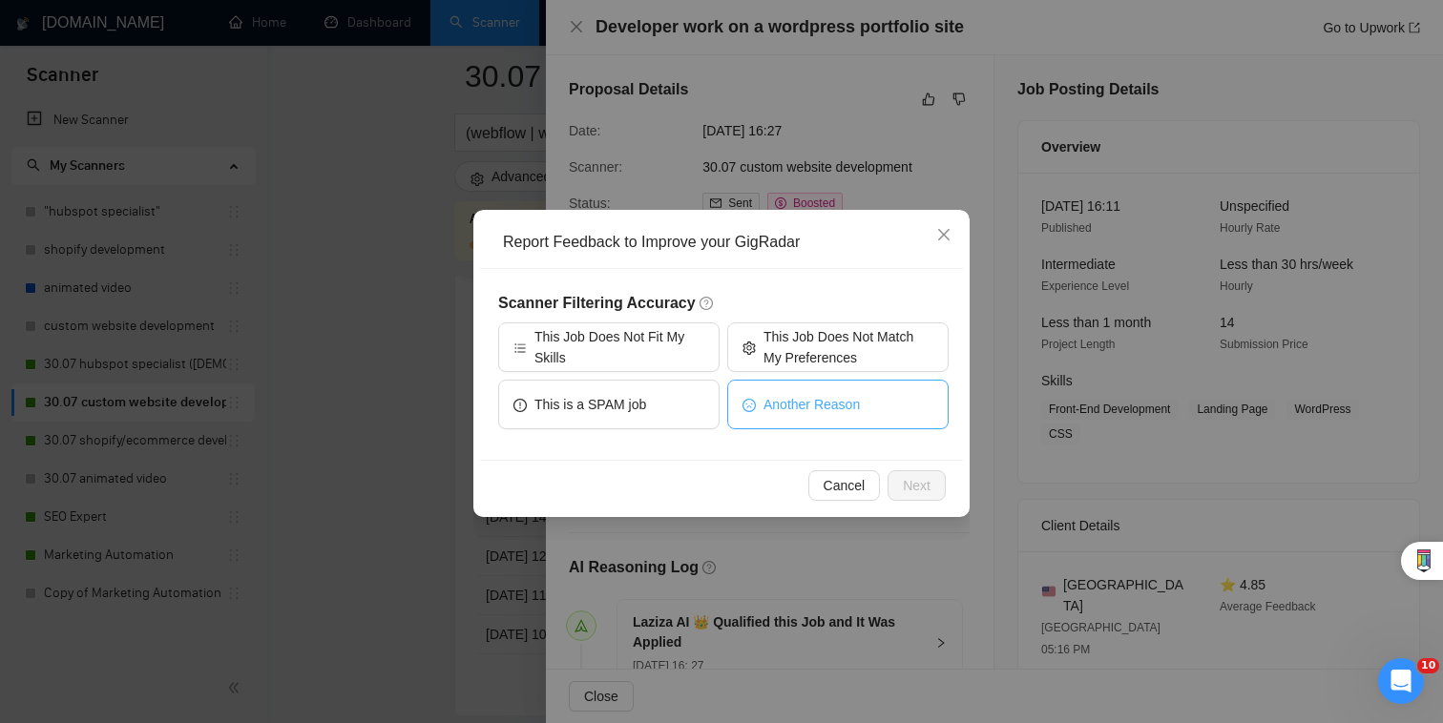
click at [871, 391] on button "Another Reason" at bounding box center [837, 405] width 221 height 50
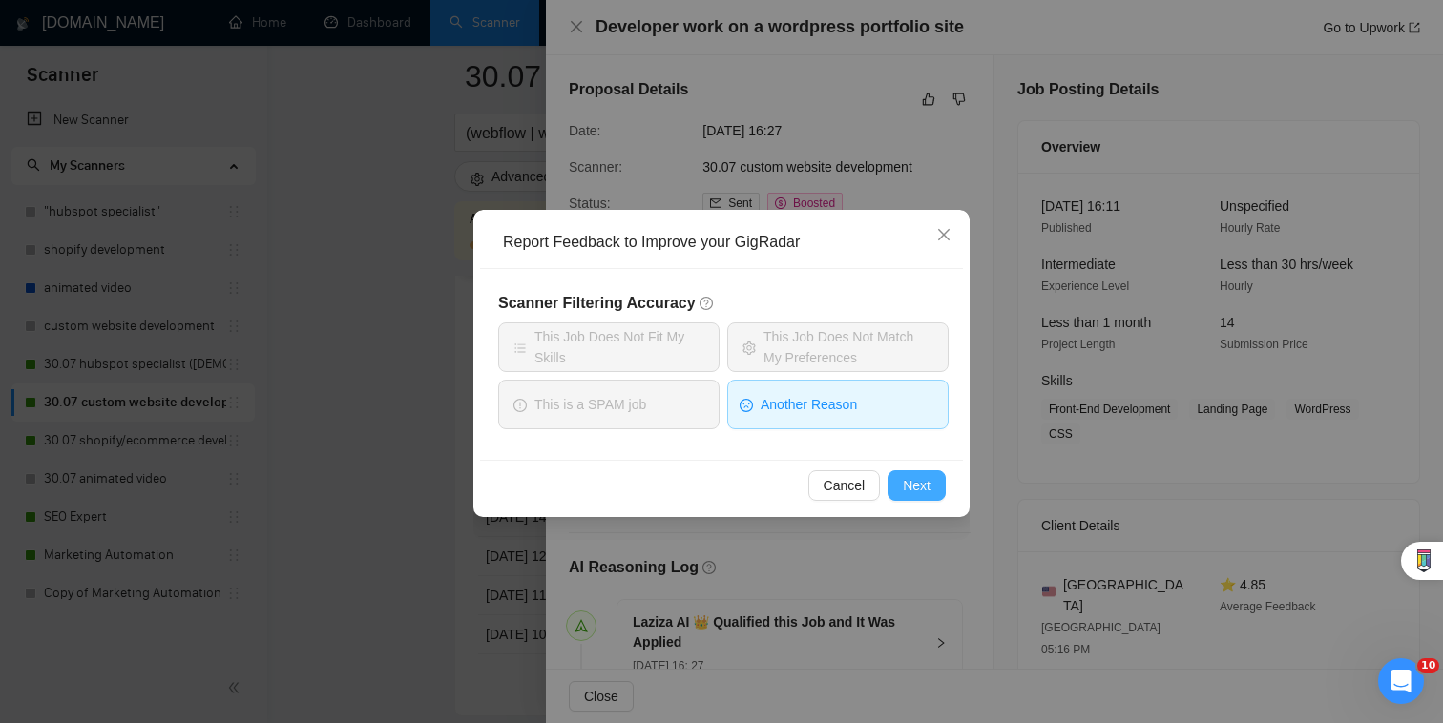
click at [911, 484] on span "Next" at bounding box center [917, 485] width 28 height 21
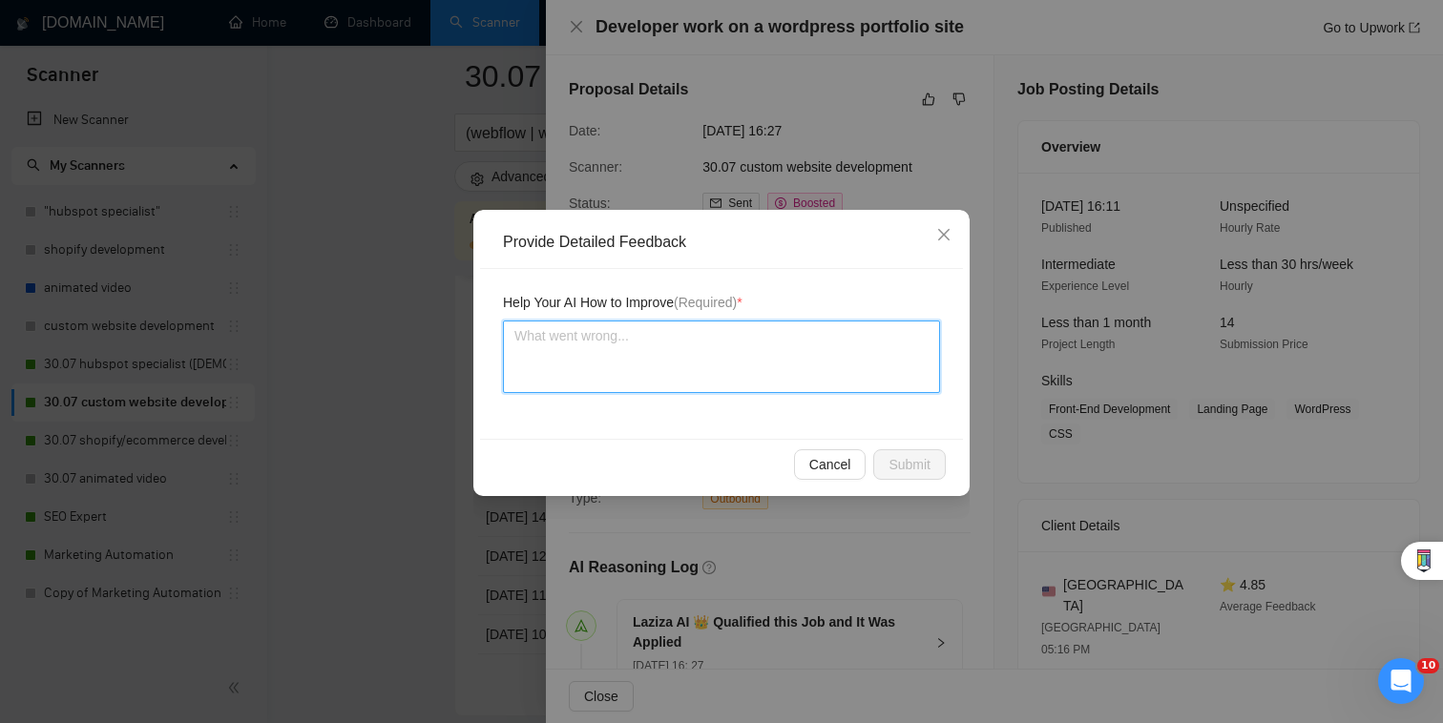
click at [837, 356] on textarea at bounding box center [721, 357] width 437 height 73
type textarea "z"
type textarea "za"
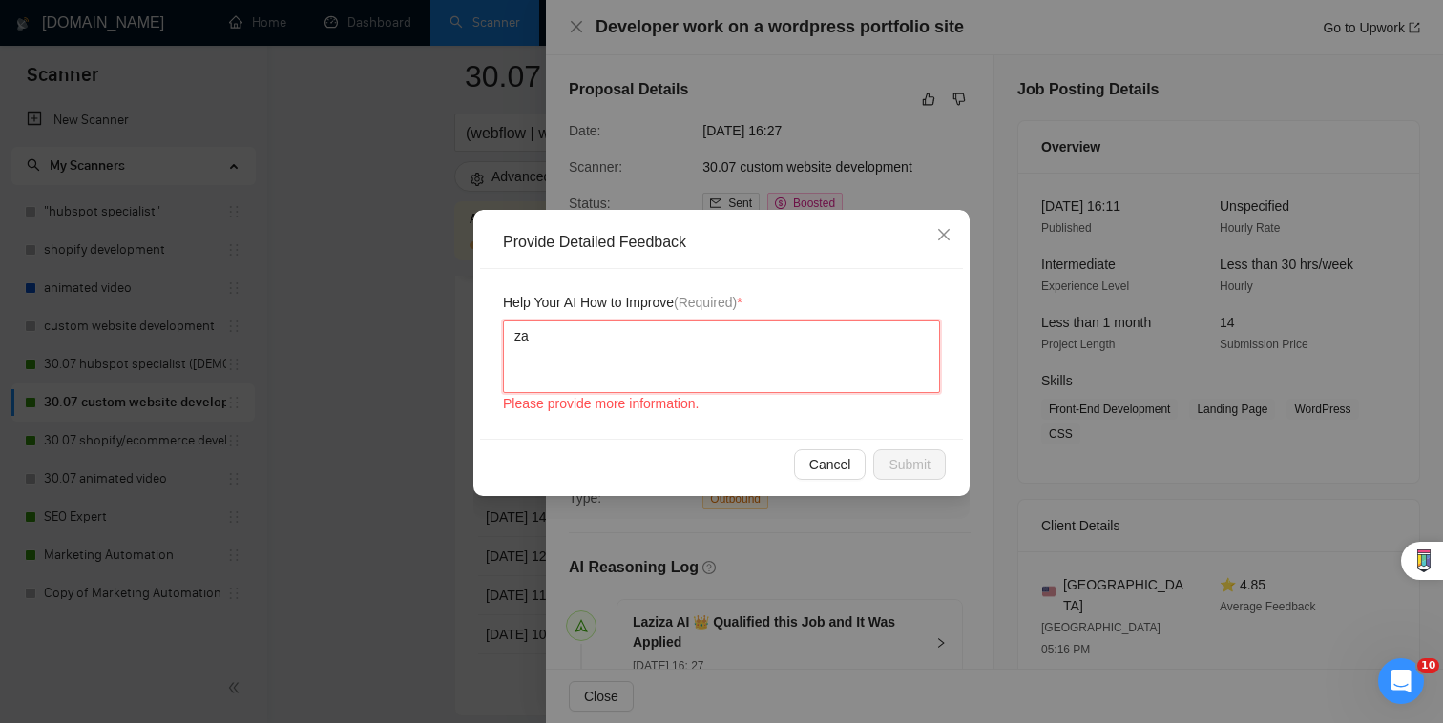
type textarea "zap"
type textarea "zaple"
type textarea "zapler"
type textarea "zaple"
type textarea "zapl"
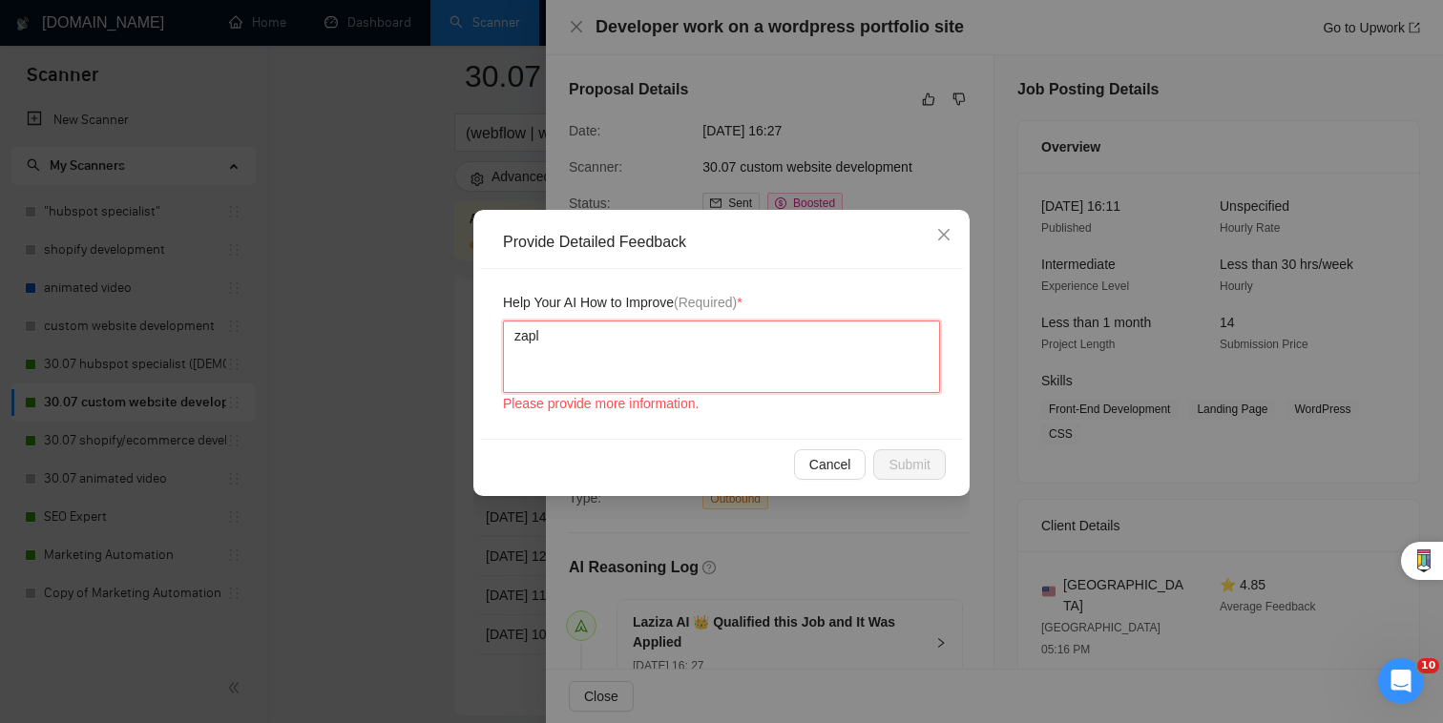
type textarea "zap"
type textarea "za"
type textarea "z"
type textarea "P"
type textarea "Pl"
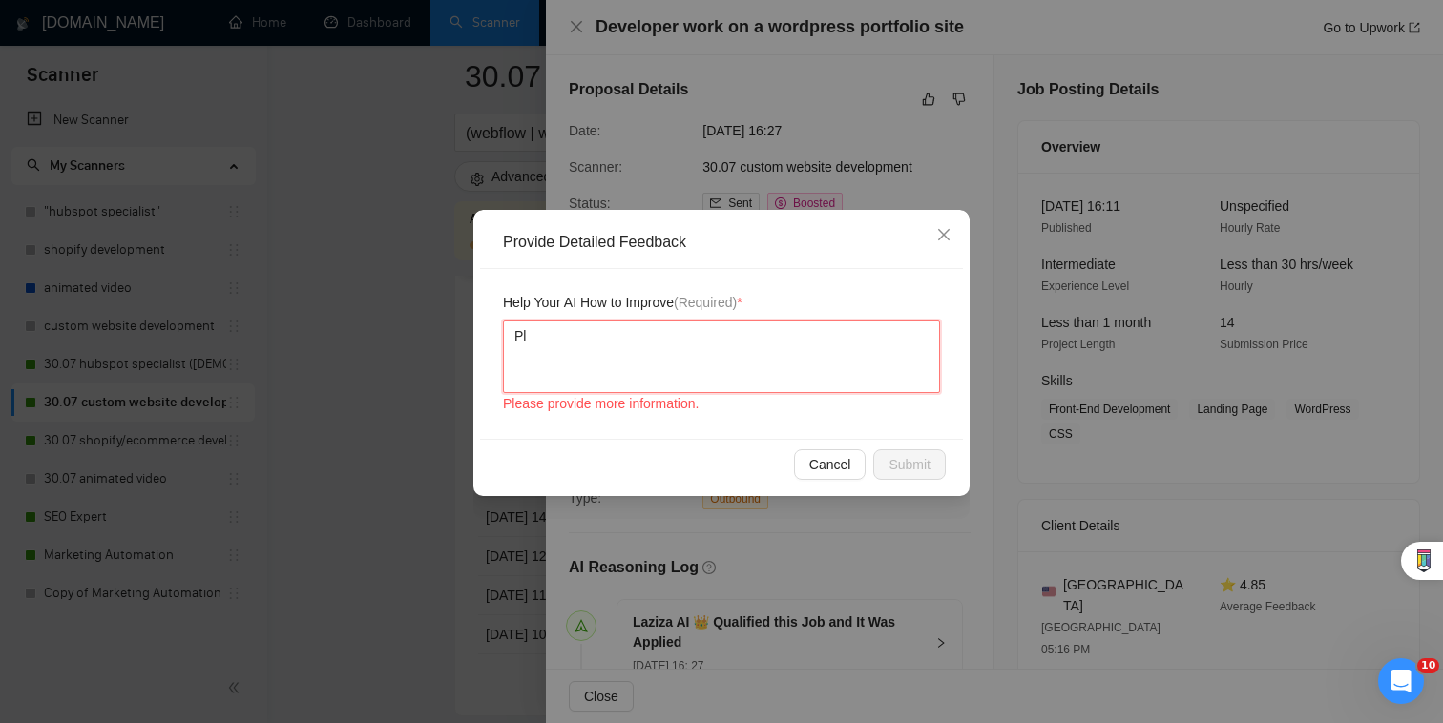
type textarea "Ple"
type textarea "Pleas"
type textarea "Please"
type textarea "Please a"
type textarea "Please"
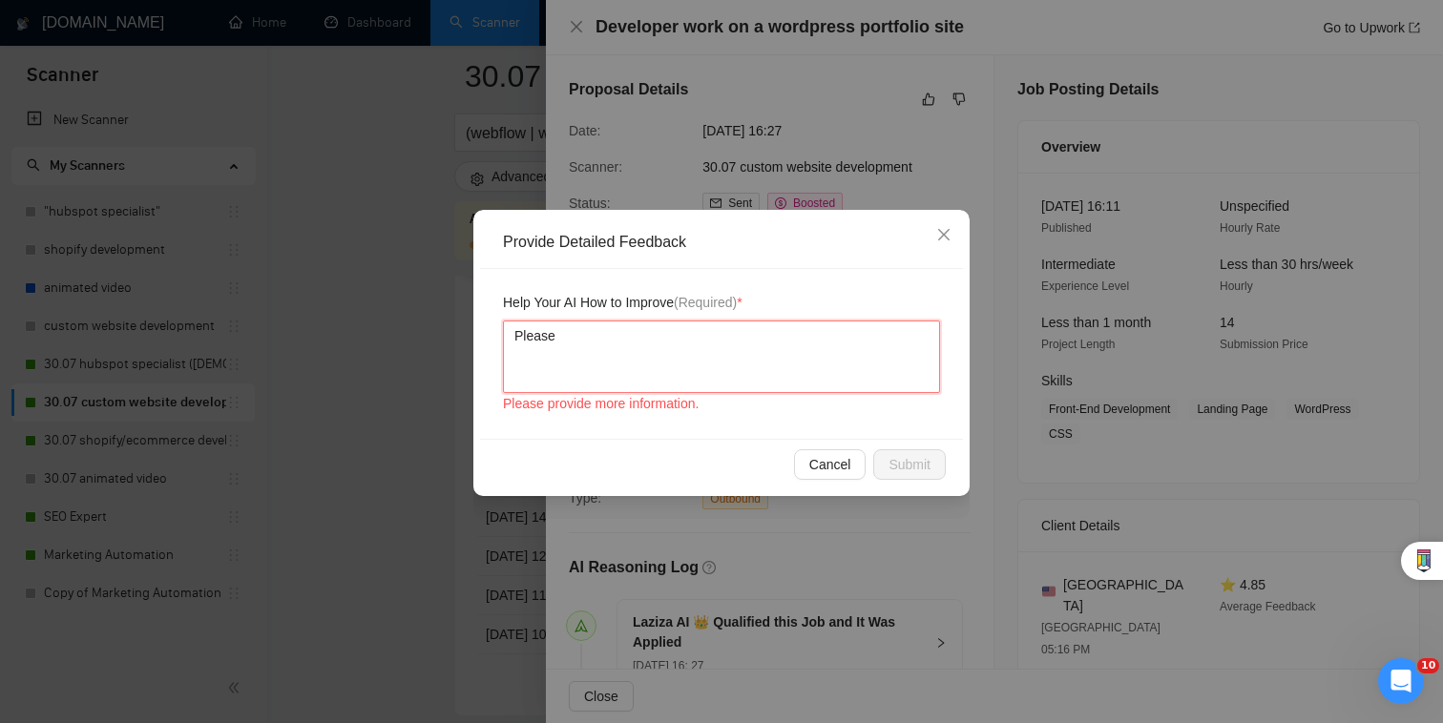
type textarea "Please r"
type textarea "Please rea"
type textarea "Please reas"
type textarea "Please rea"
type textarea "Please reaa"
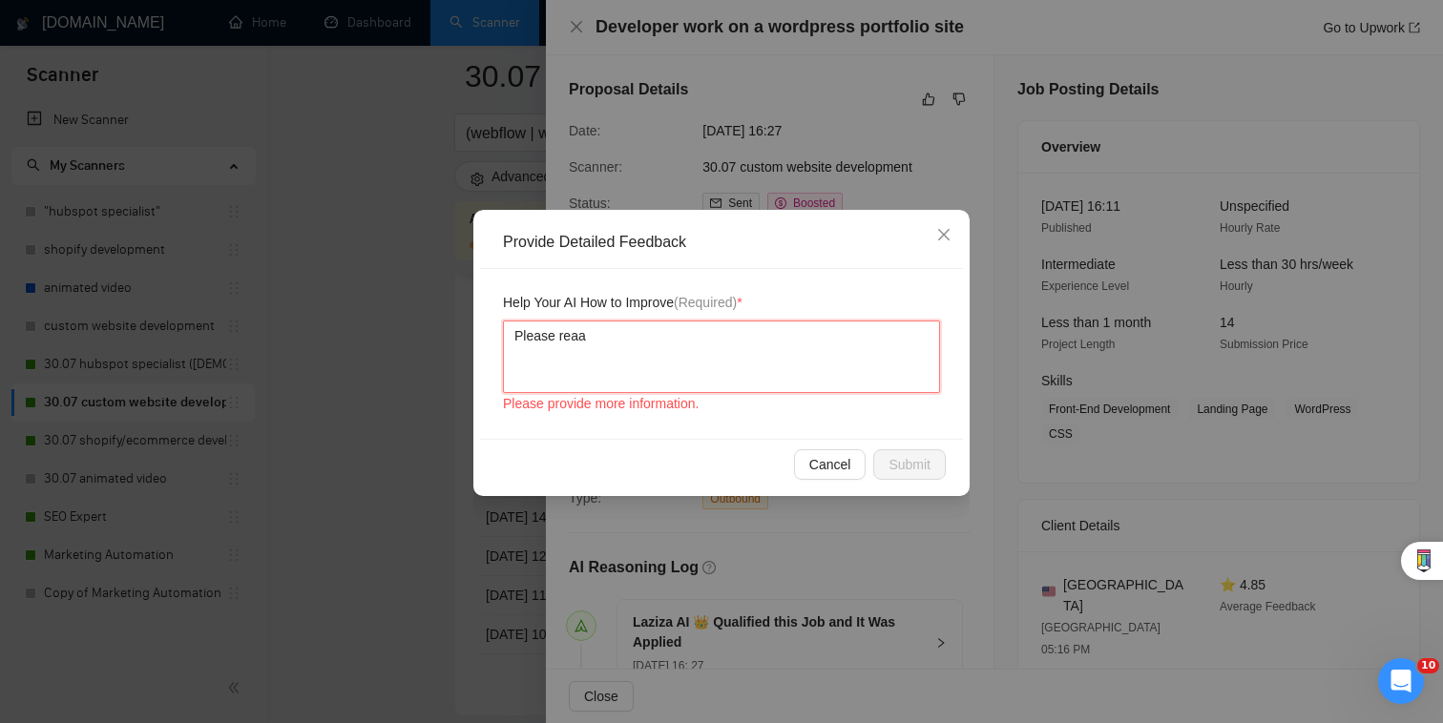
type textarea "Please reaas"
type textarea "Please reaass"
type textarea "Please reaas"
type textarea "Please reaa"
type textarea "Please rea"
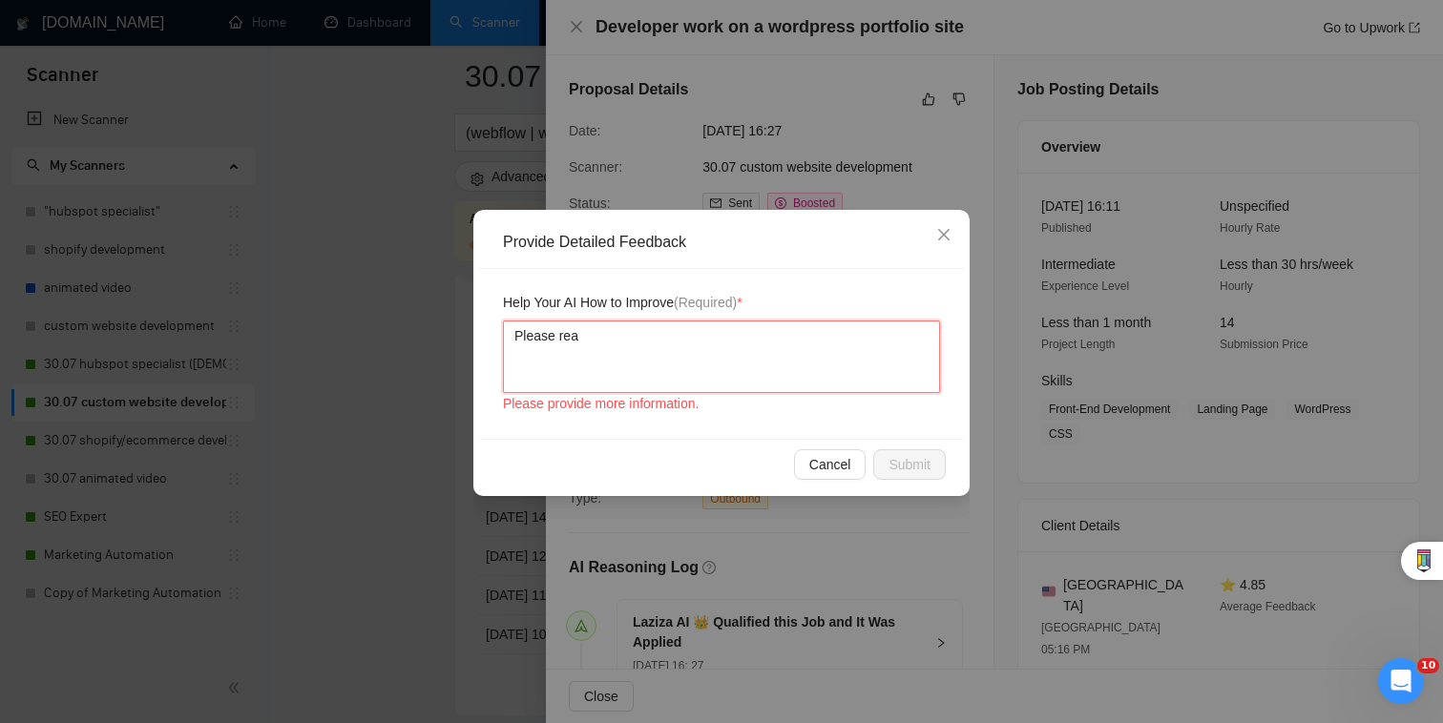
type textarea "Please reas"
type textarea "Please reass"
type textarea "Please reassu"
type textarea "Please reassur"
type textarea "Please reassure"
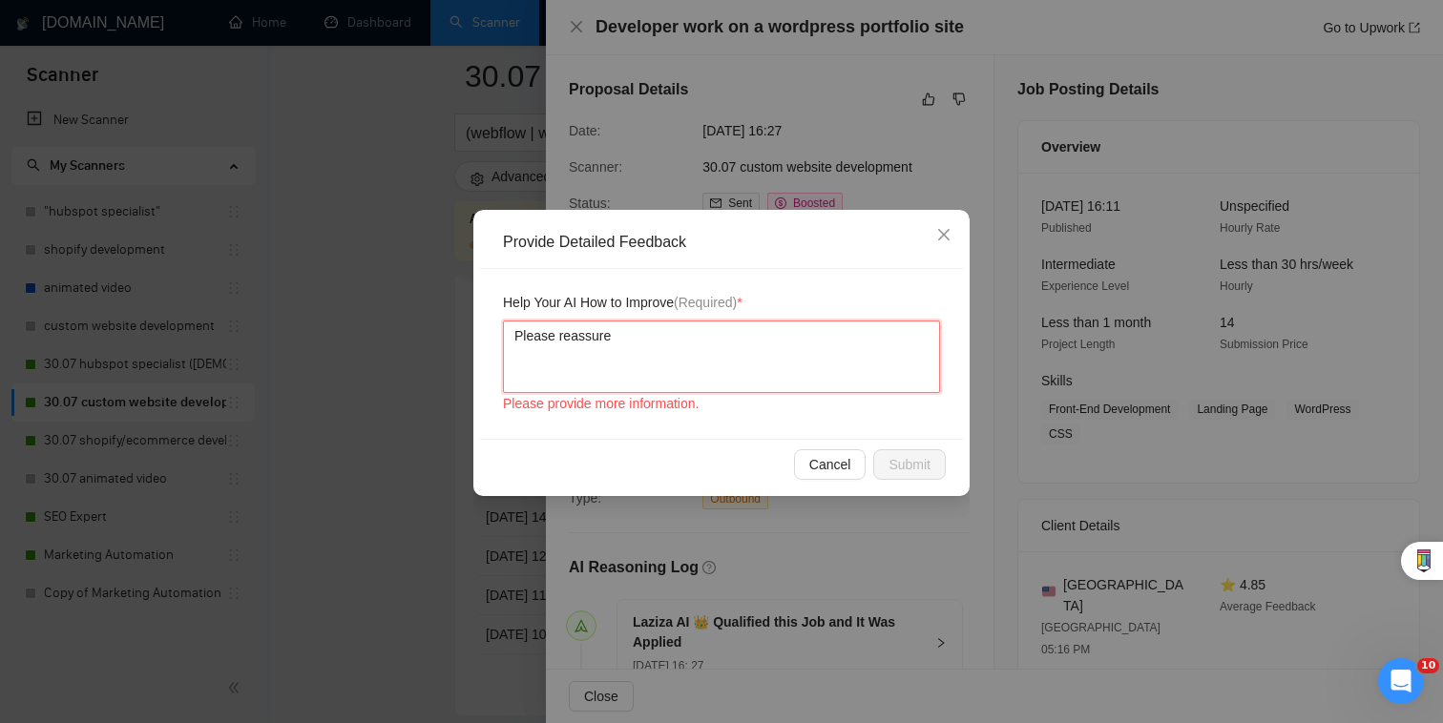
type textarea "Please reassure"
type textarea "Please reassure t"
type textarea "Please reassure th"
type textarea "Please reassure the"
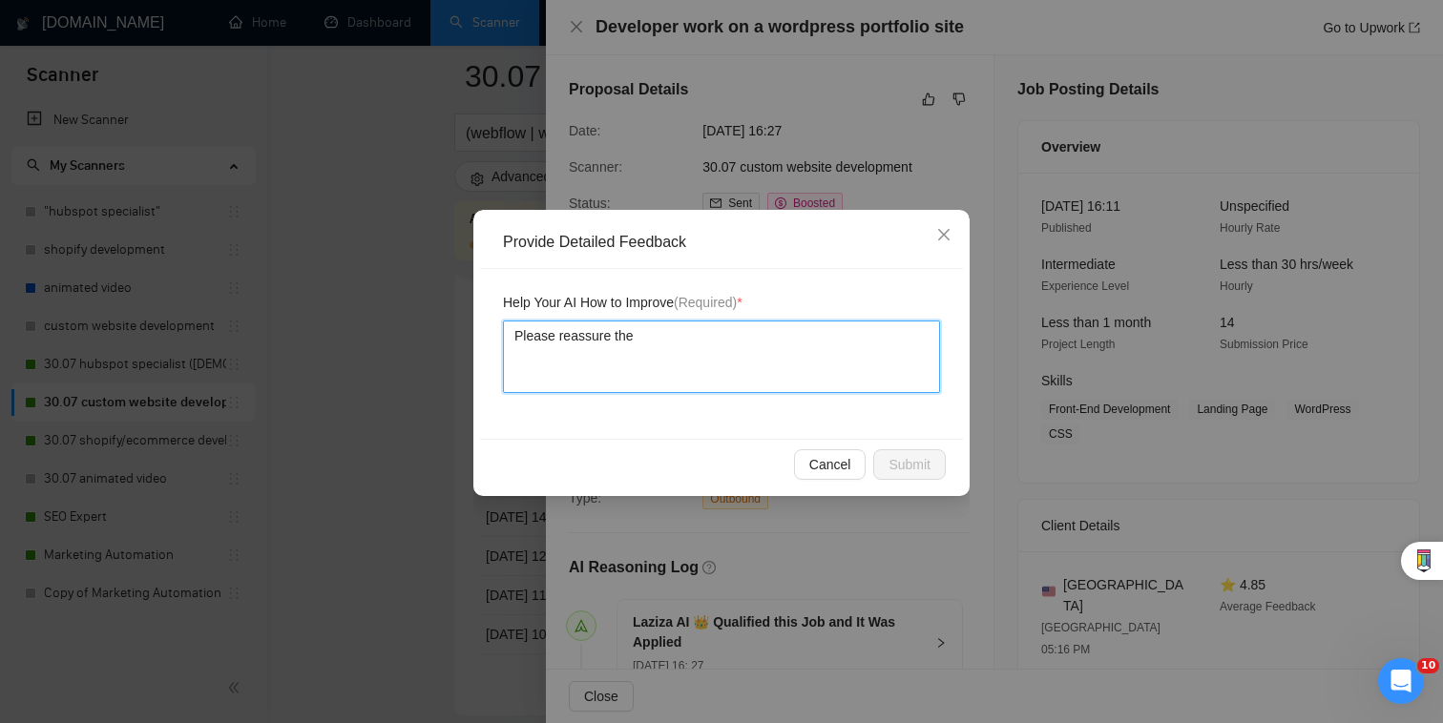
type textarea "Please reassure the c"
type textarea "Please reassure the cl"
type textarea "Please reassure the cli"
type textarea "Please reassure the clie"
type textarea "Please reassure the clien"
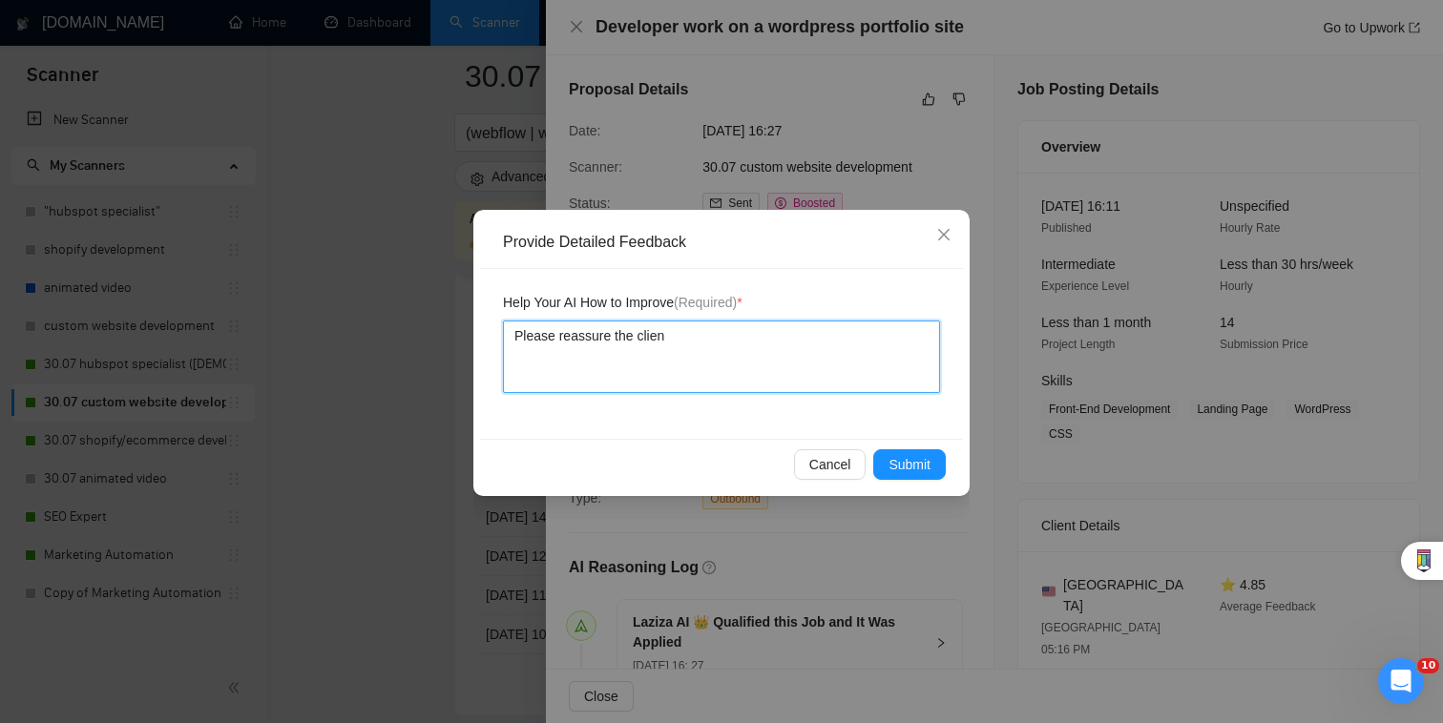
type textarea "Please reassure the client"
type textarea "Please reassure the client w"
type textarea "Please reassure the client we"
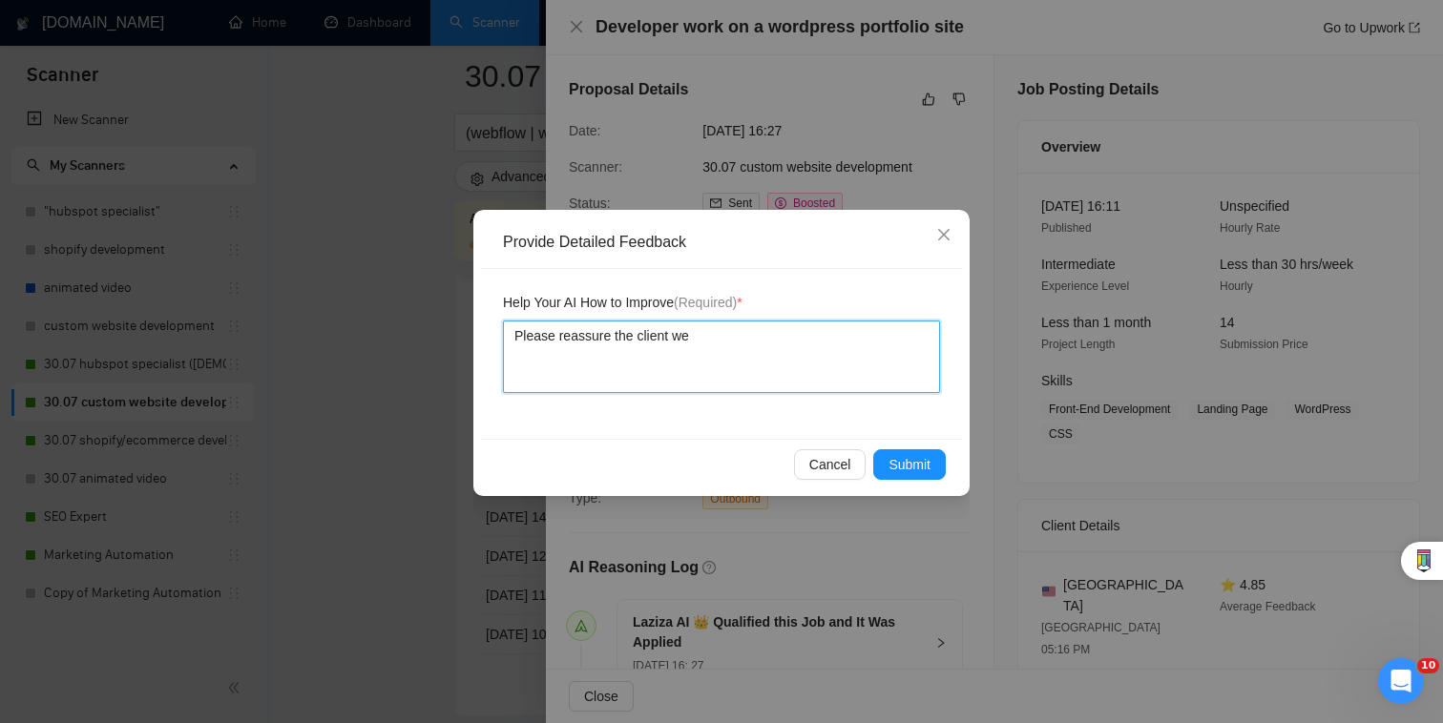
type textarea "Please reassure the client we h"
type textarea "Please reassure the client we ha"
type textarea "Please reassure the client we hav"
type textarea "Please reassure the client we have"
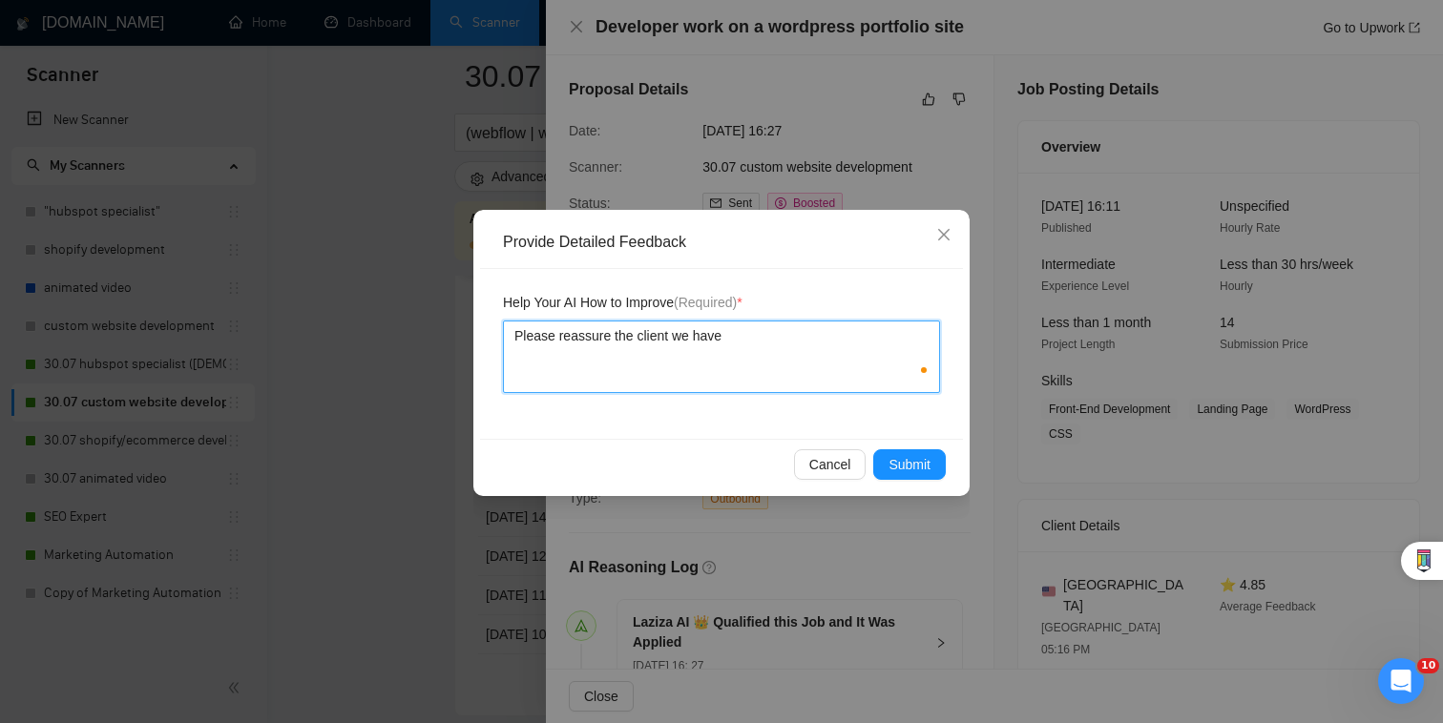
type textarea "Please reassure the client we have d"
type textarea "Please reassure the client we have de"
type textarea "Please reassure the client we have dee"
type textarea "Please reassure the client we have deep"
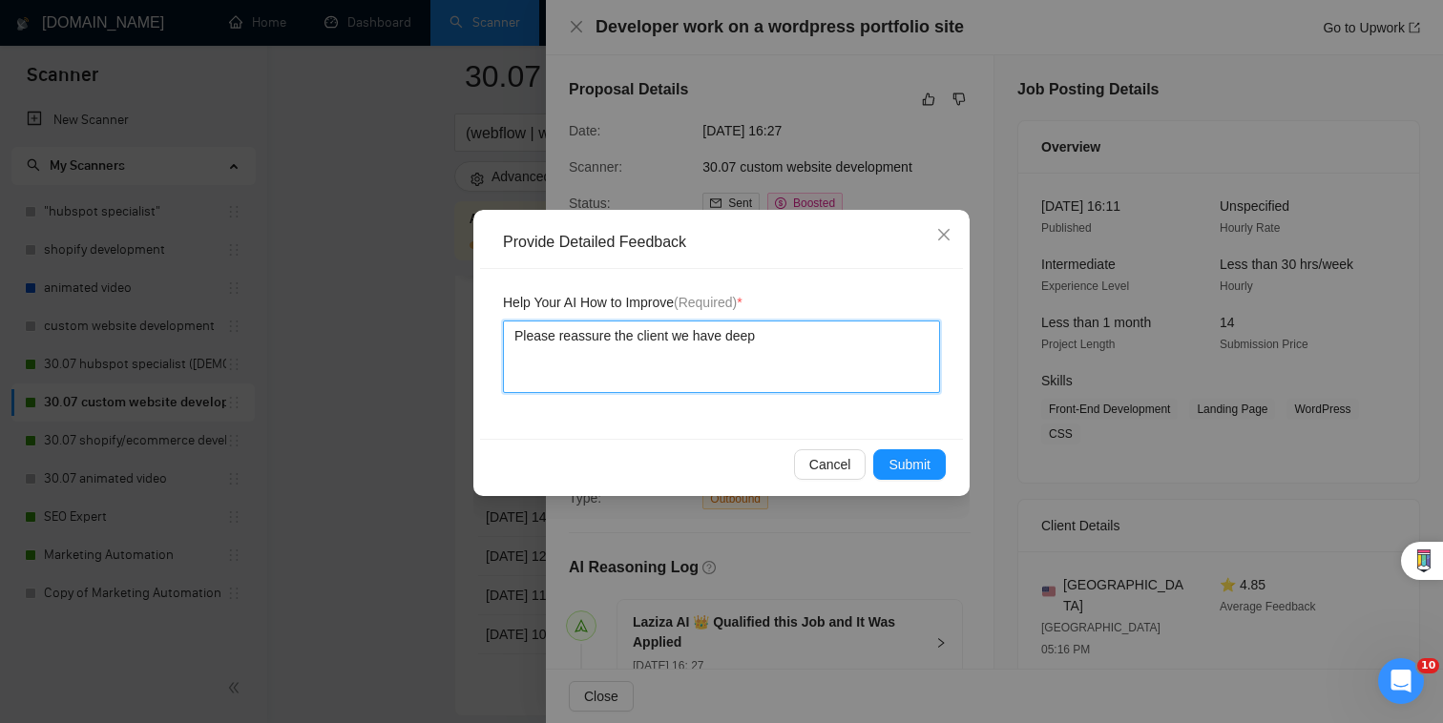
type textarea "Please reassure the client we have deep e"
type textarea "Please reassure the client we have deep ex"
type textarea "Please reassure the client we have deep expe"
type textarea "Please reassure the client we have deep exper"
type textarea "Please reassure the client we have deep experi"
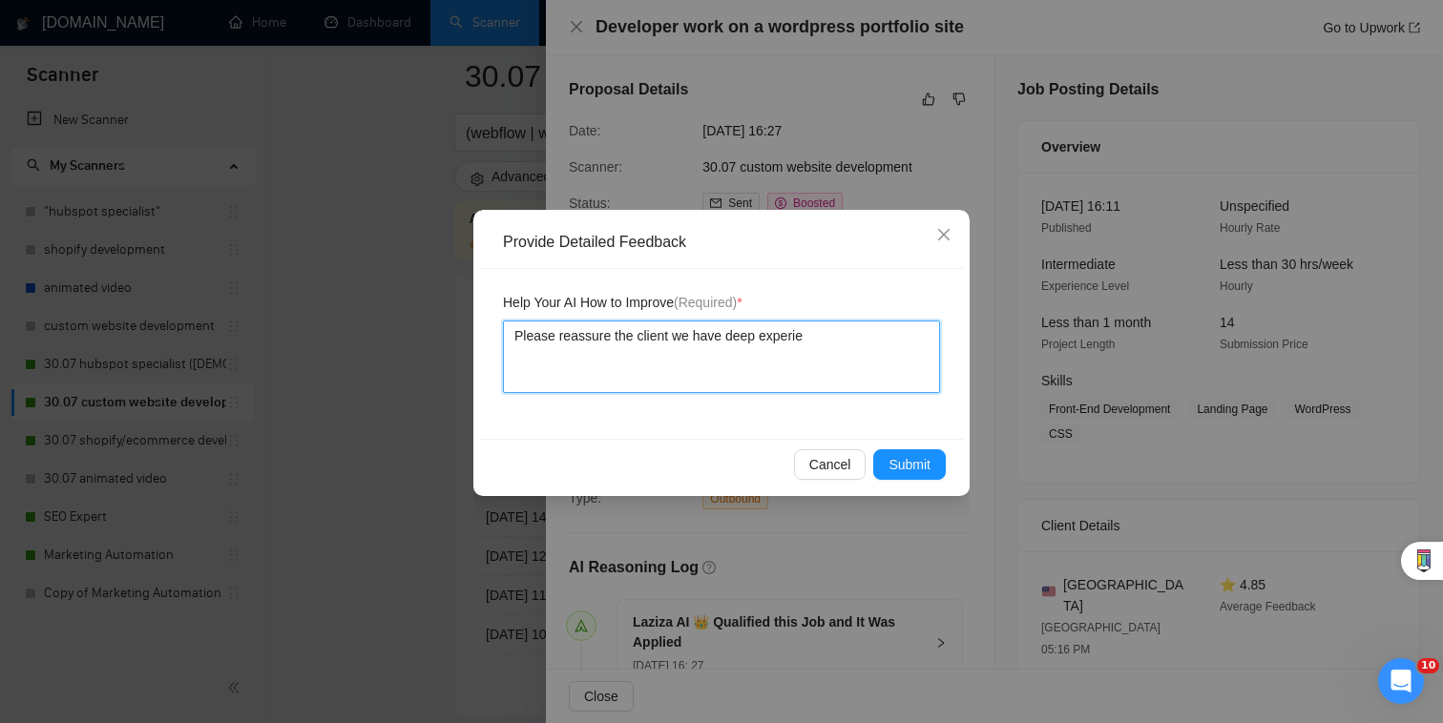
type textarea "Please reassure the client we have deep experien"
type textarea "Please reassure the client we have deep experienc"
type textarea "Please reassure the client we have deep experienc e"
type textarea "Please reassure the client we have deep experienc ei"
type textarea "Please reassure the client we have deep experienc ein"
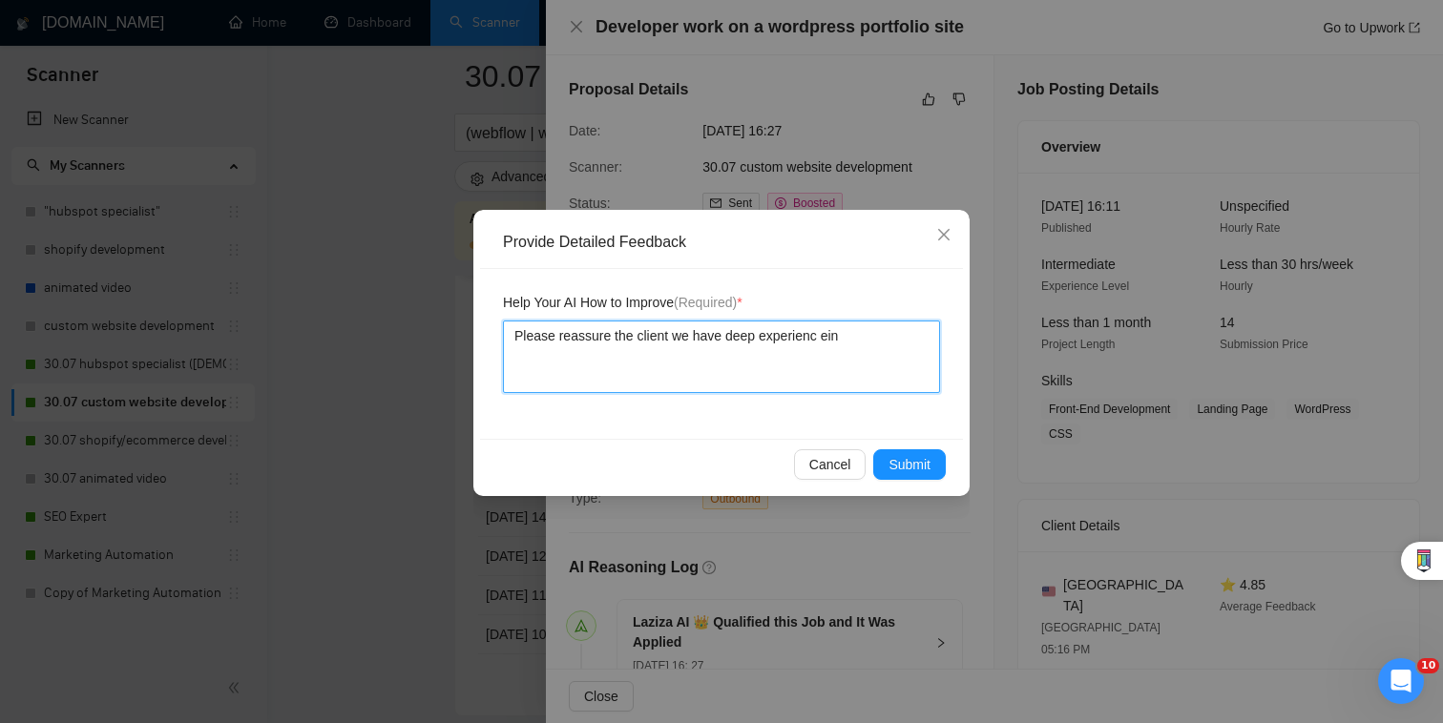
type textarea "Please reassure the client we have deep experienc ei"
type textarea "Please reassure the client we have deep experienc e"
type textarea "Please reassure the client we have deep experienc"
type textarea "Please reassure the client we have deep experience"
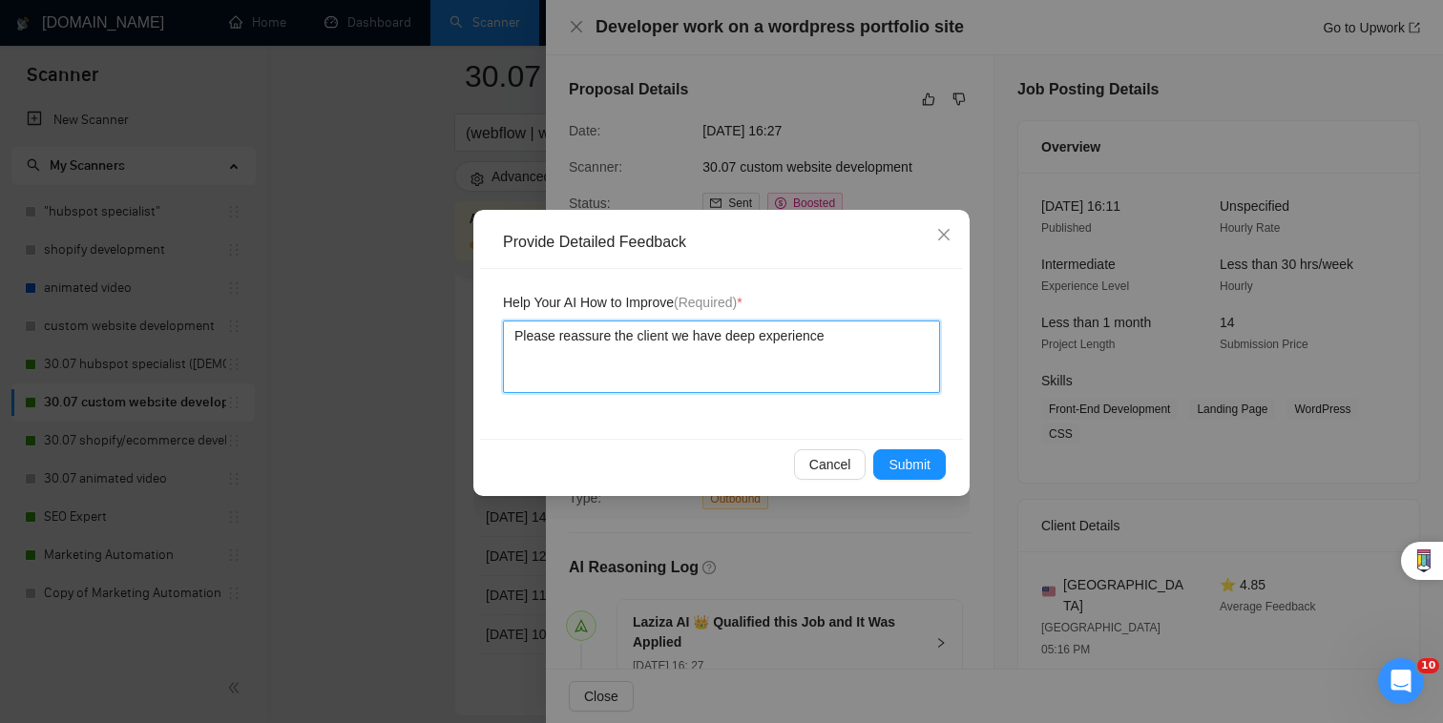
type textarea "Please reassure the client we have deep experience"
type textarea "Please reassure the client we have deep experience i"
type textarea "Please reassure the client we have deep experience in"
type textarea "Please reassure the client we have deep experience in S"
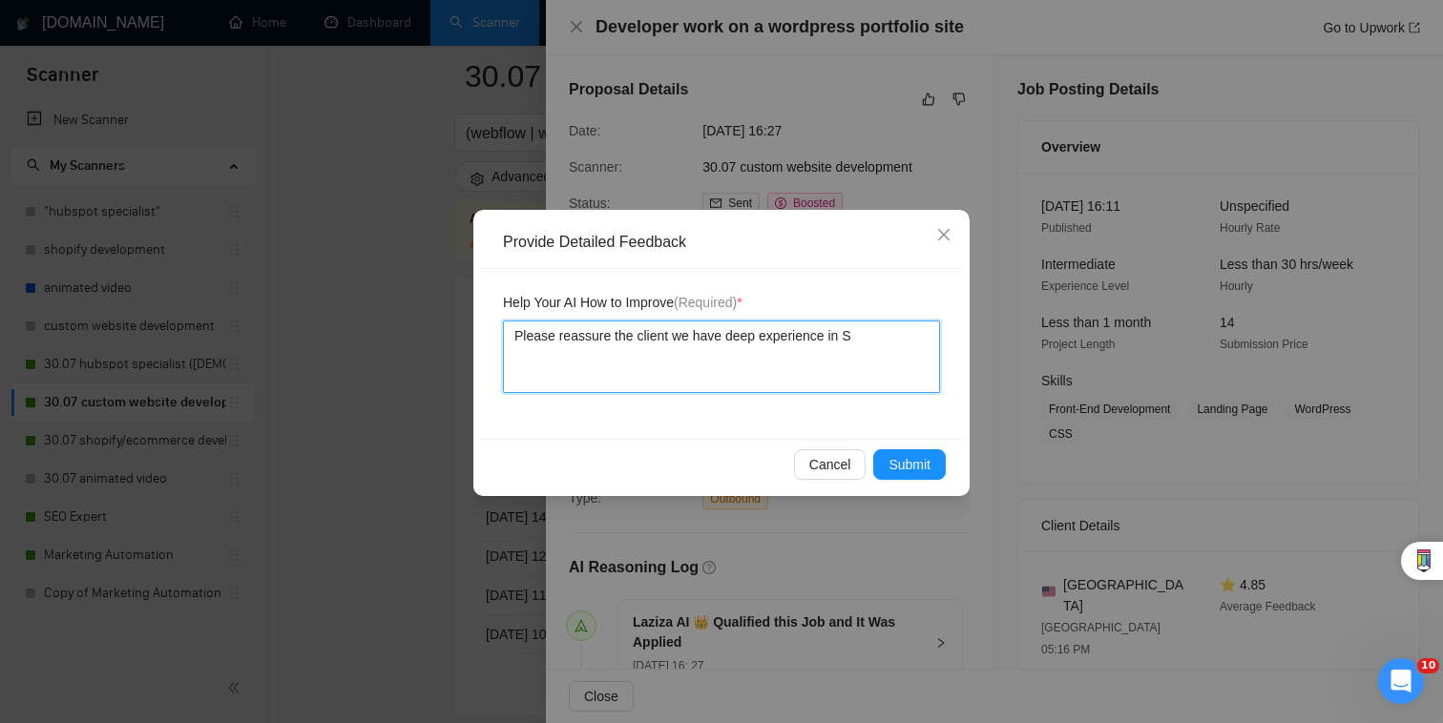
type textarea "Please reassure the client we have deep experience in Se"
type textarea "Please reassure the client we have deep experience in Sem"
type textarea "Please reassure the client we have deep experience in Semp"
type textarea "Please reassure the client we have deep experience in Sempl"
type textarea "Please reassure the client we have deep experience in Sempli"
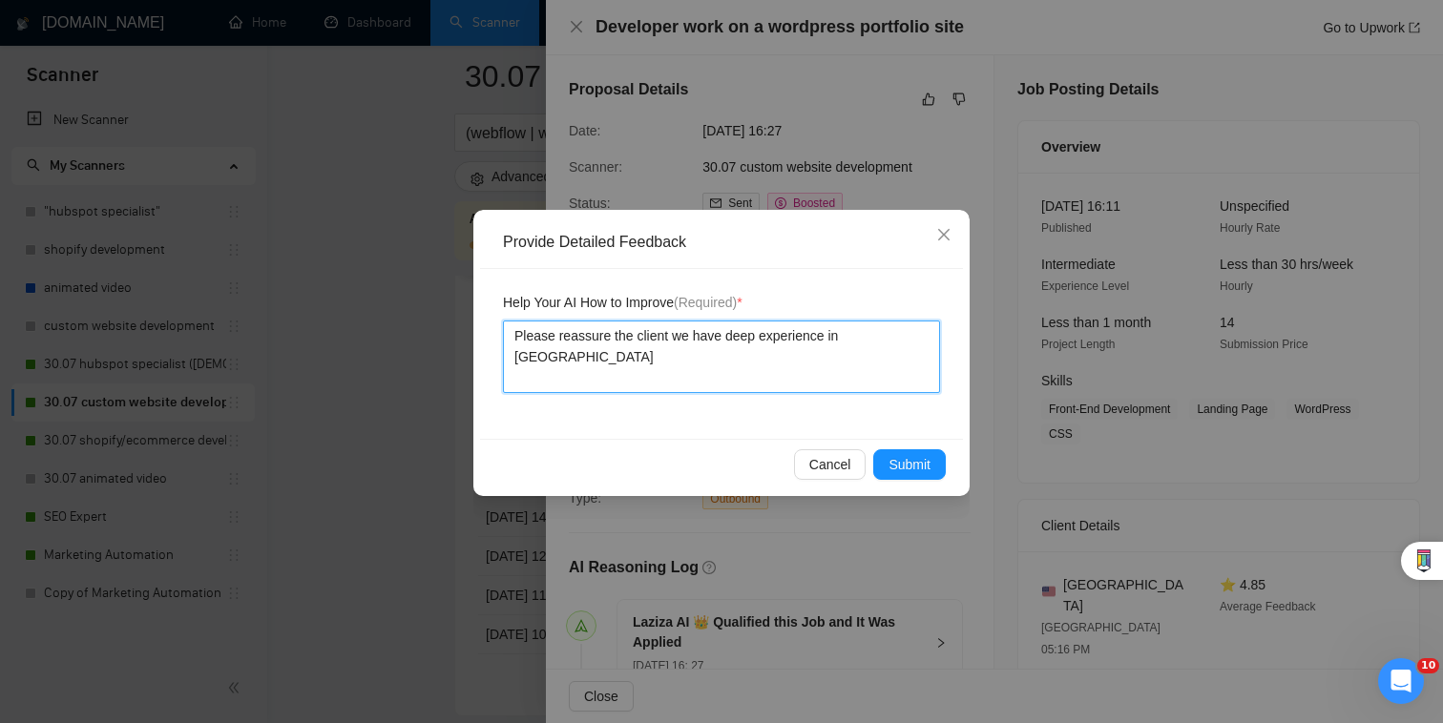
type textarea "Please reassure the client we have deep experience in Semplic"
type textarea "Please reassure the client we have deep experience in Semplice"
type textarea "Please reassure the client we have deep experience in Semplice w"
type textarea "Please reassure the client we have deep experience in Semplice wh"
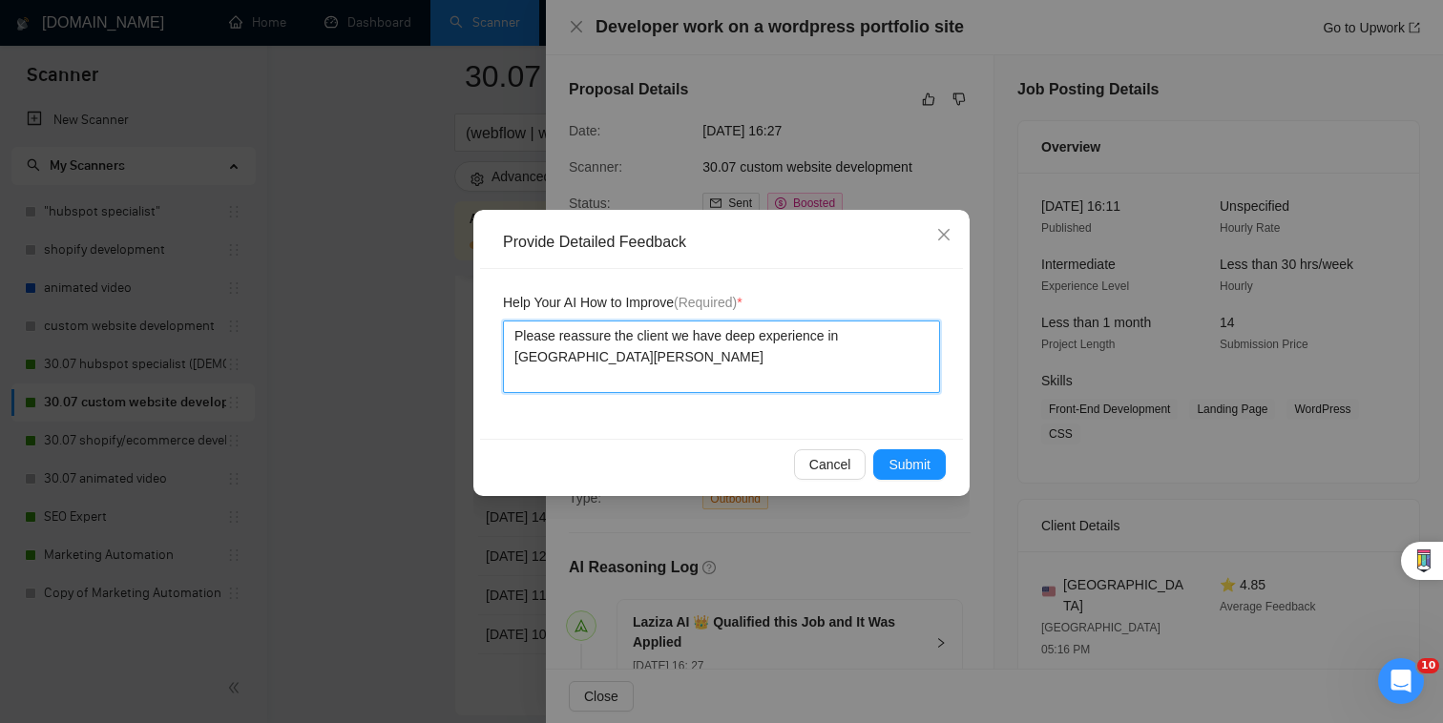
type textarea "Please reassure the client we have deep experience in Semplice whe"
type textarea "Please reassure the client we have deep experience in Semplice when"
type textarea "Please reassure the client we have deep experience in Semplice when t"
type textarea "Please reassure the client we have deep experience in Semplice when th"
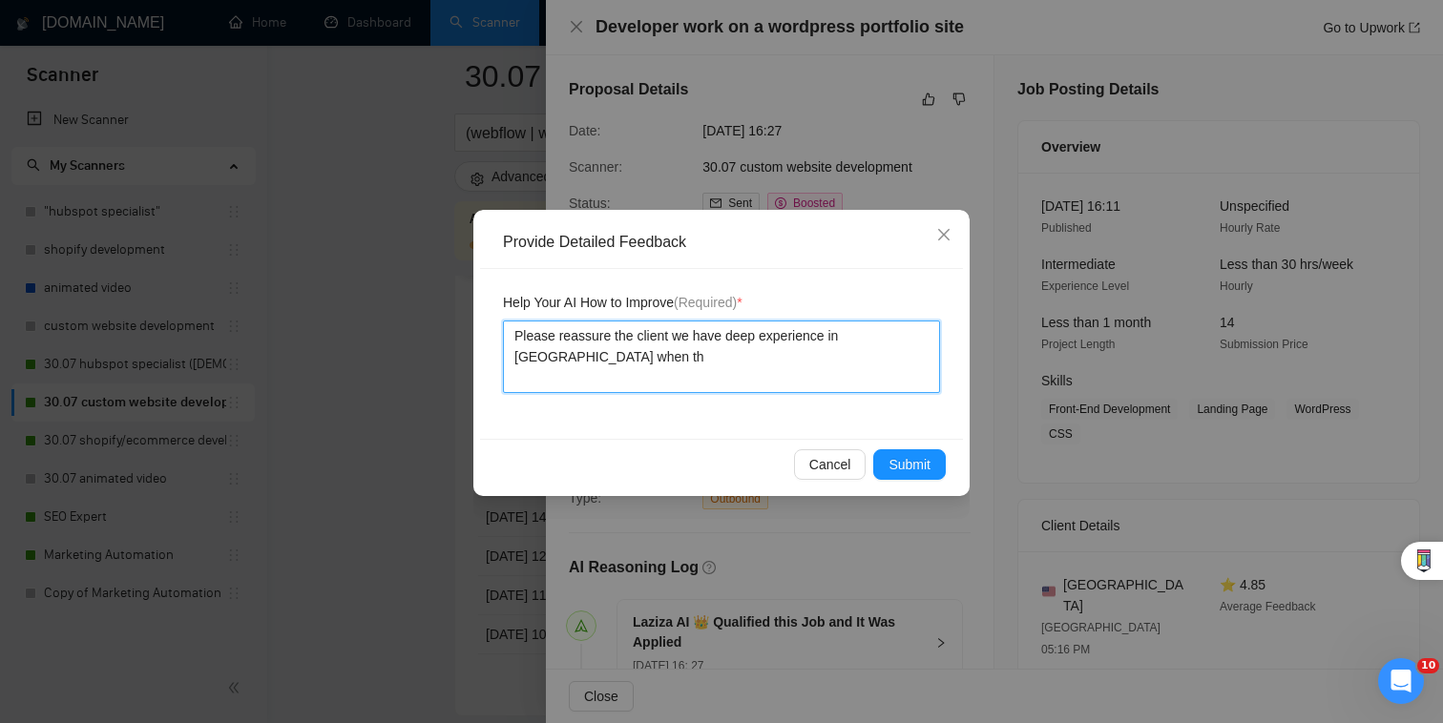
type textarea "Please reassure the client we have deep experience in Semplice when the"
type textarea "Please reassure the client we have deep experience in Semplice when the j"
type textarea "Please reassure the client we have deep experience in Semplice when the job"
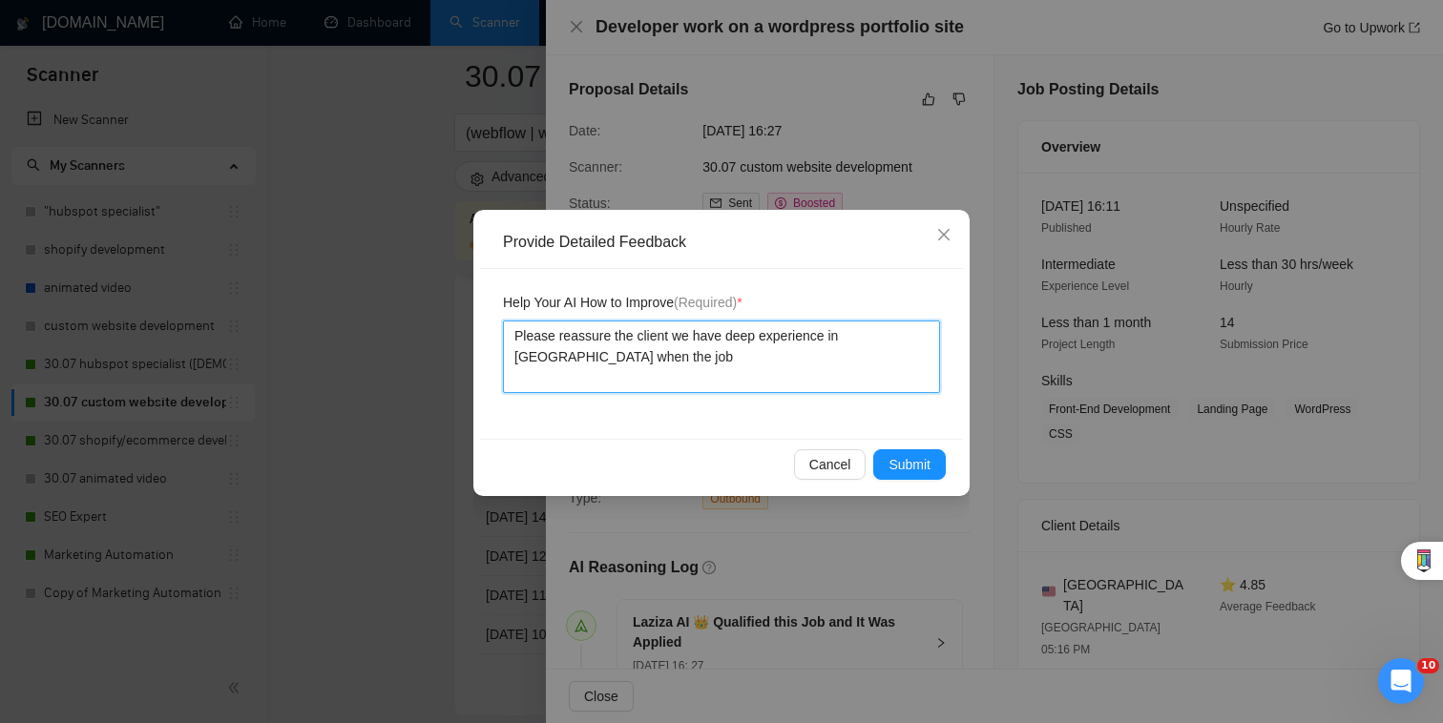
type textarea "Please reassure the client we have deep experience in Semplice when the job a"
type textarea "Please reassure the client we have deep experience in Semplice when the job ad"
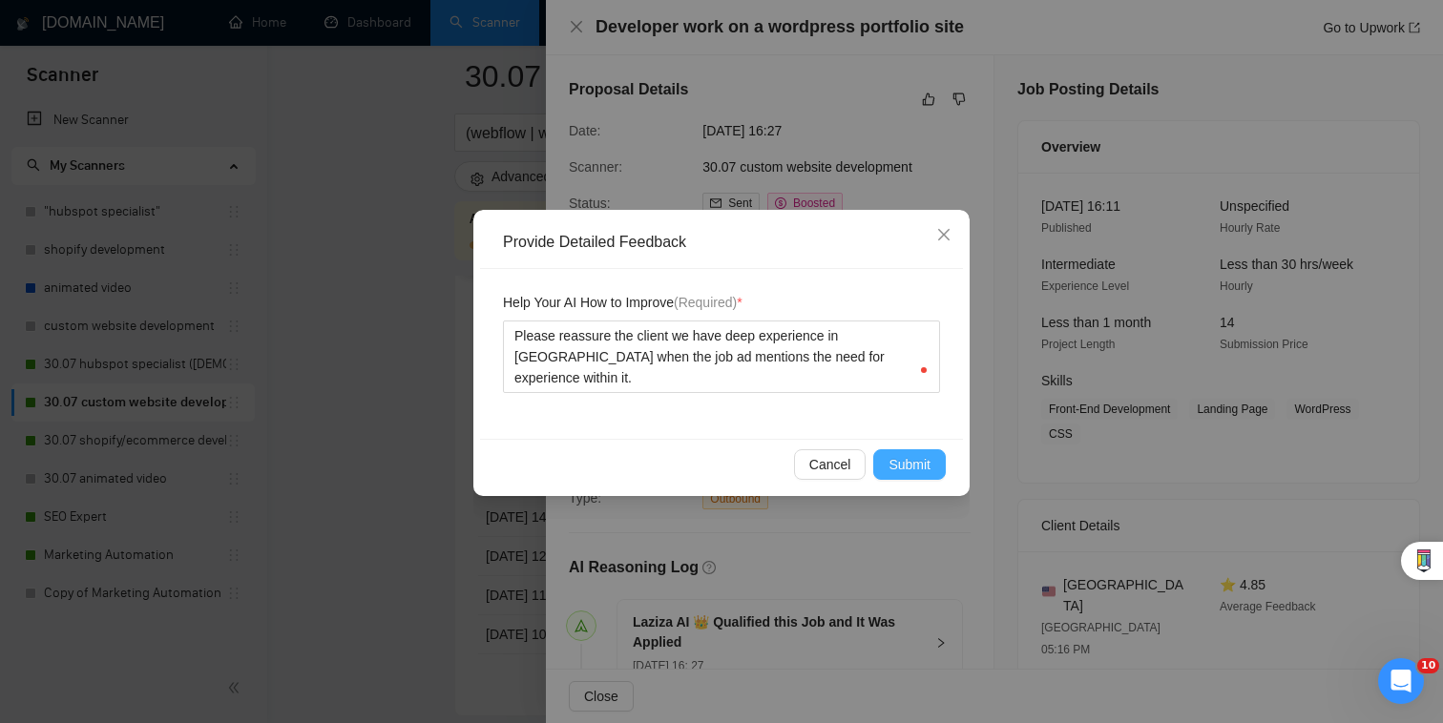
click at [922, 477] on button "Submit" at bounding box center [909, 464] width 73 height 31
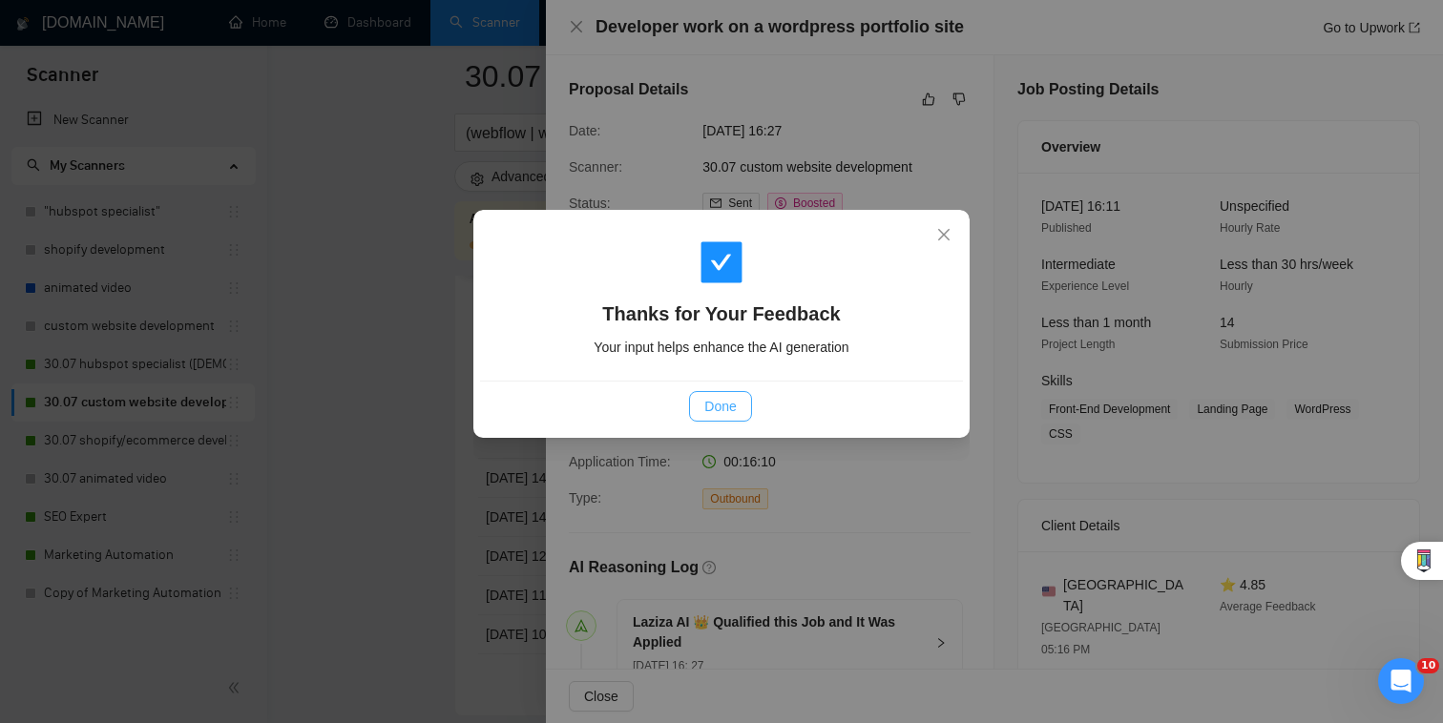
click at [728, 406] on span "Done" at bounding box center [719, 406] width 31 height 21
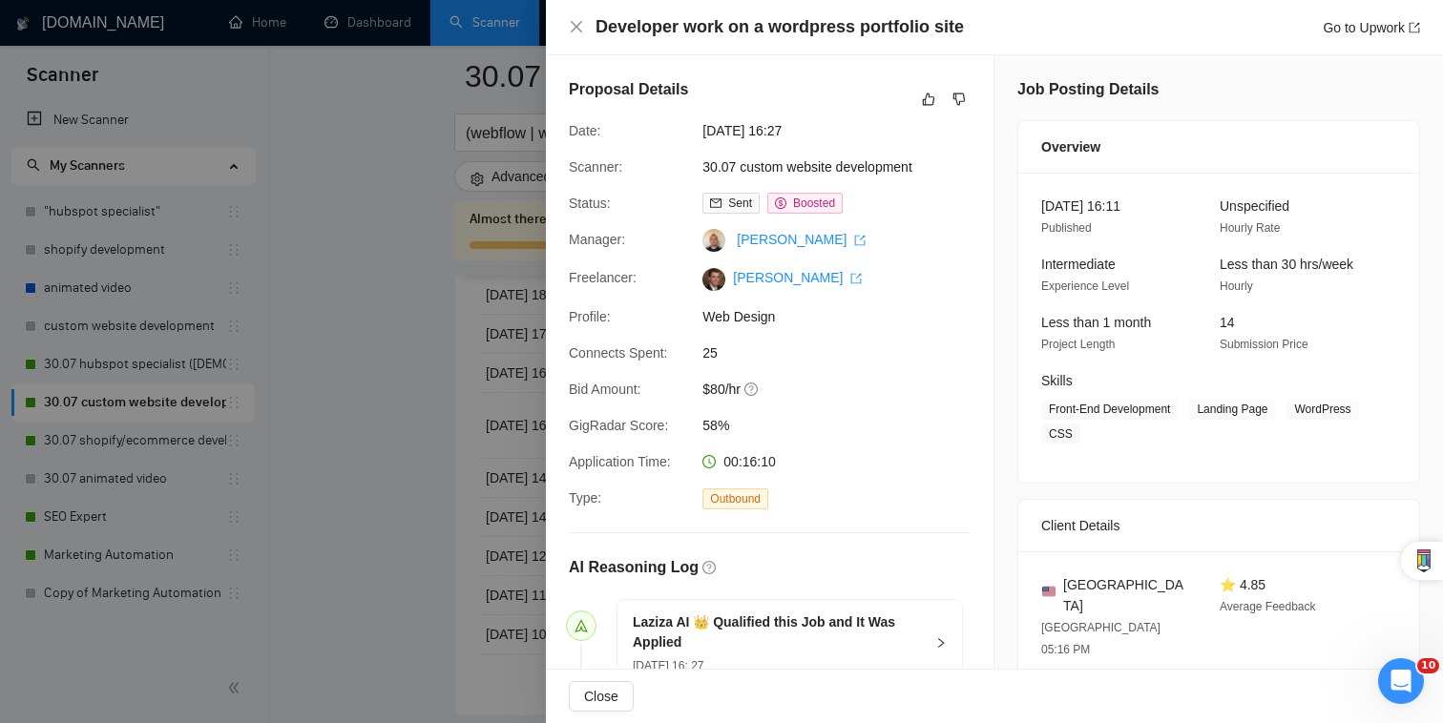
click at [415, 532] on div at bounding box center [721, 361] width 1443 height 723
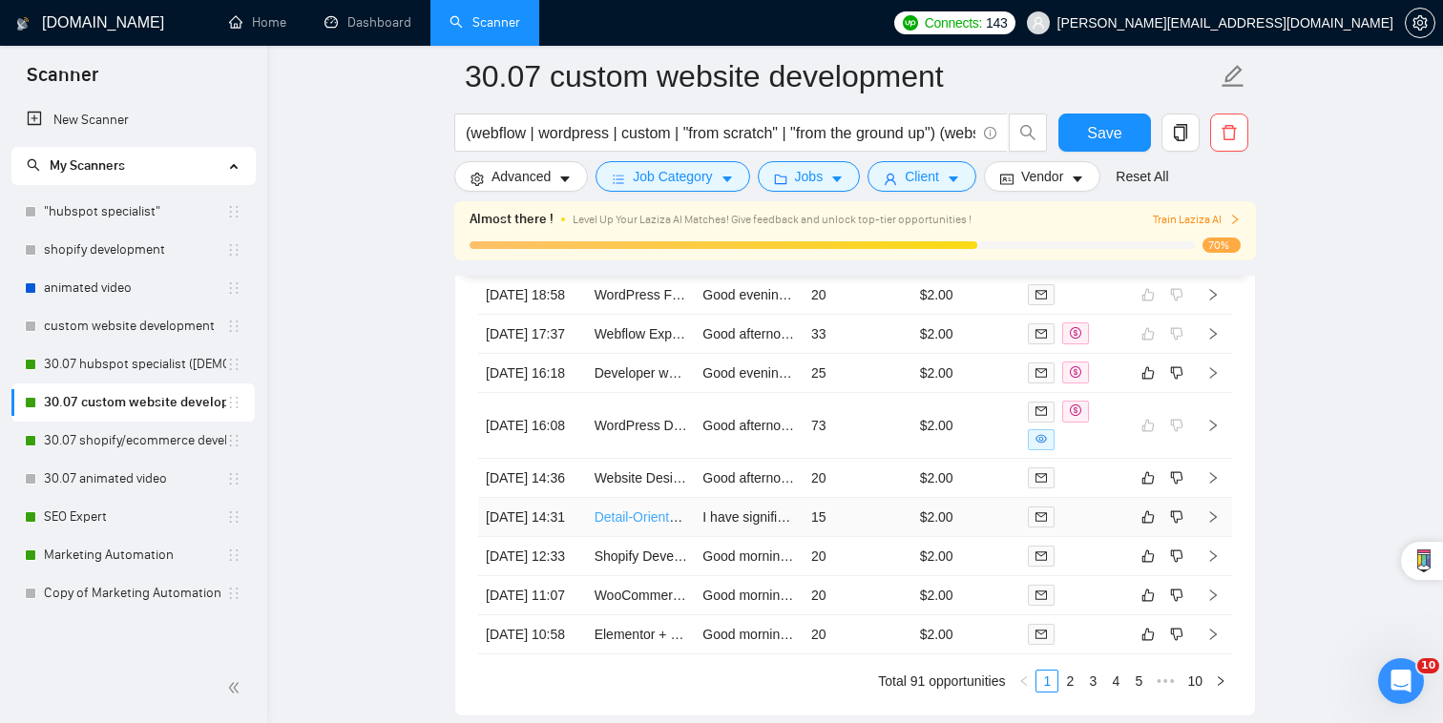
click at [644, 525] on link "Detail-Oriented Senior Frontend WordPress Developer" at bounding box center [755, 517] width 323 height 15
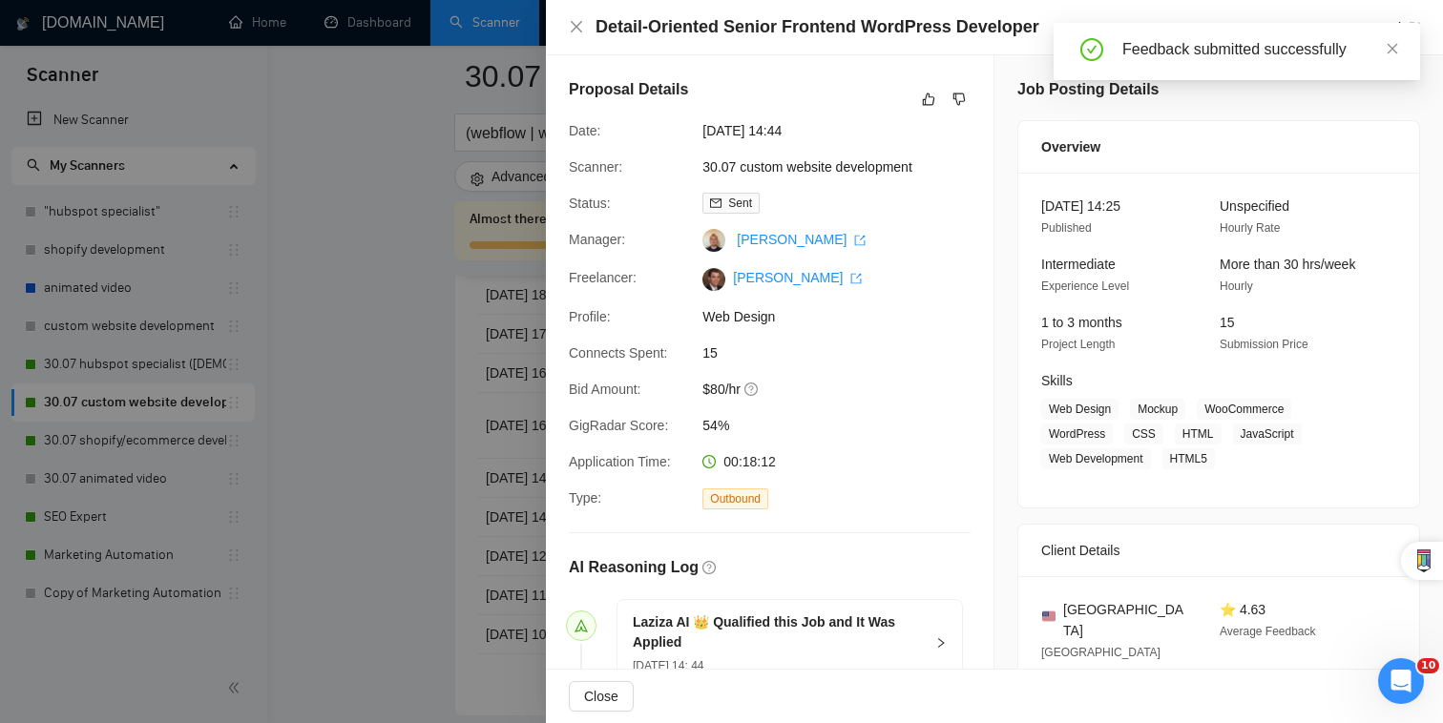
click at [435, 502] on div at bounding box center [721, 361] width 1443 height 723
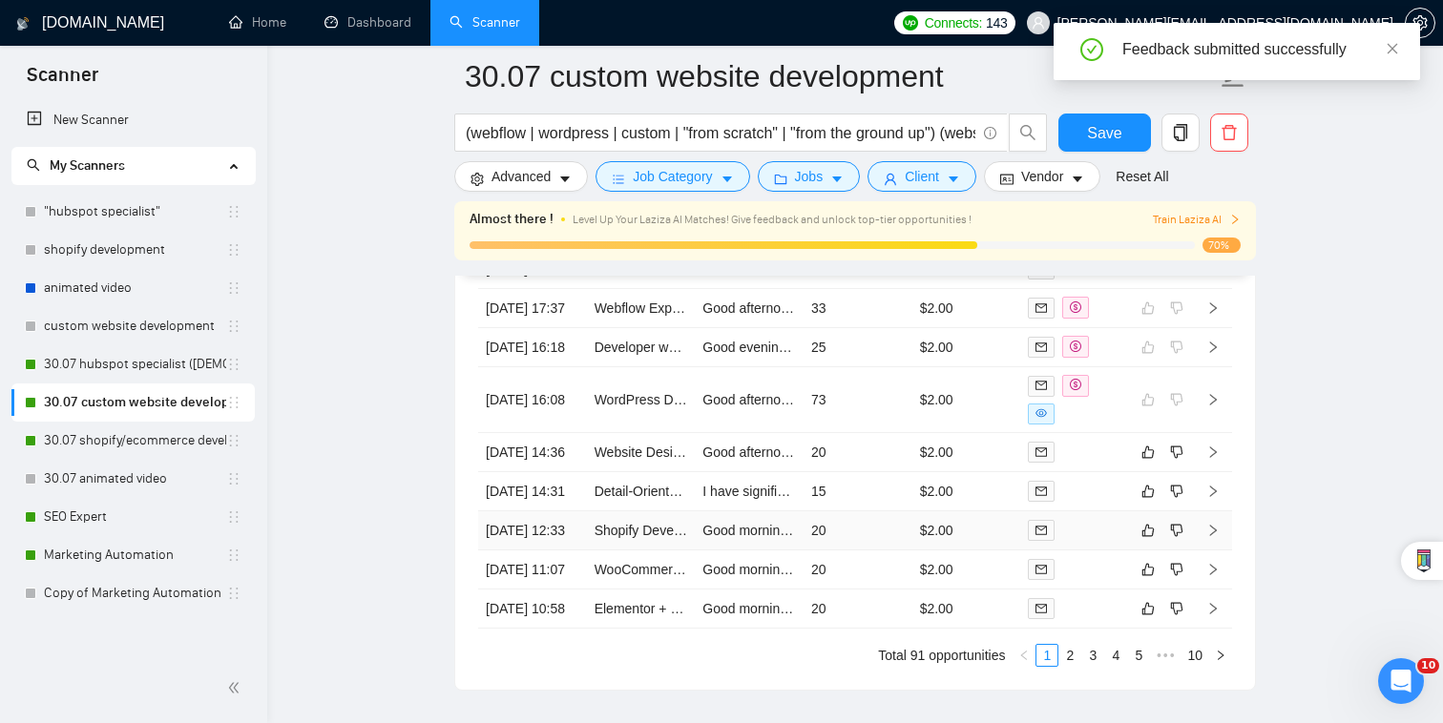
scroll to position [4969, 0]
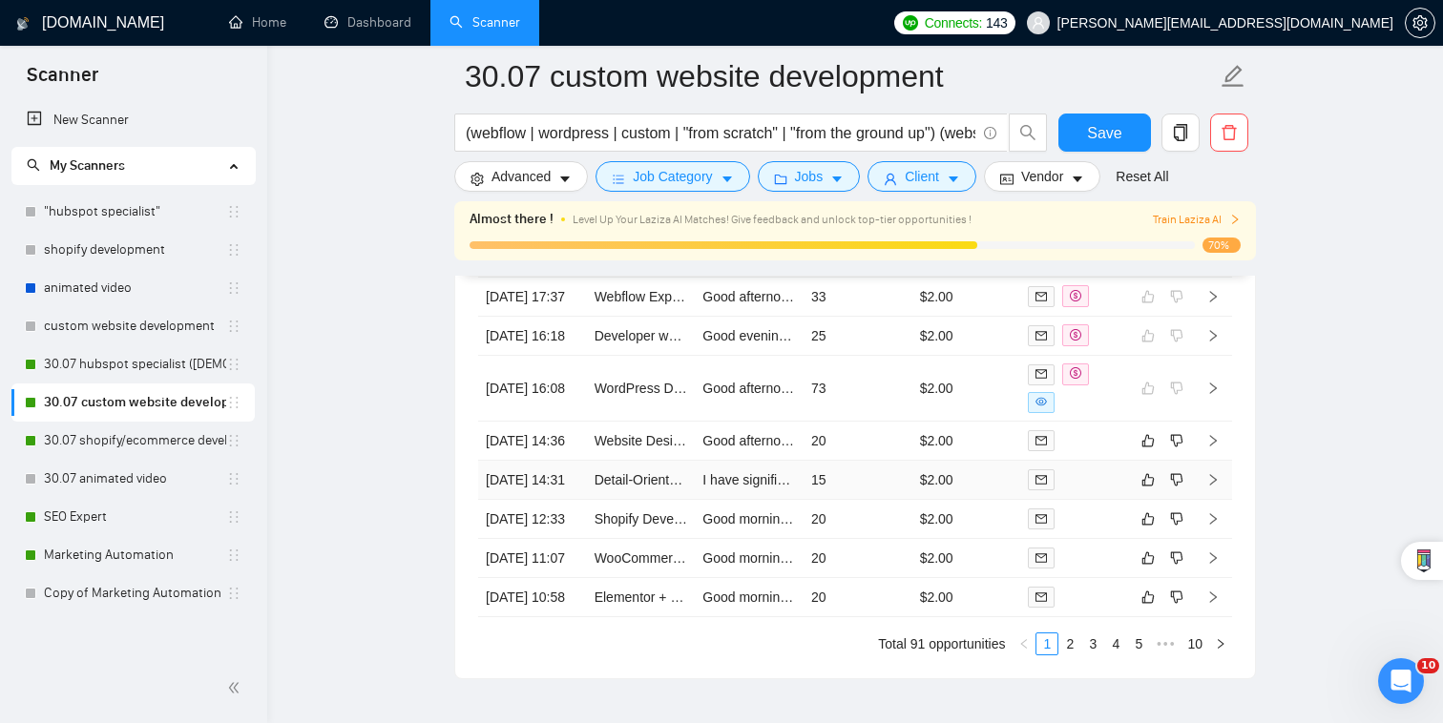
click at [1092, 490] on div at bounding box center [1075, 480] width 94 height 22
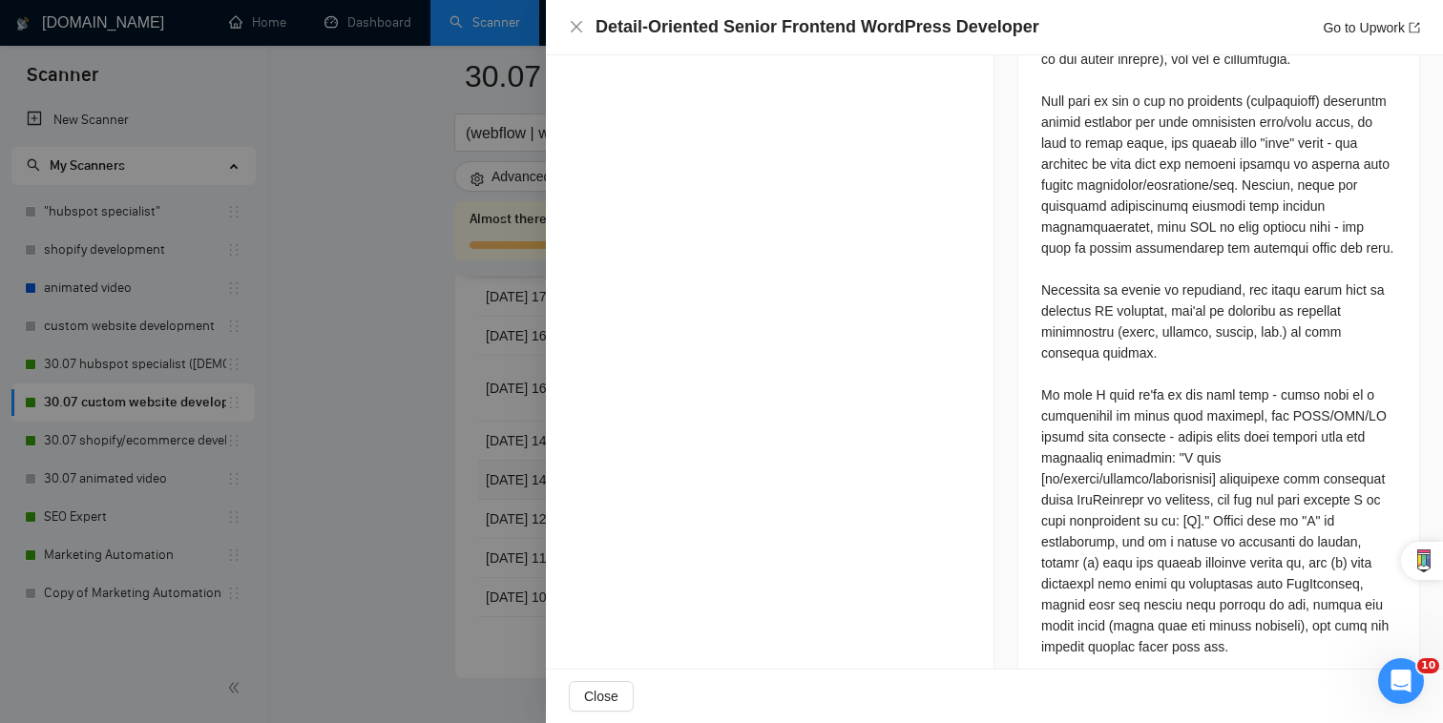
scroll to position [1405, 0]
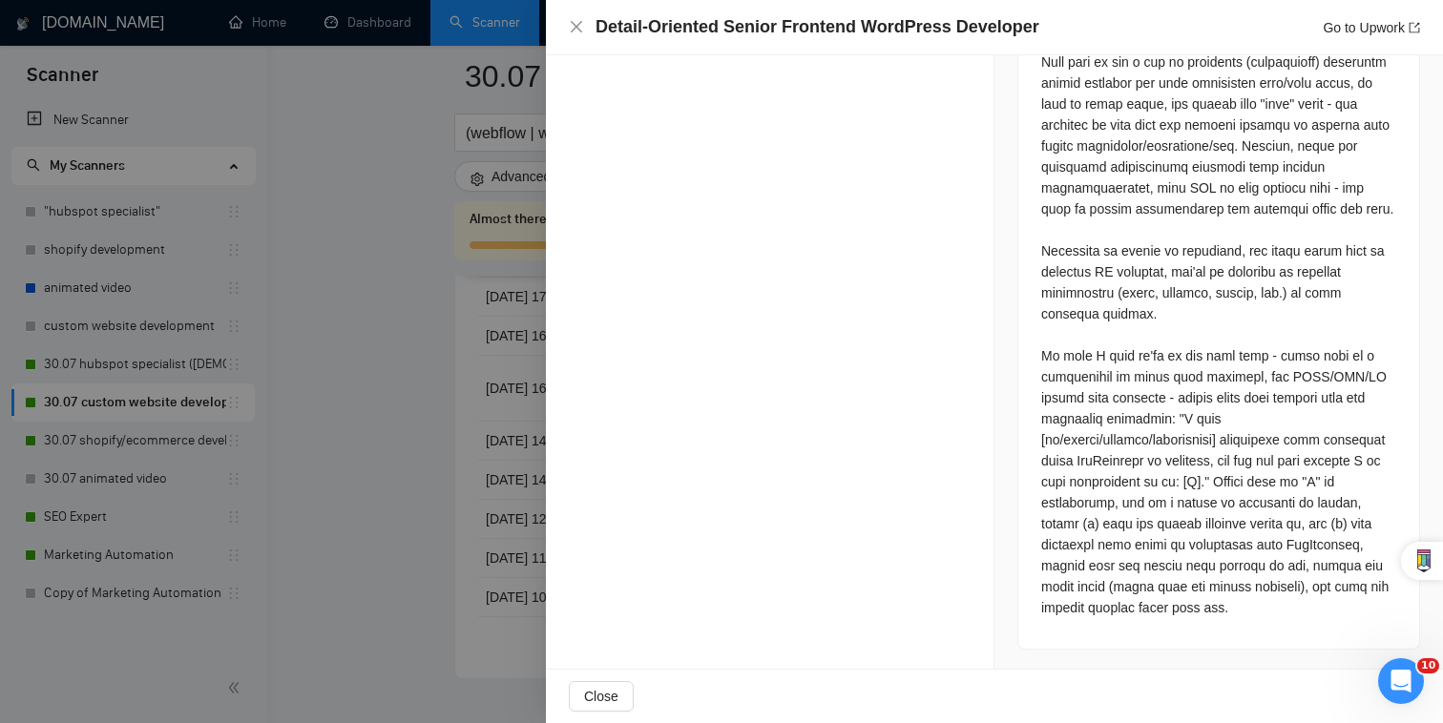
drag, startPoint x: 1199, startPoint y: 412, endPoint x: 1246, endPoint y: 440, distance: 55.2
click at [1246, 440] on div at bounding box center [1218, 83] width 355 height 1071
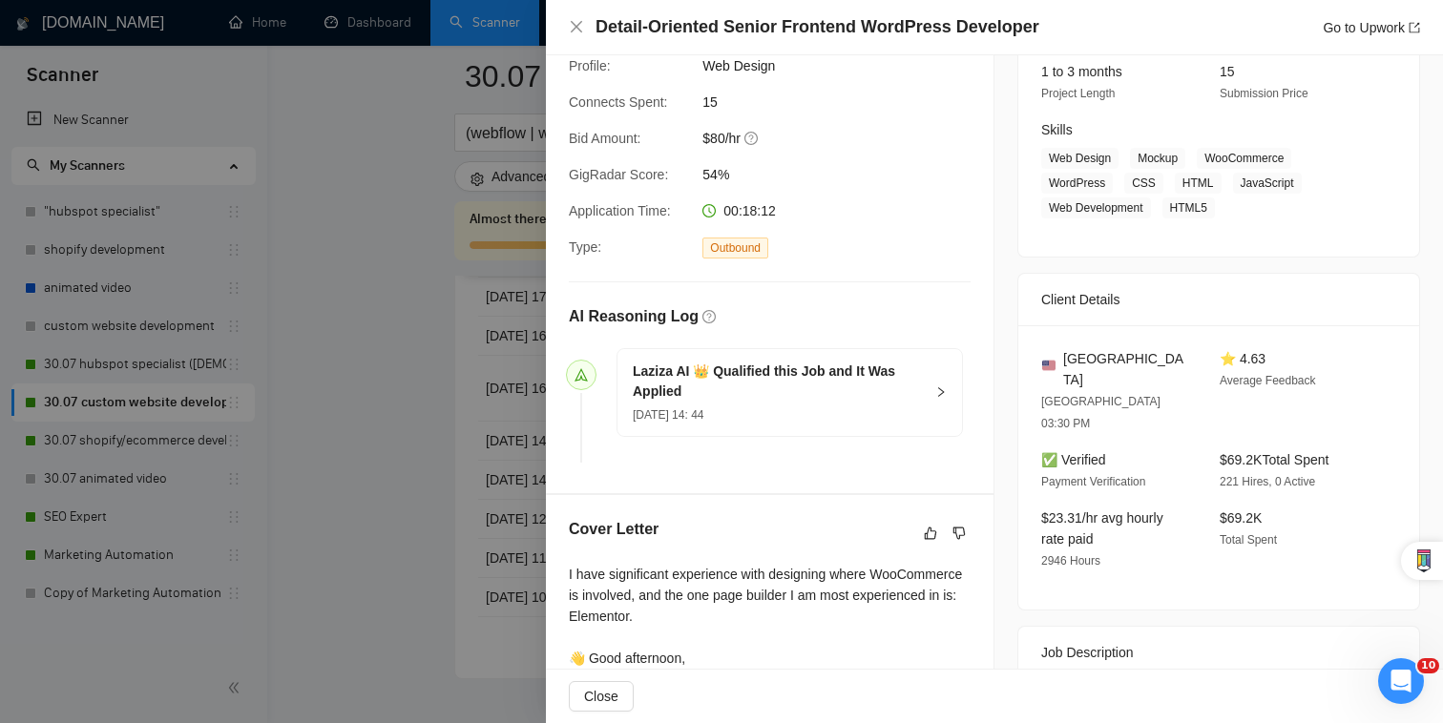
scroll to position [398, 0]
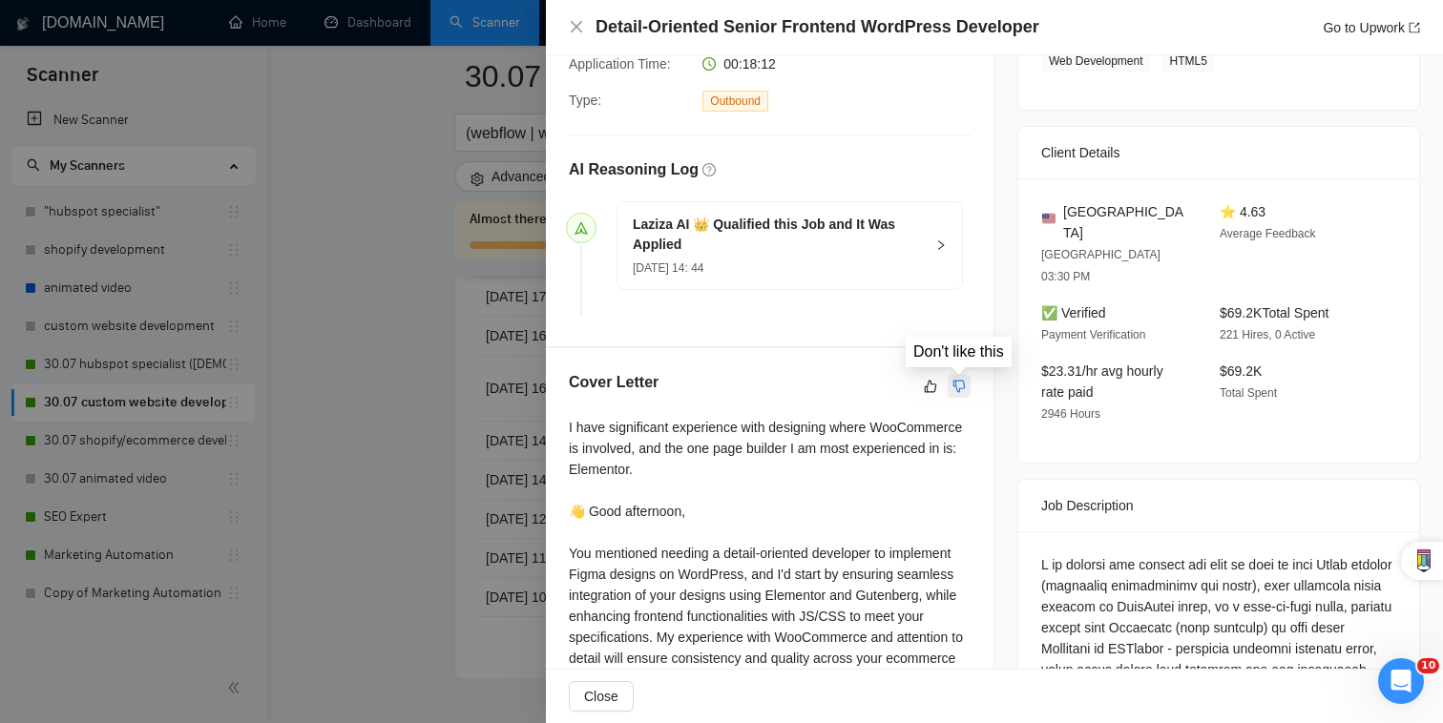
click at [965, 379] on icon "dislike" at bounding box center [958, 386] width 13 height 15
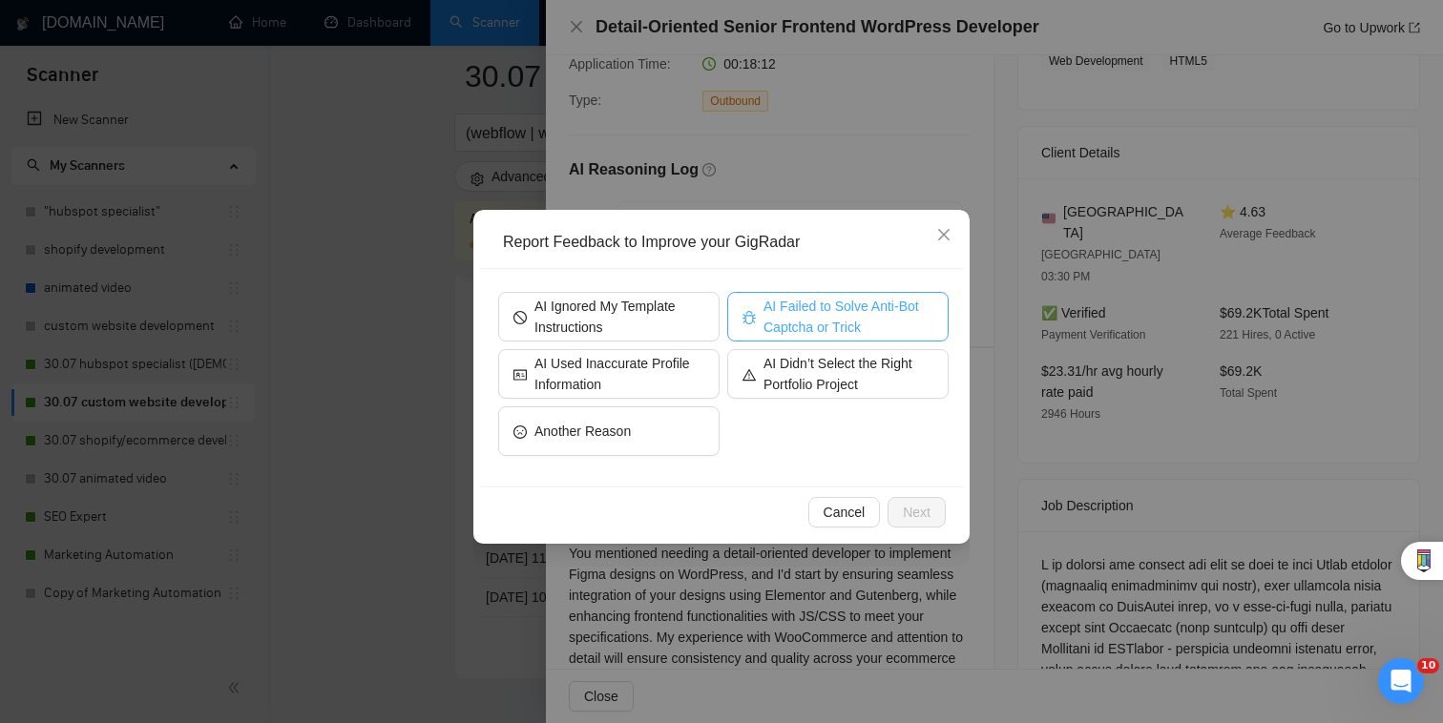
click at [819, 324] on span "AI Failed to Solve Anti-Bot Captcha or Trick" at bounding box center [848, 317] width 170 height 42
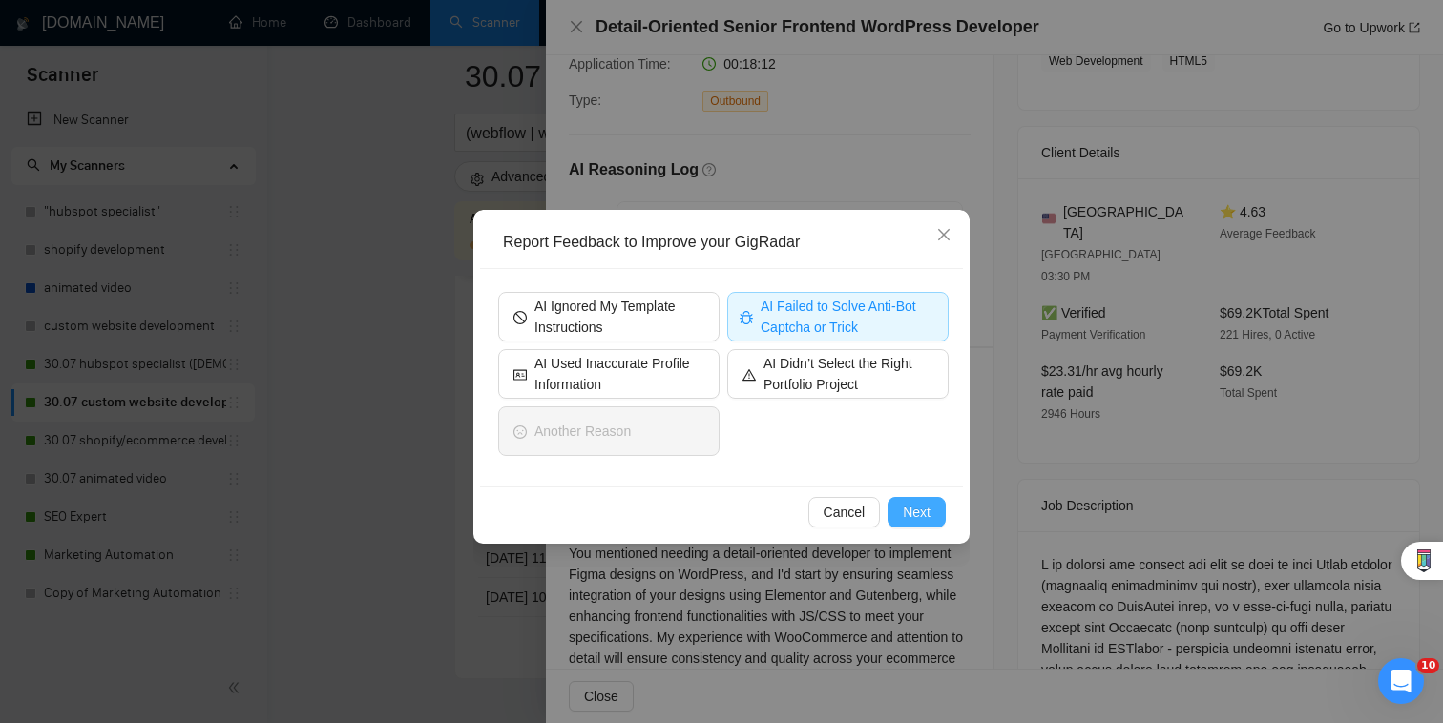
click at [926, 512] on span "Next" at bounding box center [917, 512] width 28 height 21
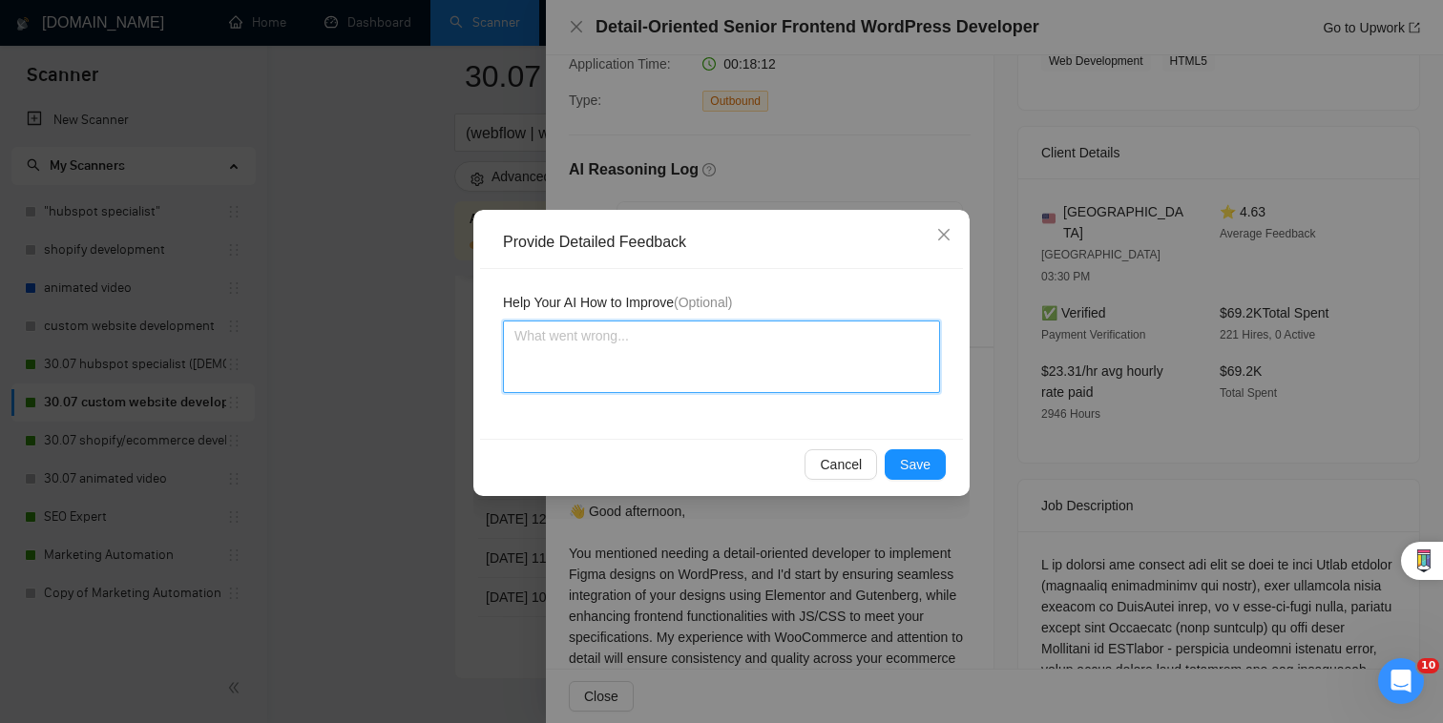
click at [803, 372] on textarea at bounding box center [721, 357] width 437 height 73
click at [920, 469] on span "Save" at bounding box center [915, 464] width 31 height 21
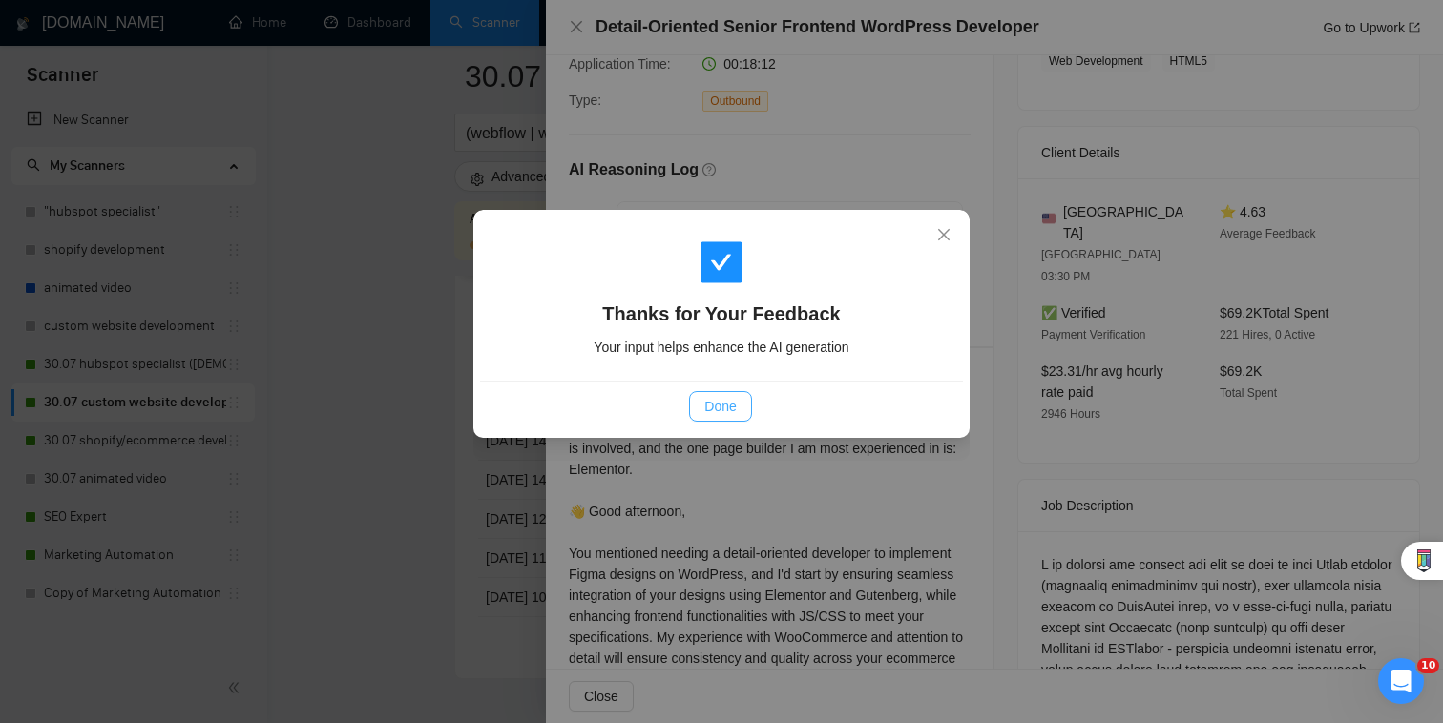
click at [730, 398] on span "Done" at bounding box center [719, 406] width 31 height 21
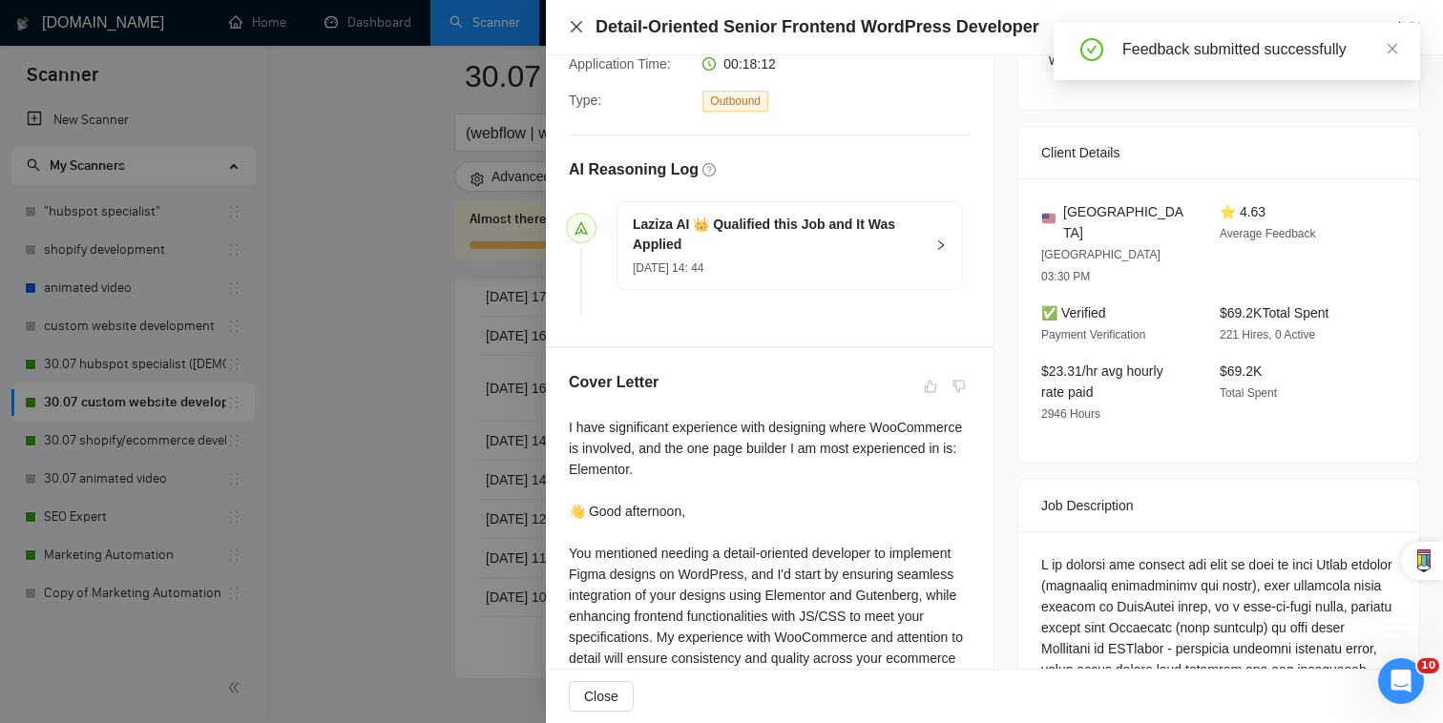
click at [571, 28] on icon "close" at bounding box center [576, 26] width 15 height 15
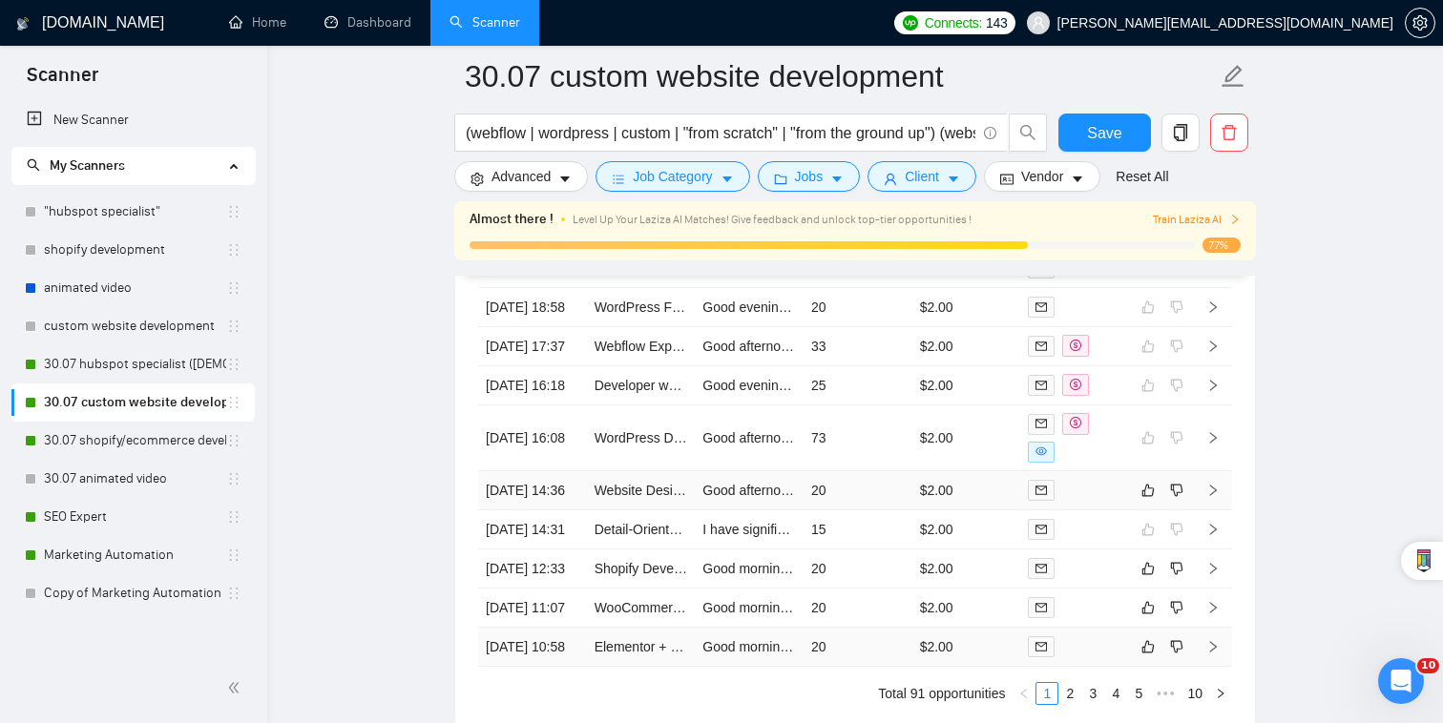
scroll to position [4920, 0]
click at [1086, 578] on div at bounding box center [1075, 567] width 94 height 22
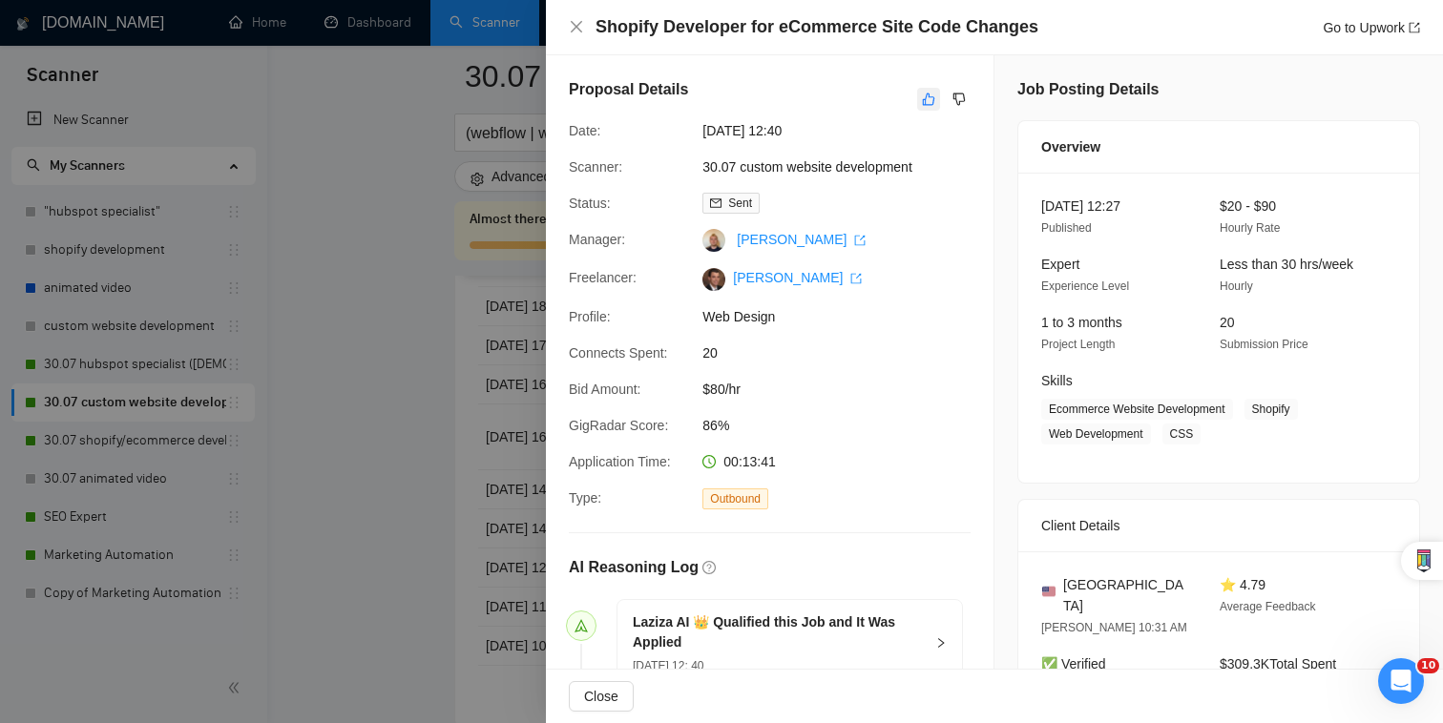
click at [921, 99] on button "button" at bounding box center [928, 99] width 23 height 23
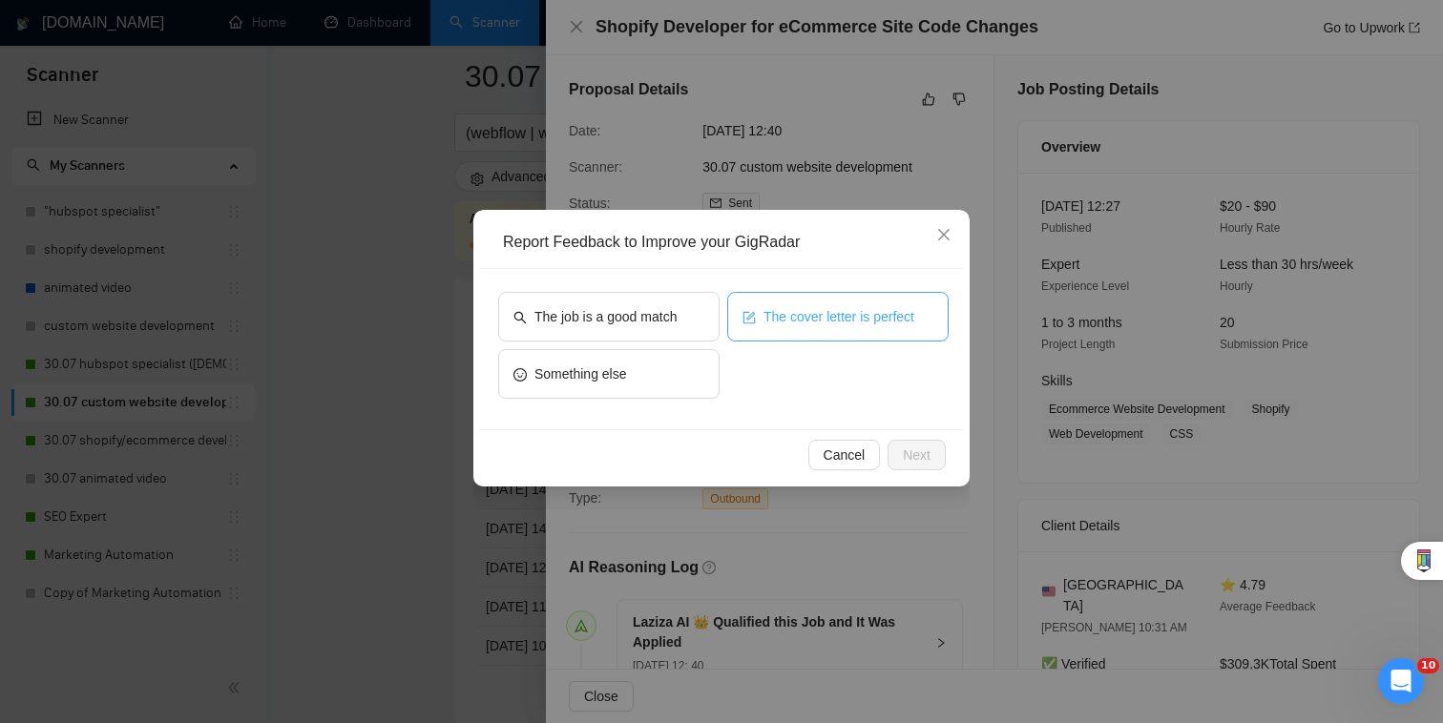
click at [847, 314] on span "The cover letter is perfect" at bounding box center [838, 316] width 151 height 21
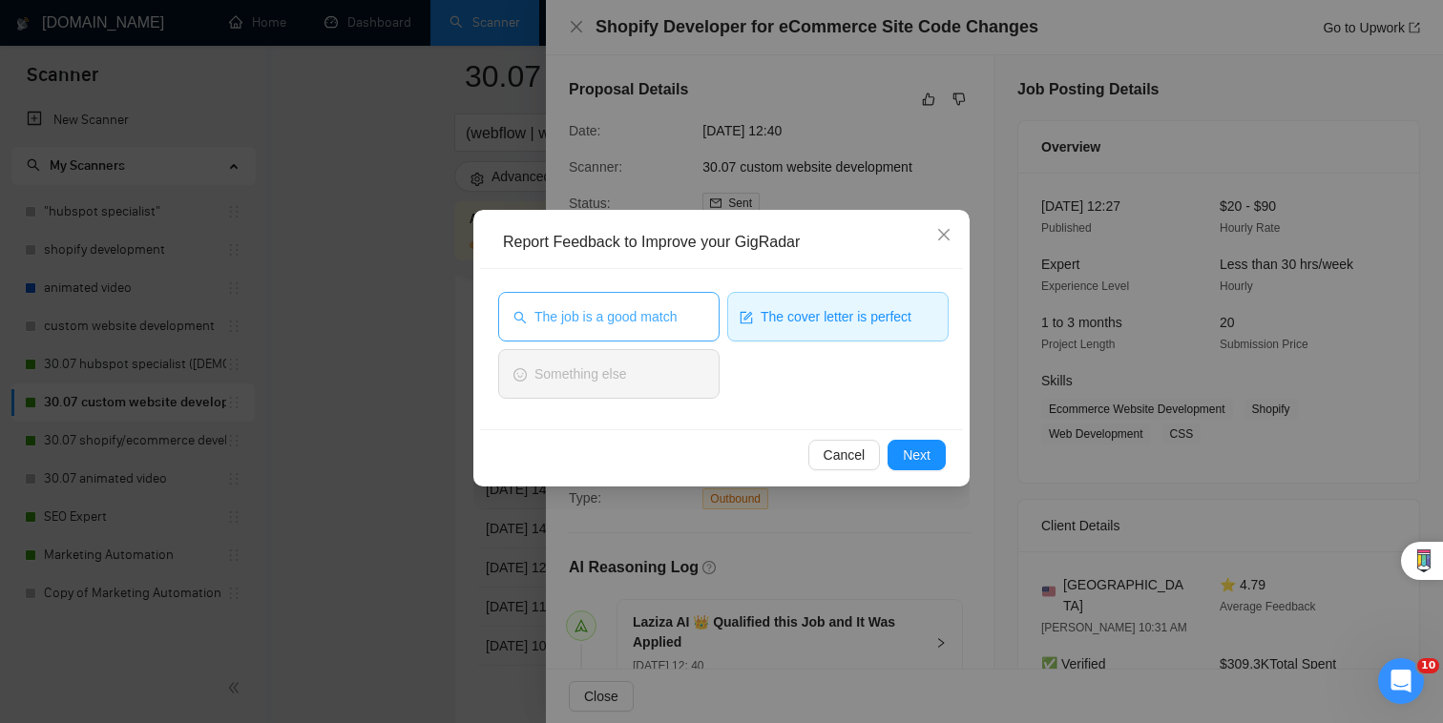
click at [647, 307] on span "The job is a good match" at bounding box center [605, 316] width 142 height 21
click at [933, 483] on div "Report Feedback to Improve your GigRadar The job is a good match The cover lett…" at bounding box center [721, 348] width 496 height 277
click at [933, 461] on button "Next" at bounding box center [916, 455] width 58 height 31
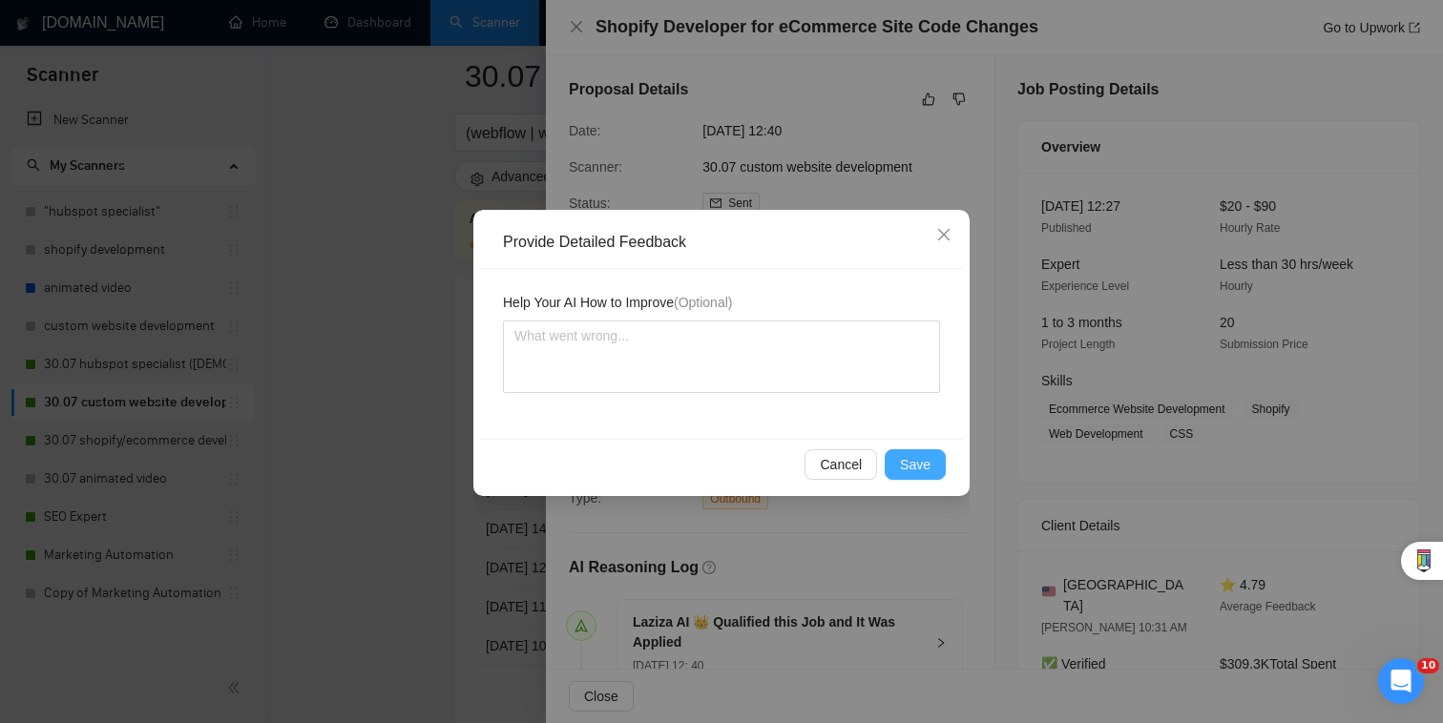
click at [912, 457] on span "Save" at bounding box center [915, 464] width 31 height 21
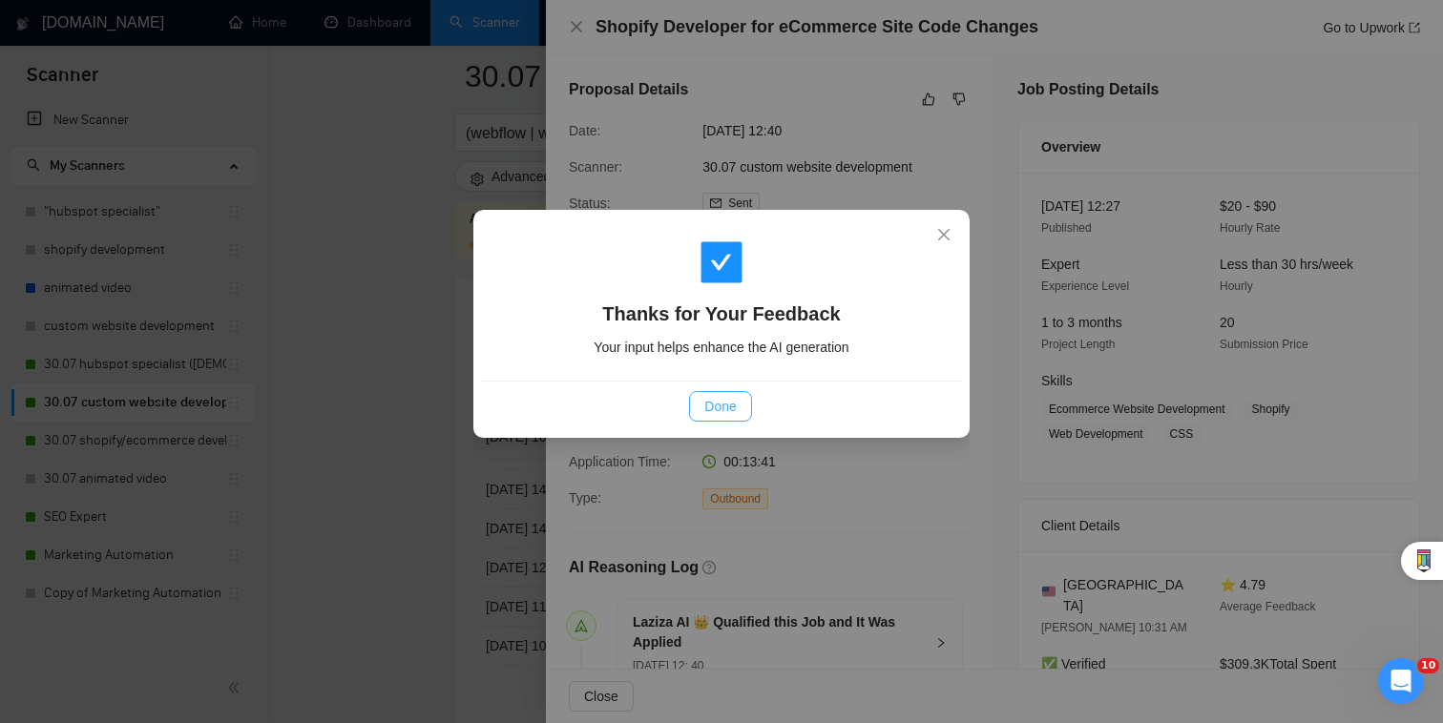
click at [740, 407] on button "Done" at bounding box center [720, 406] width 62 height 31
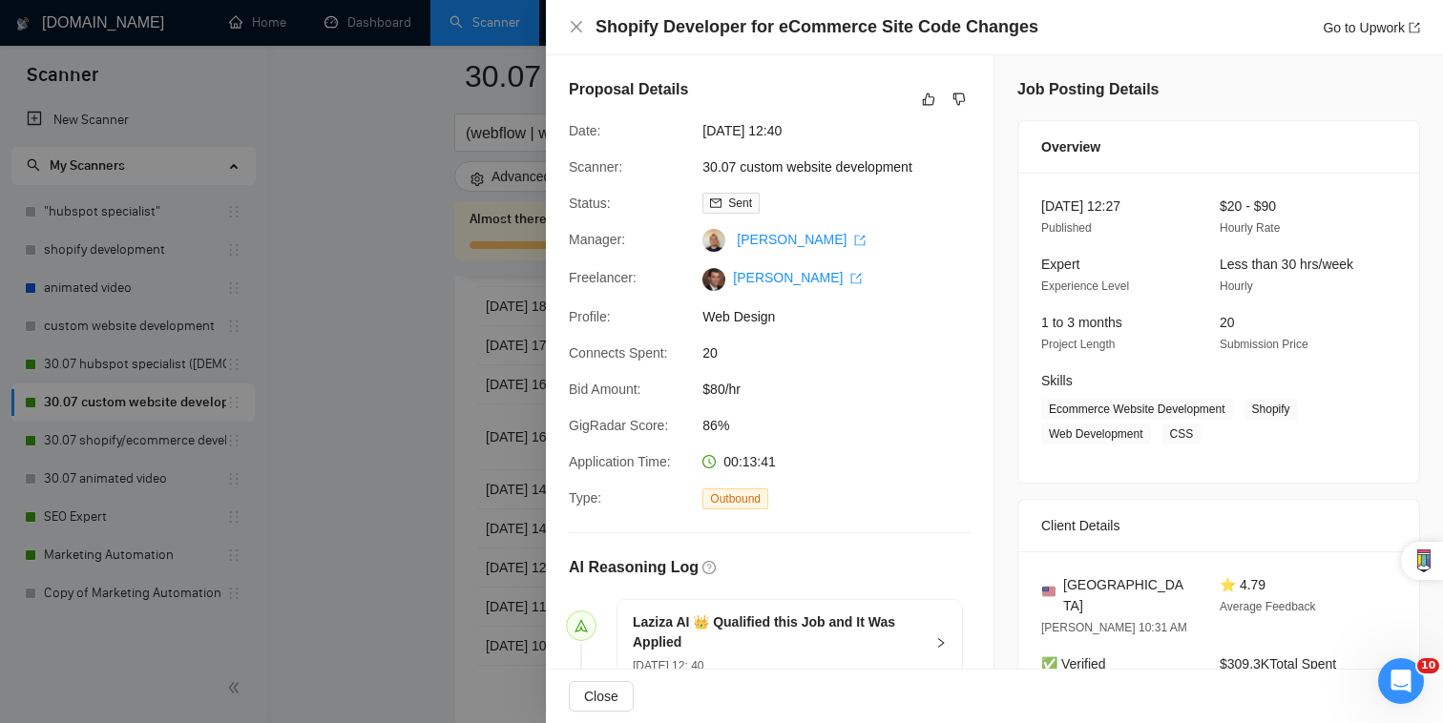
click at [494, 518] on div at bounding box center [721, 361] width 1443 height 723
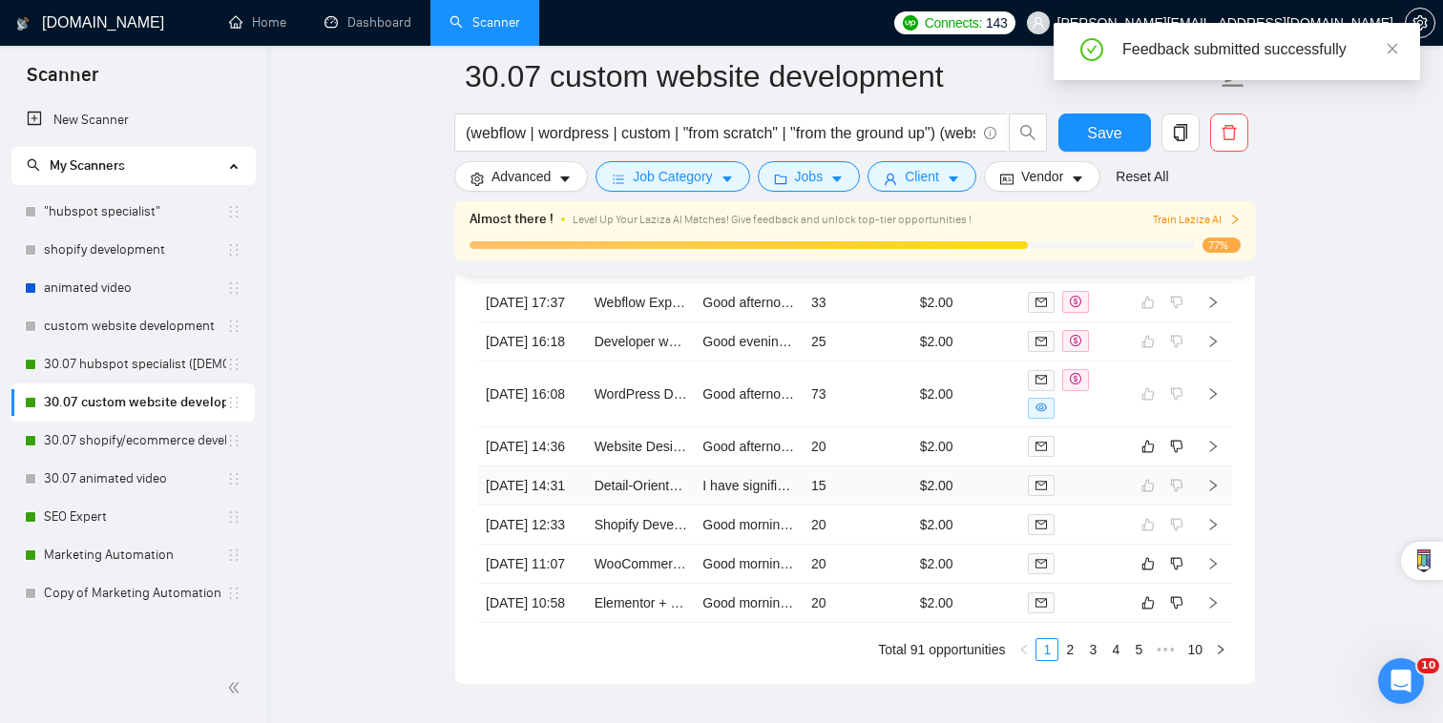
scroll to position [4980, 0]
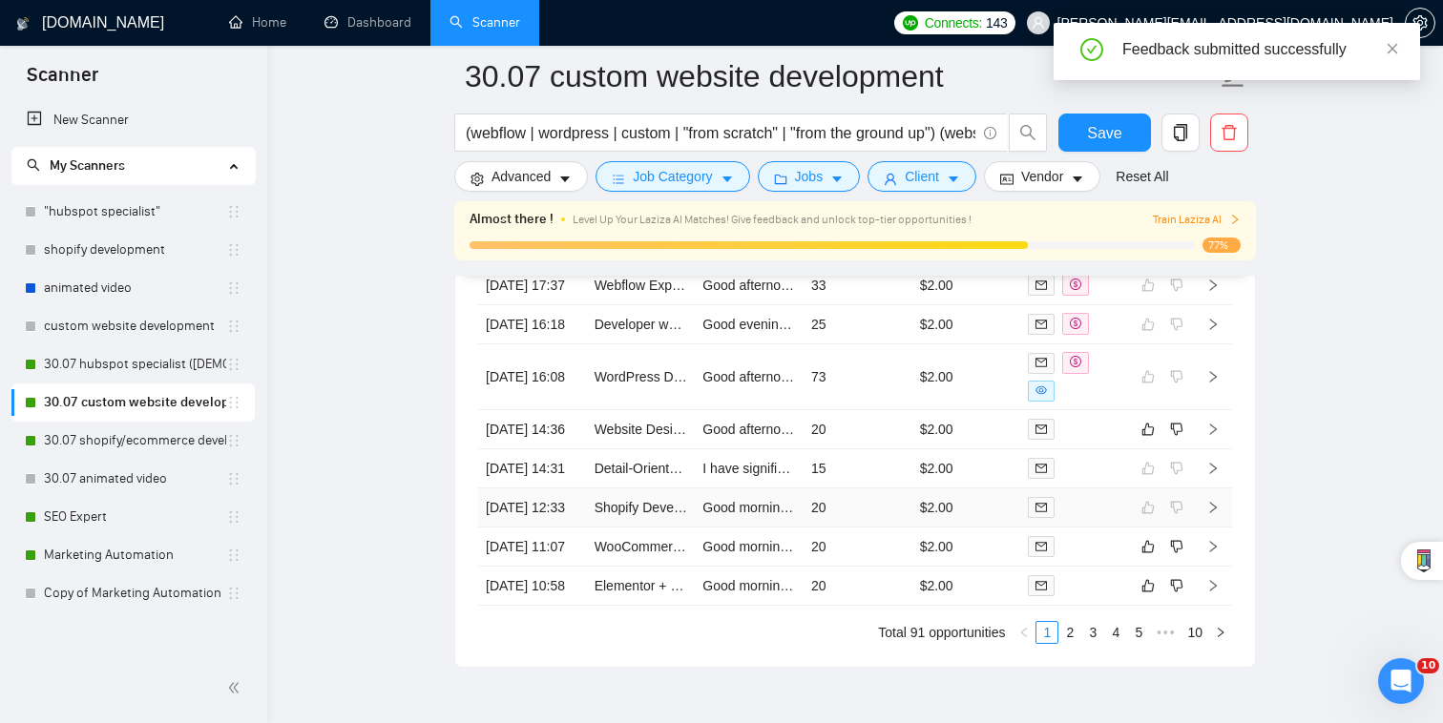
click at [991, 528] on td "$2.00" at bounding box center [966, 508] width 109 height 39
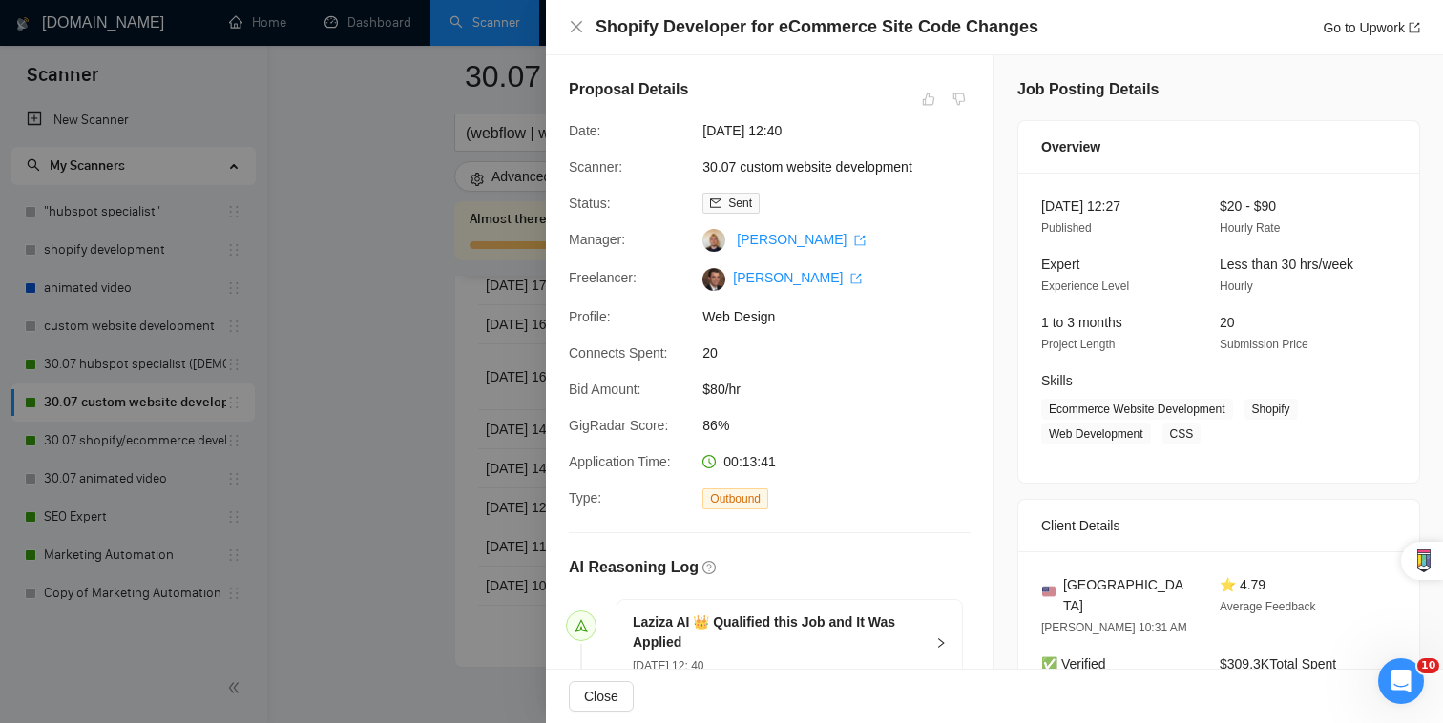
click at [502, 508] on div at bounding box center [721, 361] width 1443 height 723
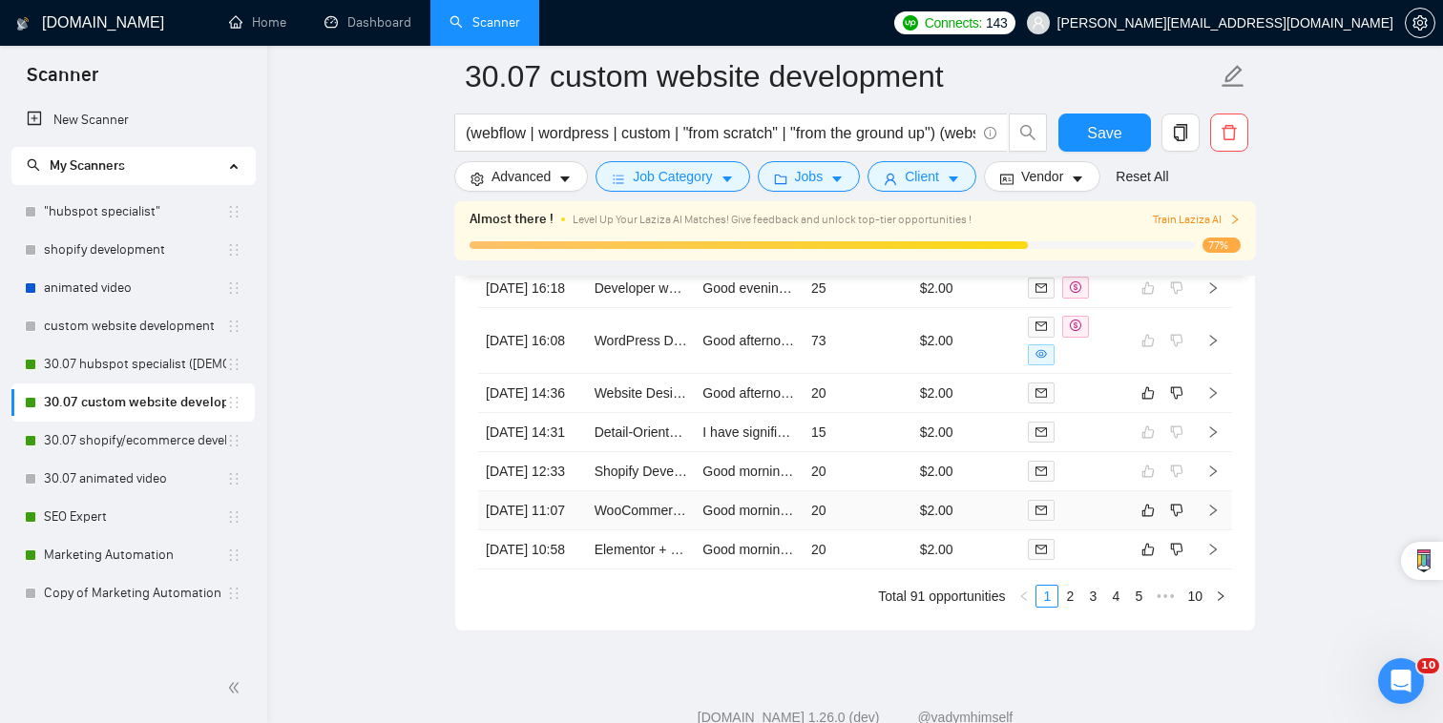
scroll to position [5017, 0]
click at [971, 530] on td "$2.00" at bounding box center [966, 509] width 109 height 39
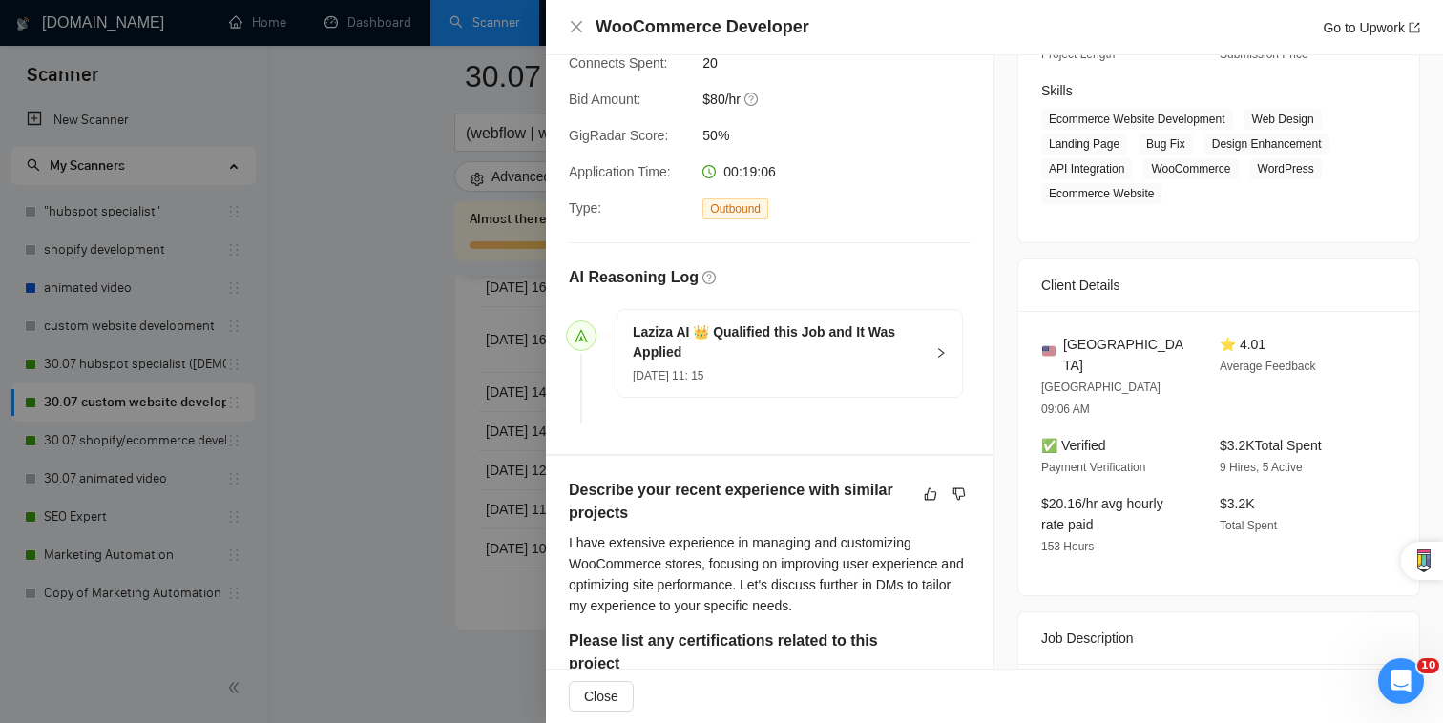
scroll to position [329, 0]
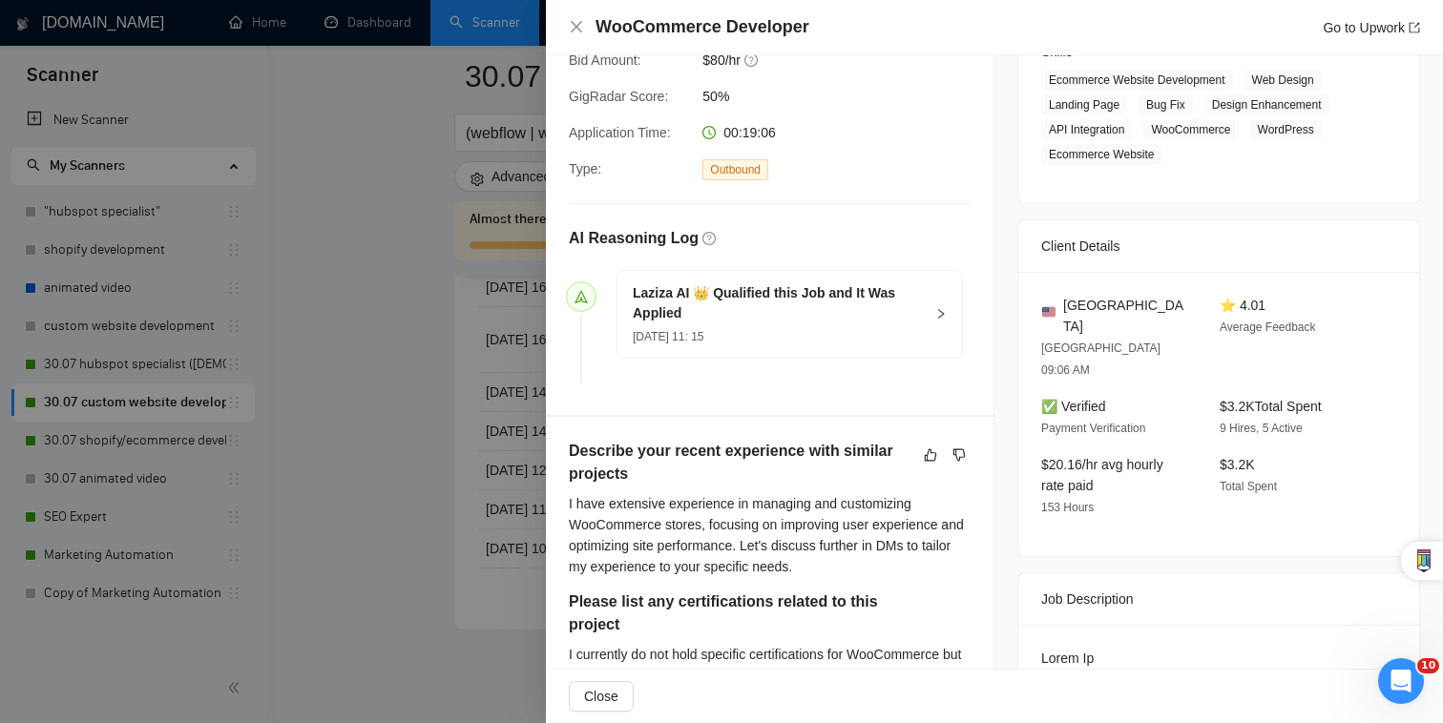
click at [923, 471] on div "Describe your recent experience with similar projects" at bounding box center [770, 466] width 402 height 53
click at [923, 444] on button "button" at bounding box center [930, 455] width 23 height 23
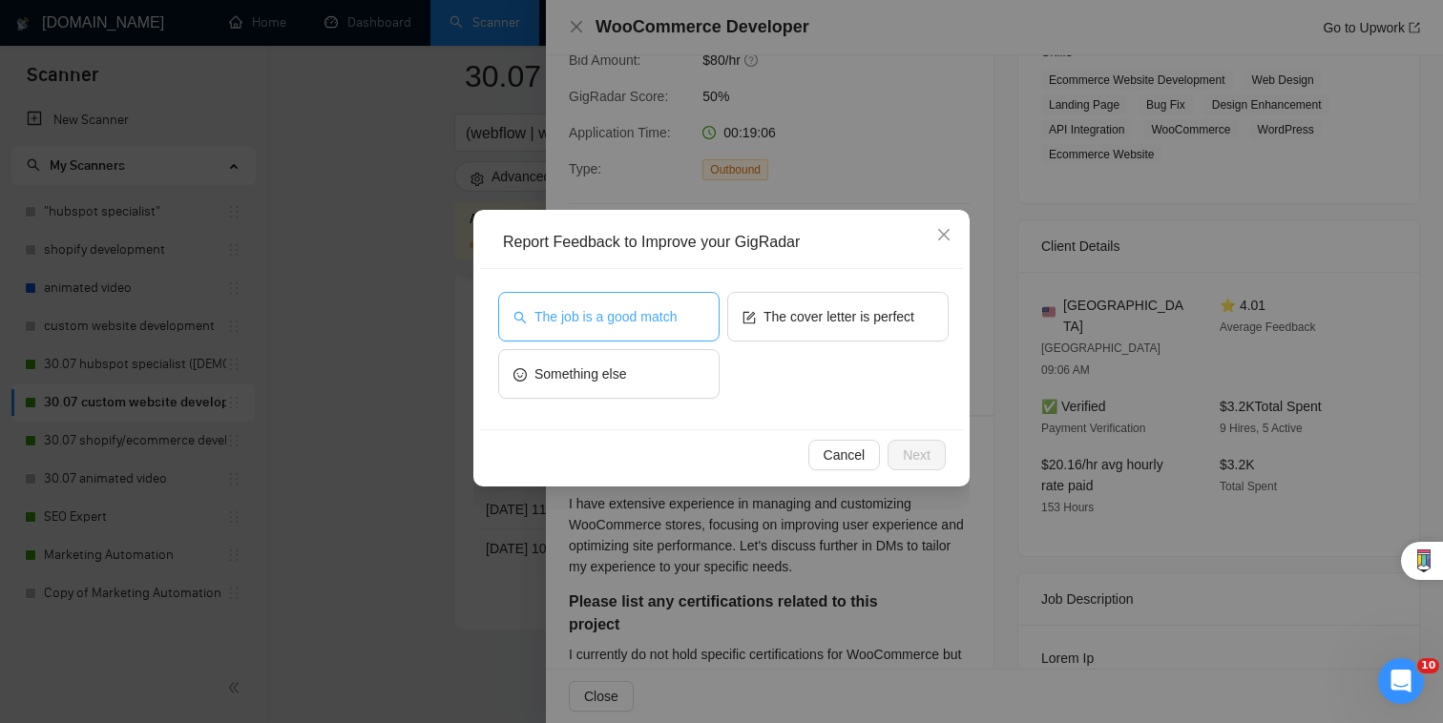
click at [711, 317] on button "The job is a good match" at bounding box center [608, 317] width 221 height 50
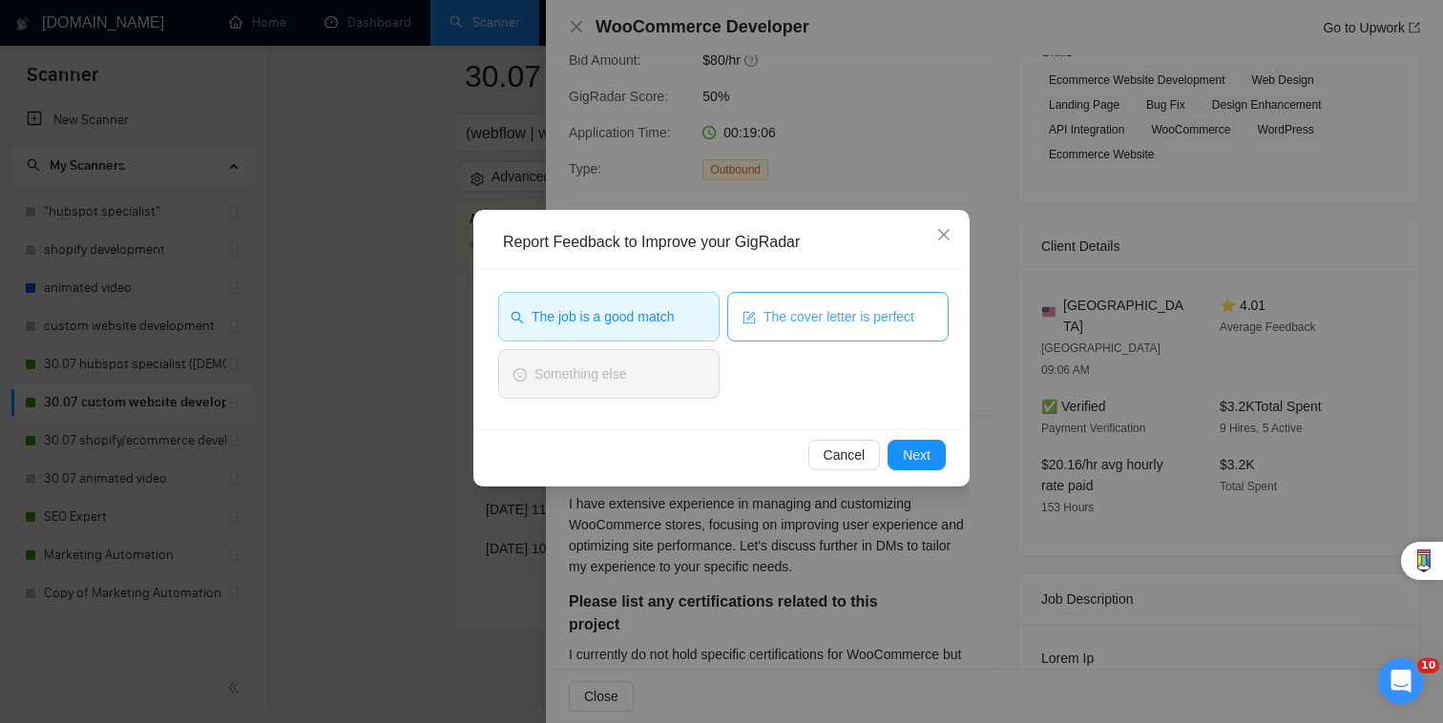
click at [784, 313] on span "The cover letter is perfect" at bounding box center [838, 316] width 151 height 21
click at [928, 453] on span "Next" at bounding box center [917, 455] width 28 height 21
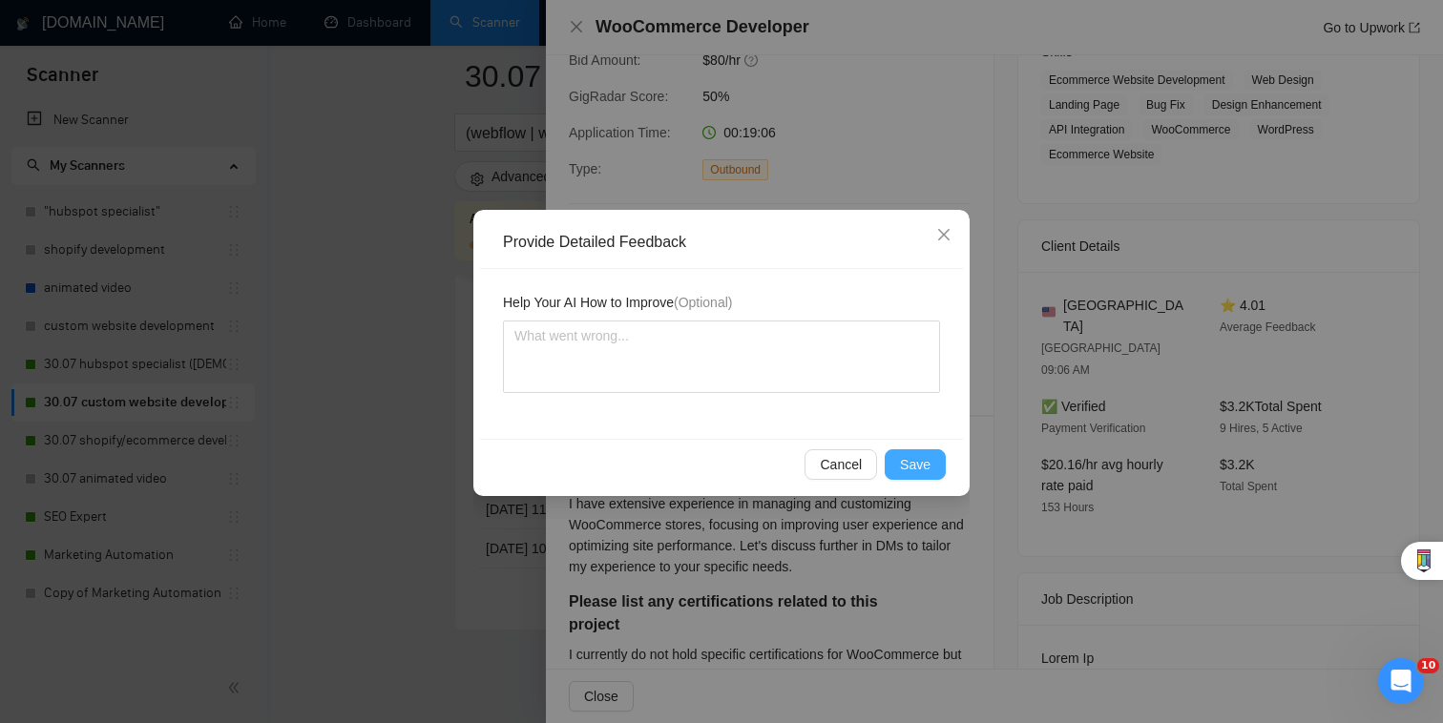
click at [928, 454] on span "Save" at bounding box center [915, 464] width 31 height 21
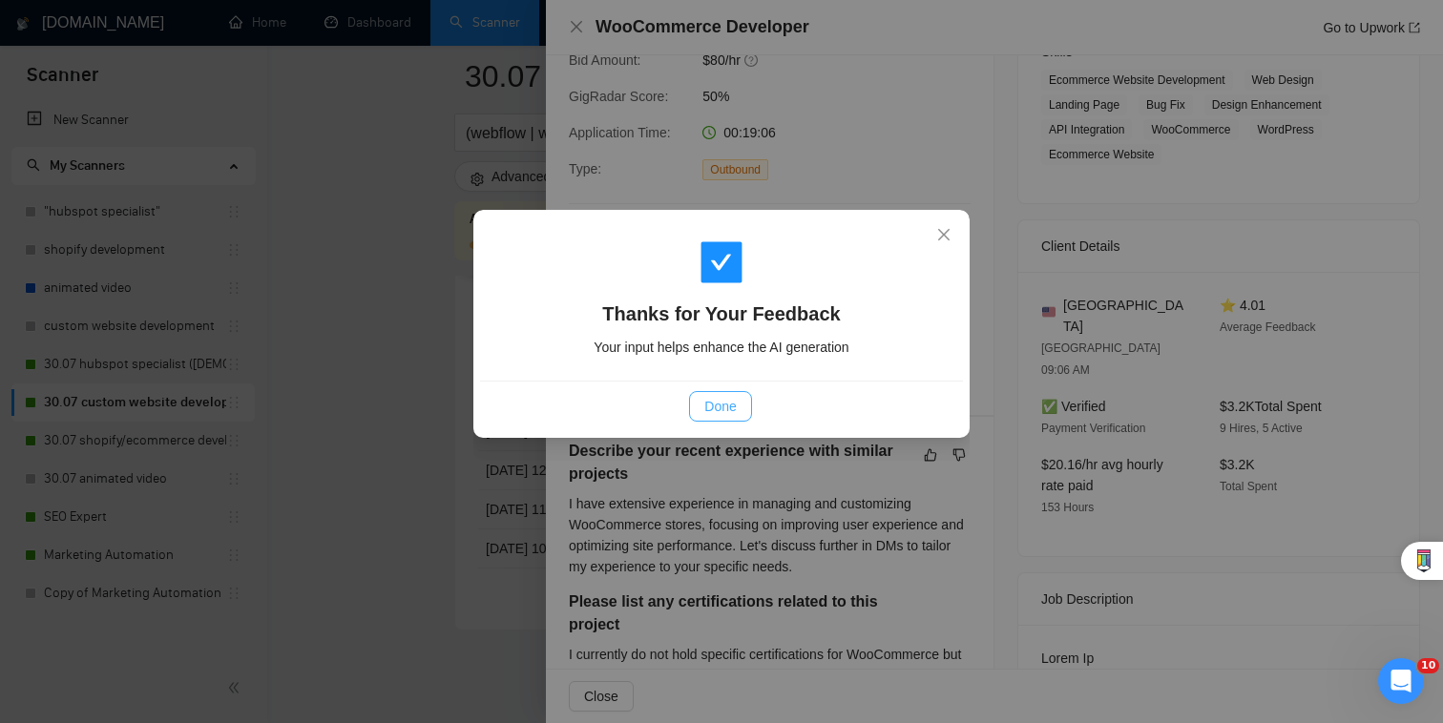
click at [707, 391] on button "Done" at bounding box center [720, 406] width 62 height 31
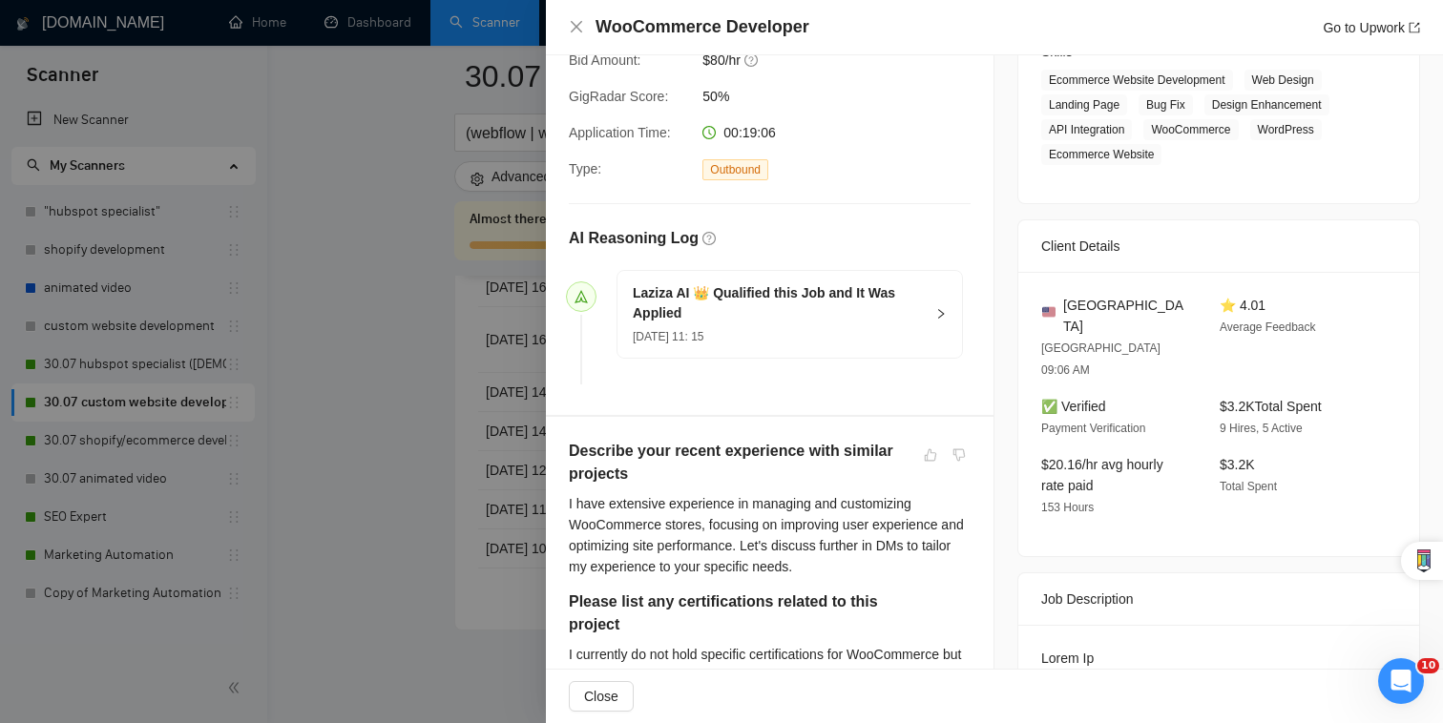
click at [367, 360] on div at bounding box center [721, 361] width 1443 height 723
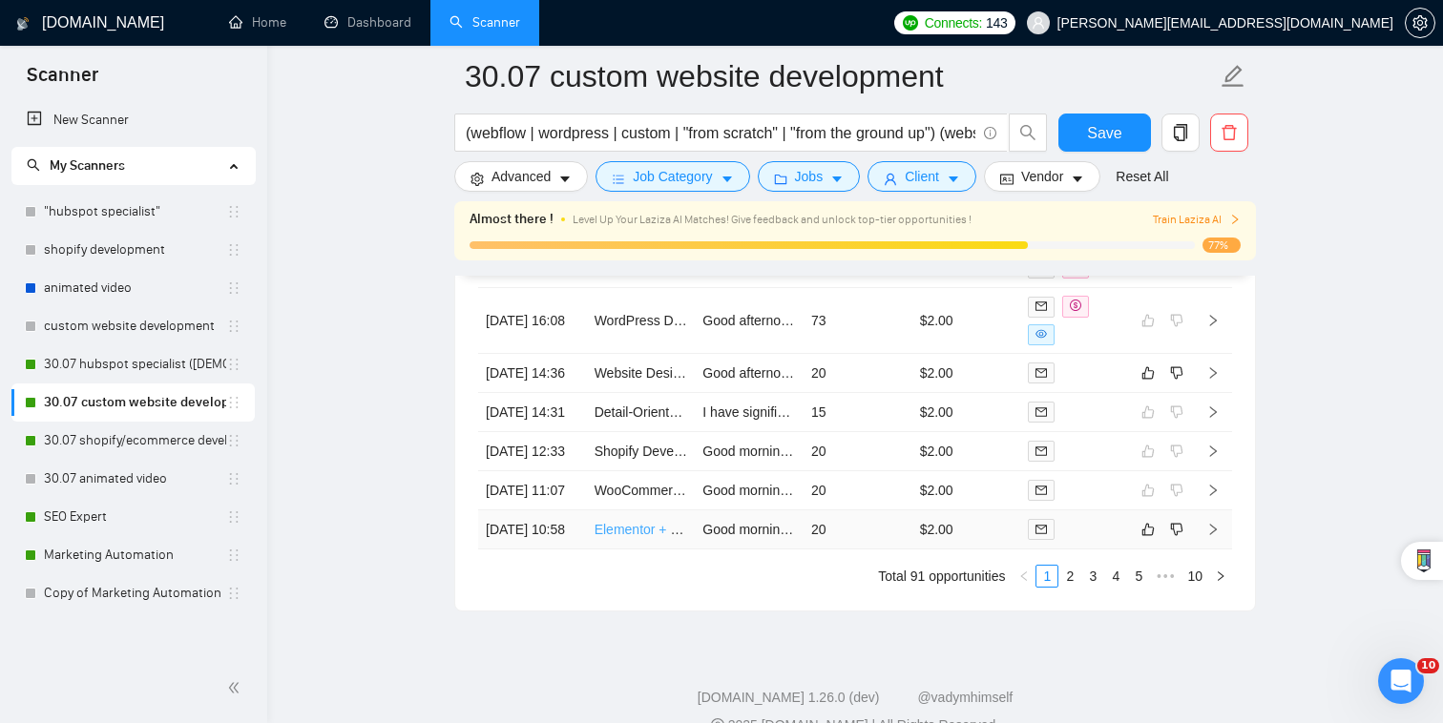
scroll to position [5170, 0]
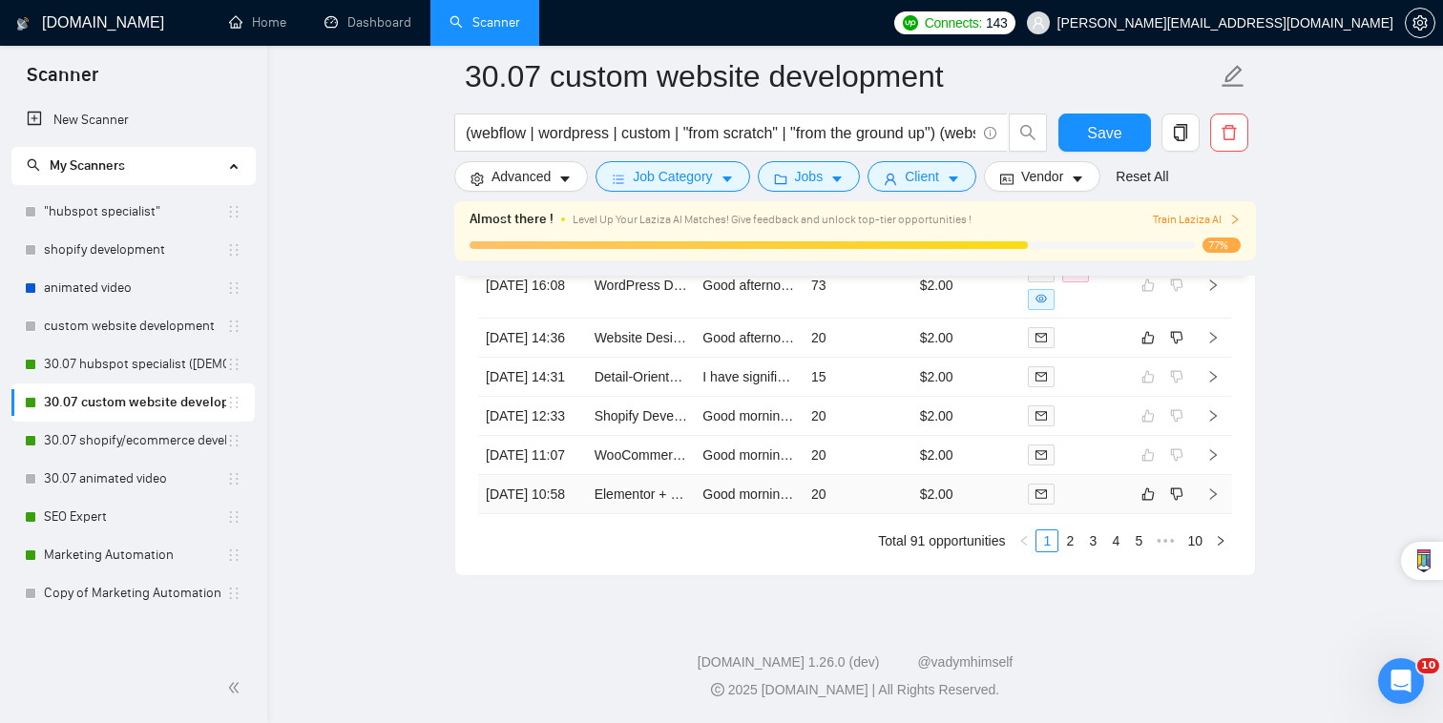
click at [717, 475] on td "Good morning, You mentioned needing someone to migrate and format blog posts, u…" at bounding box center [749, 494] width 109 height 39
